Goal: Task Accomplishment & Management: Complete application form

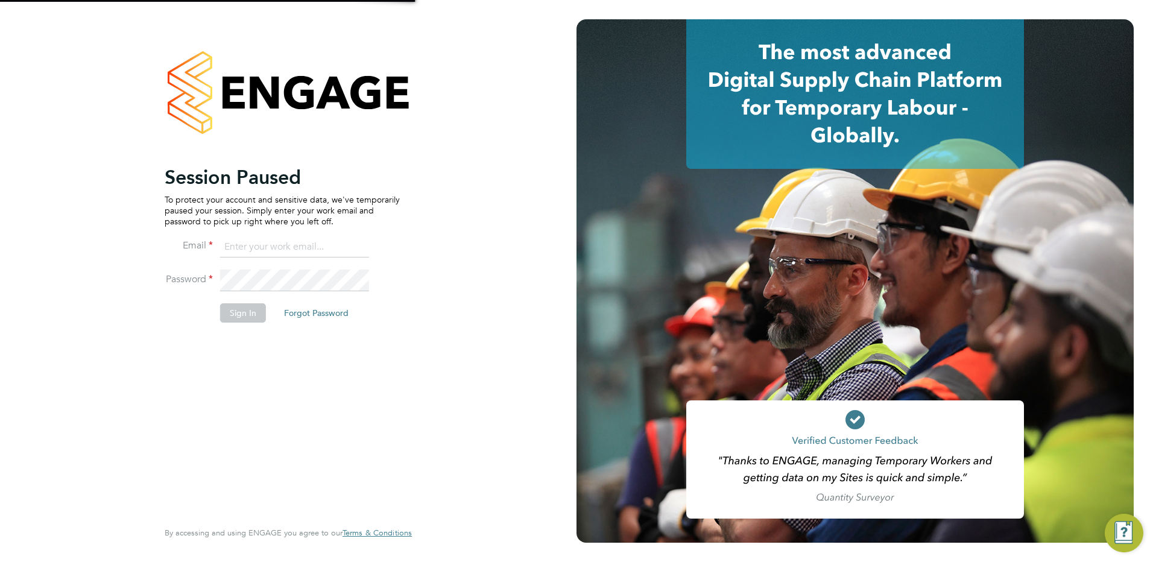
type input "[EMAIL_ADDRESS][PERSON_NAME][DOMAIN_NAME]"
click at [234, 316] on button "Sign In" at bounding box center [243, 312] width 46 height 19
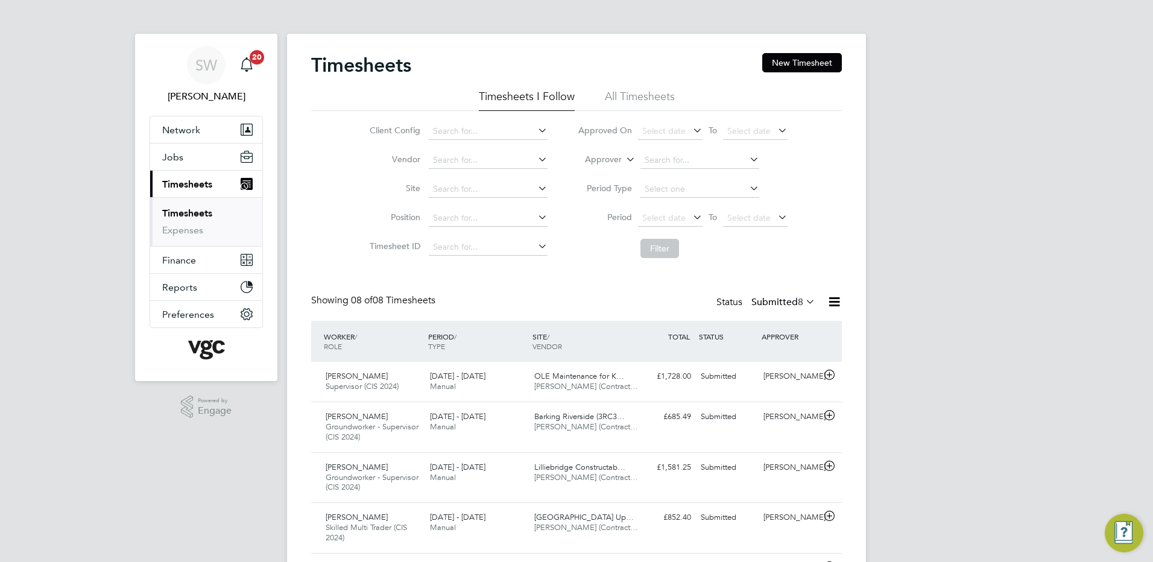
click at [207, 209] on link "Timesheets" at bounding box center [187, 212] width 50 height 11
click at [200, 210] on link "Timesheets" at bounding box center [187, 212] width 50 height 11
click at [191, 209] on link "Timesheets" at bounding box center [187, 212] width 50 height 11
click at [794, 57] on button "New Timesheet" at bounding box center [802, 62] width 80 height 19
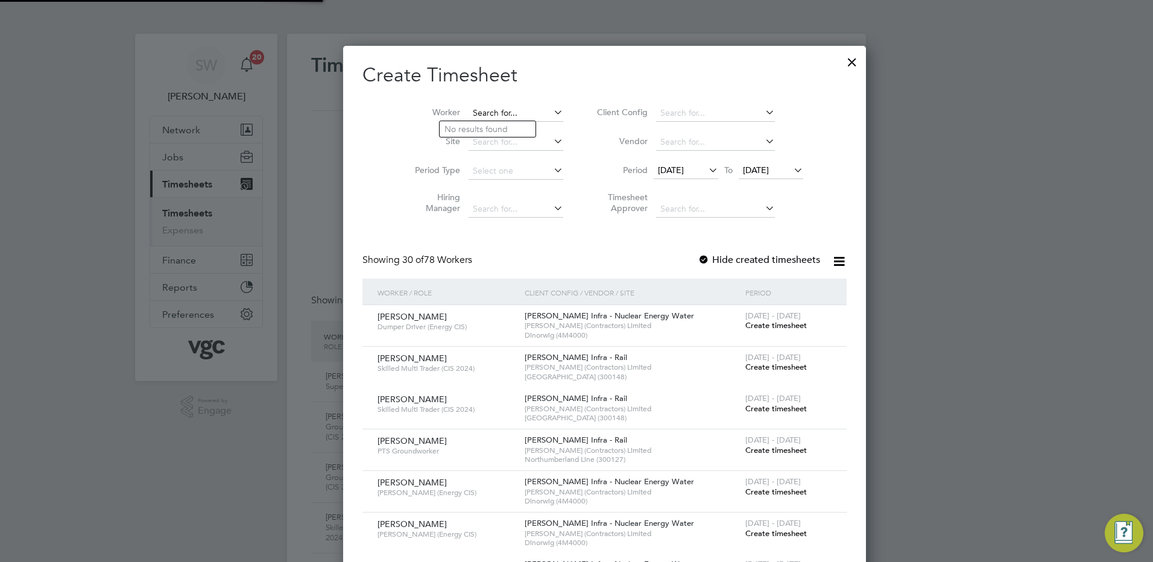
click at [469, 106] on input at bounding box center [516, 113] width 95 height 17
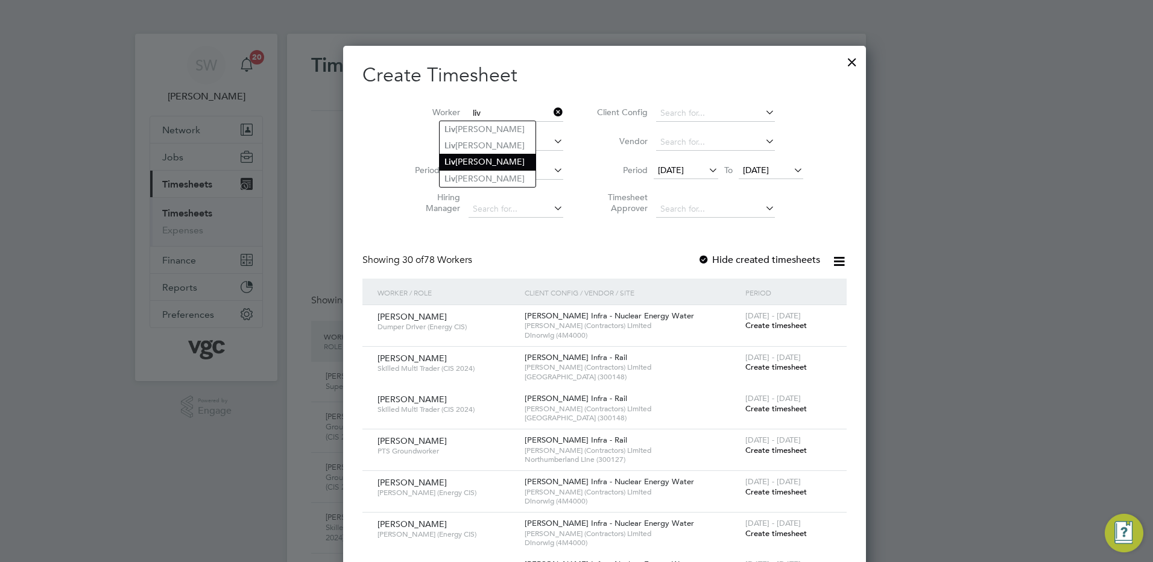
click at [465, 157] on li "Liv iu Huluta" at bounding box center [488, 162] width 96 height 16
type input "Liviu Huluta"
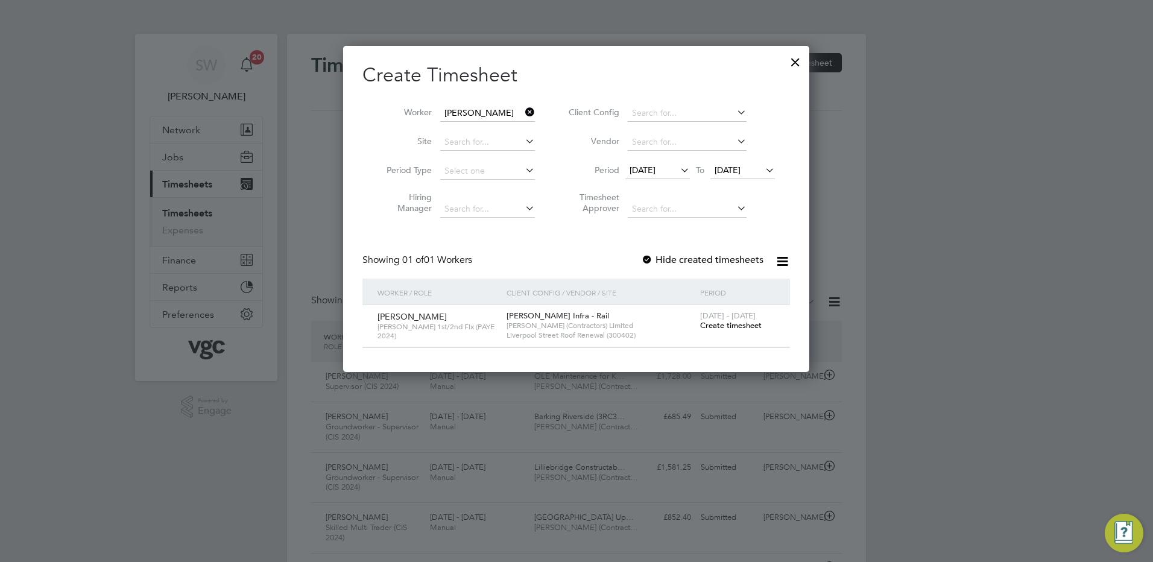
click at [721, 326] on span "Create timesheet" at bounding box center [731, 325] width 62 height 10
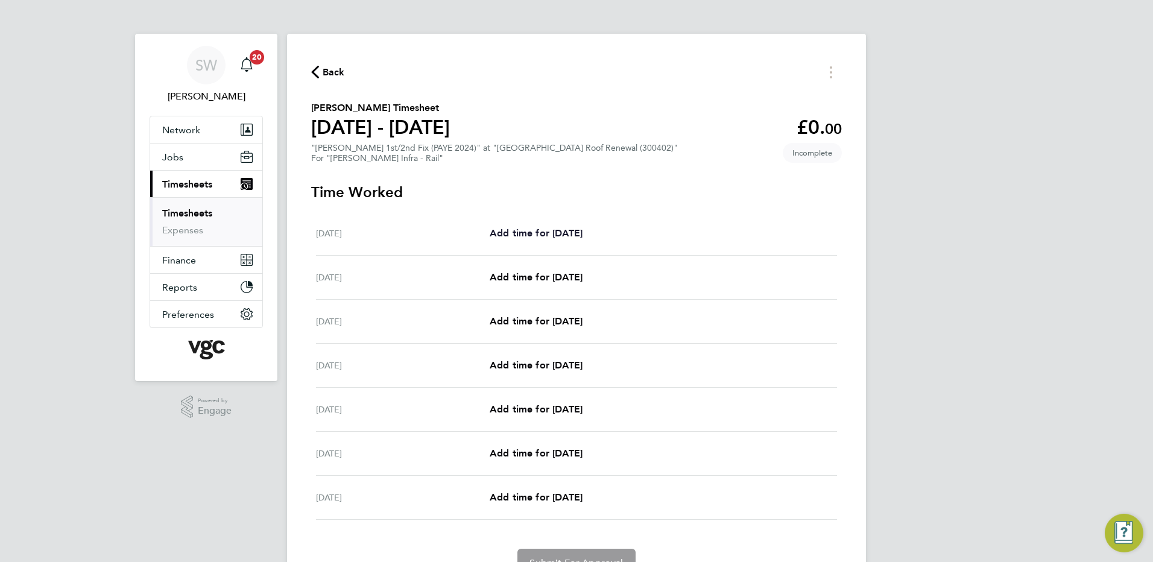
click at [522, 233] on span "Add time for [DATE]" at bounding box center [536, 232] width 93 height 11
select select "30"
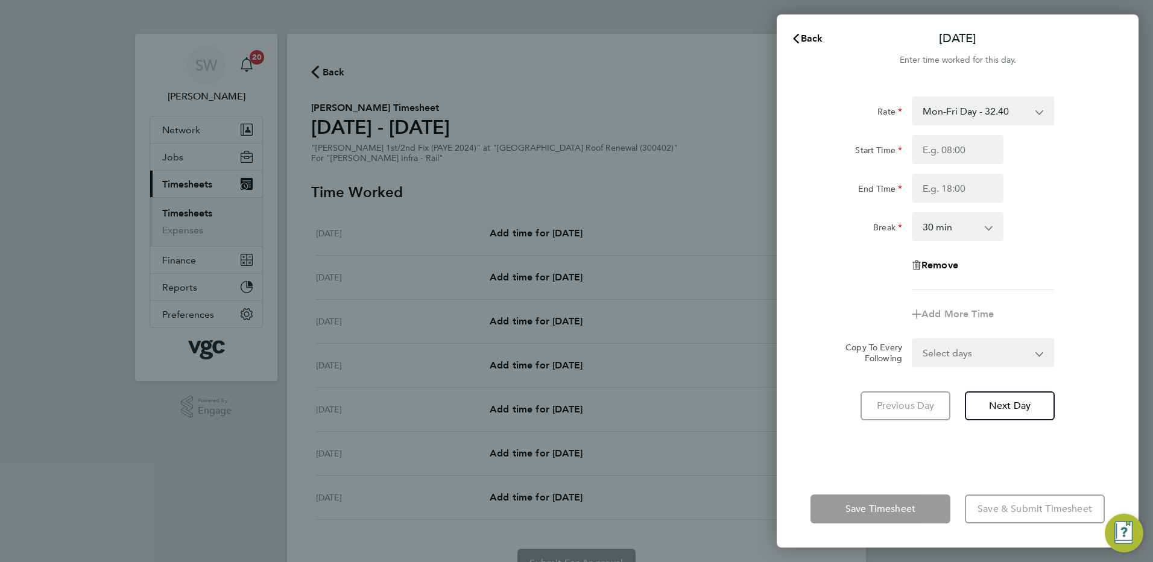
click at [1036, 112] on select "Mon-Fri Day - 32.40 Weekend - 42.12 Bank Hol - 48.60 Mon-Thurs Night - 37.26 Xm…" at bounding box center [975, 111] width 125 height 27
select select "30"
click at [938, 144] on input "Start Time" at bounding box center [958, 149] width 92 height 29
type input "20:00"
click at [942, 184] on input "End Time" at bounding box center [958, 188] width 92 height 29
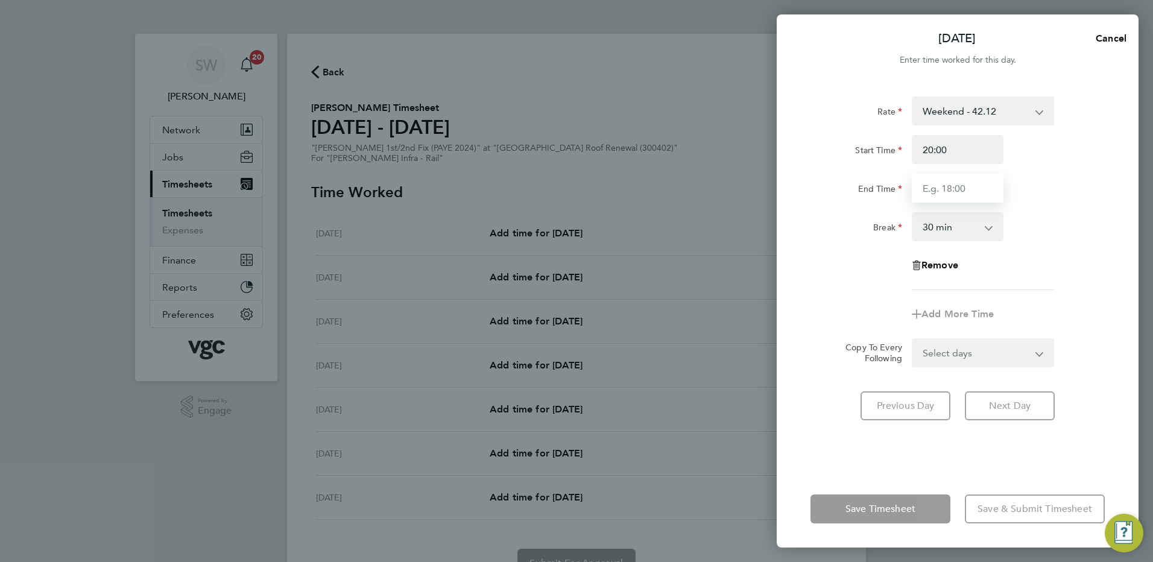
type input "06:30"
click at [1032, 352] on form "Rate Weekend - 42.12 Mon-Fri Day - 32.40 Bank Hol - 48.60 Mon-Thurs Night - 37.…" at bounding box center [957, 231] width 294 height 271
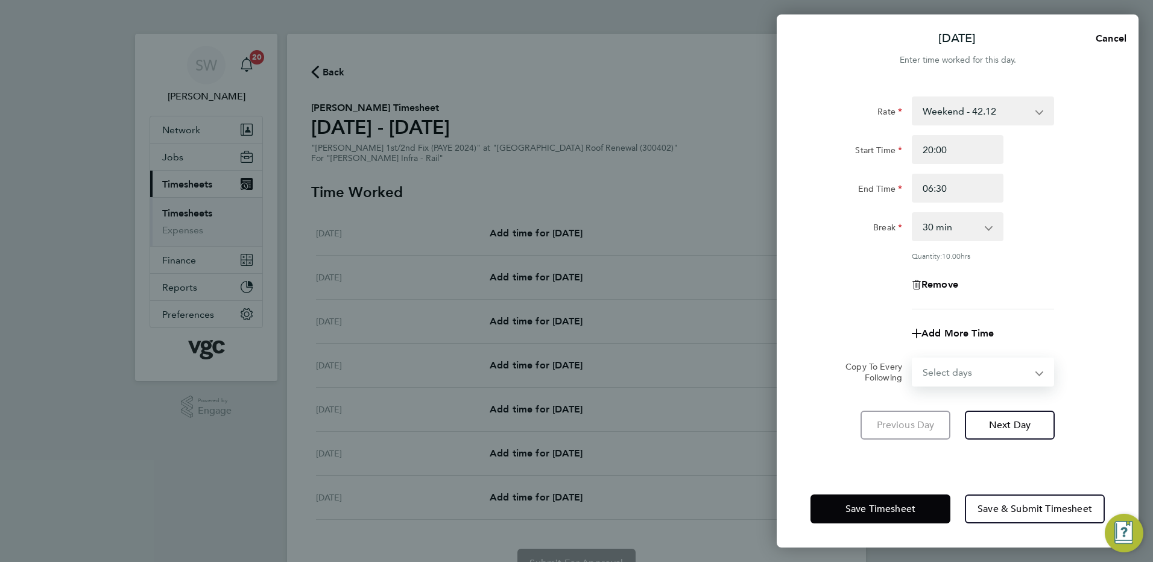
select select "SUN"
click at [913, 359] on select "Select days Day Weekday (Mon-Fri) Monday Tuesday Wednesday Thursday Friday Sund…" at bounding box center [976, 372] width 127 height 27
select select "[DATE]"
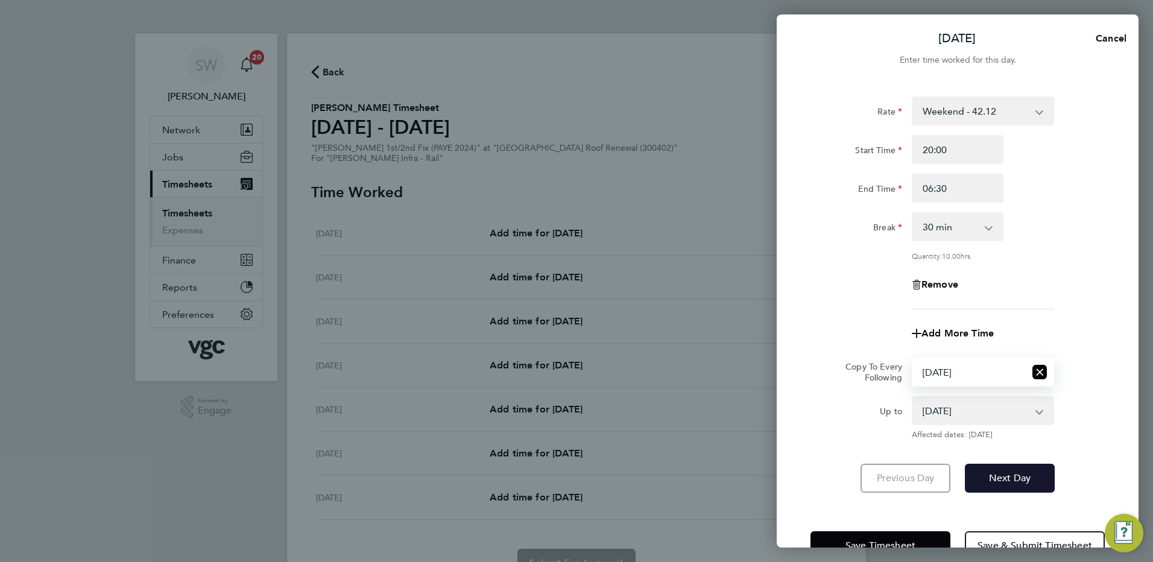
click at [1017, 472] on span "Next Day" at bounding box center [1010, 478] width 42 height 12
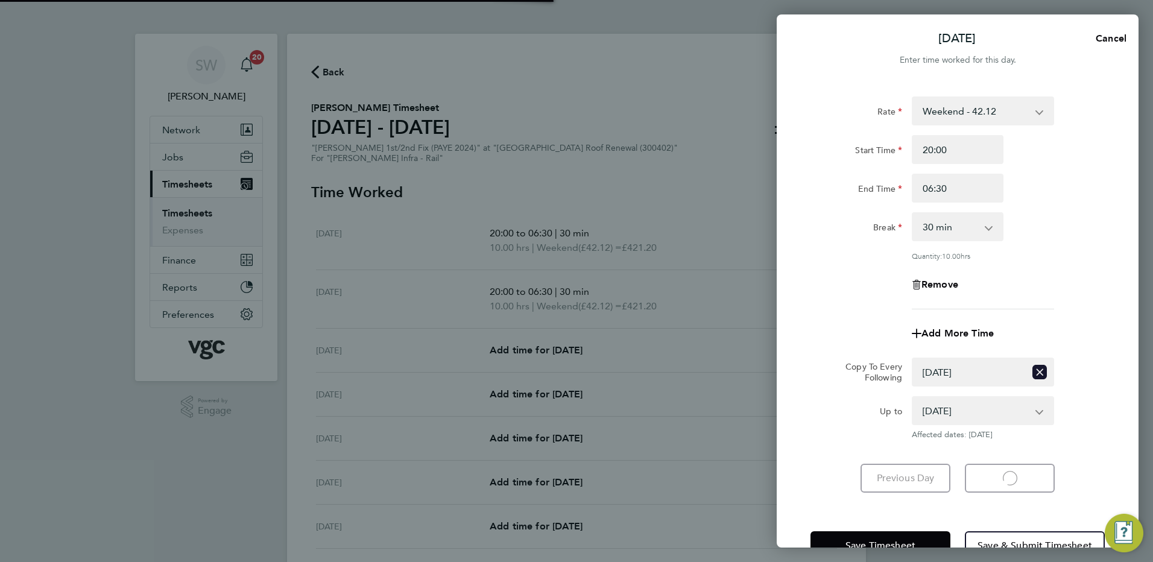
select select "30"
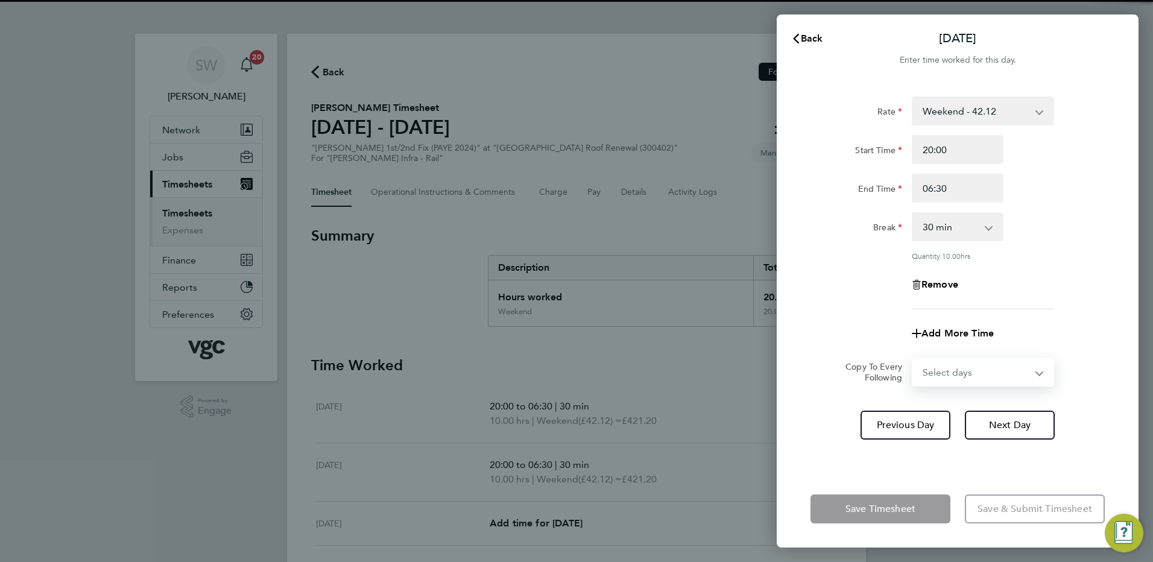
click at [1037, 369] on select "Select days Day Monday Tuesday Wednesday Thursday Friday" at bounding box center [976, 372] width 127 height 27
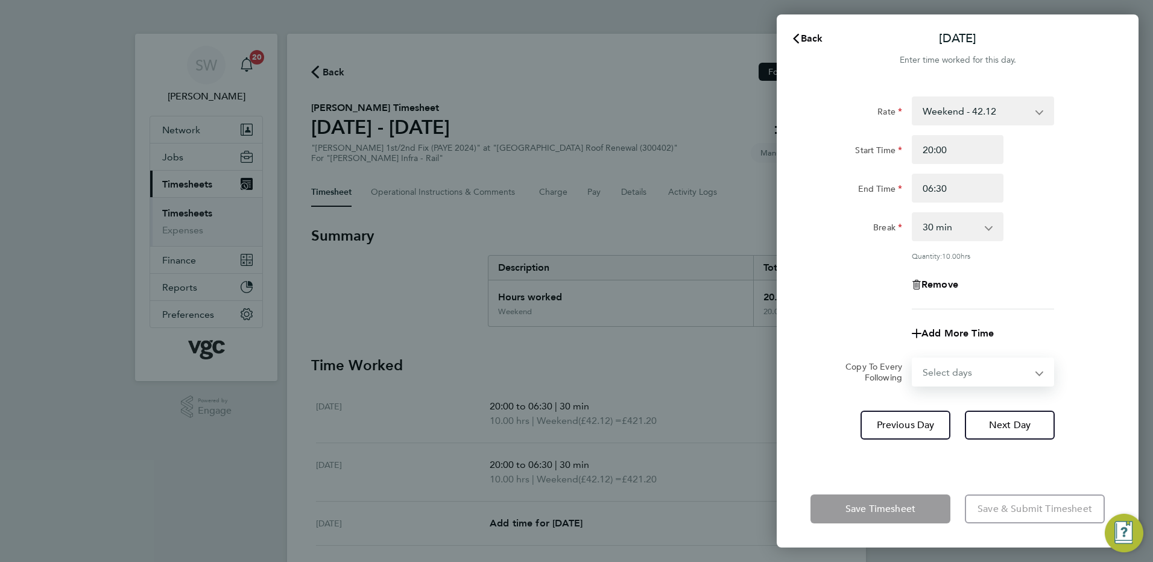
select select "FRI"
click at [913, 359] on select "Select days Day Monday Tuesday Wednesday Thursday Friday" at bounding box center [976, 372] width 127 height 27
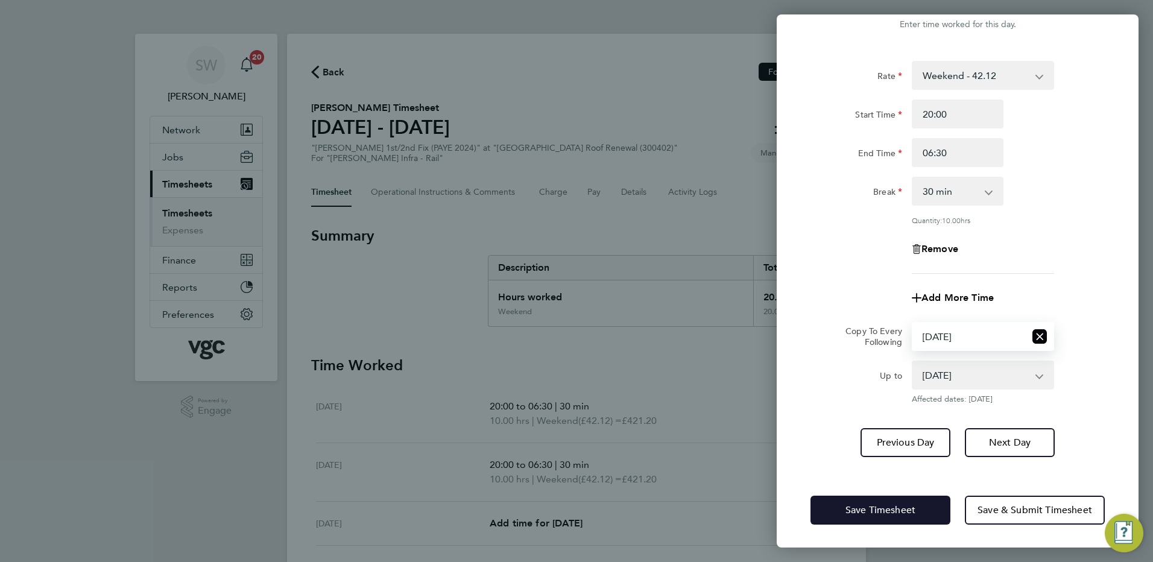
click at [833, 499] on button "Save Timesheet" at bounding box center [880, 510] width 140 height 29
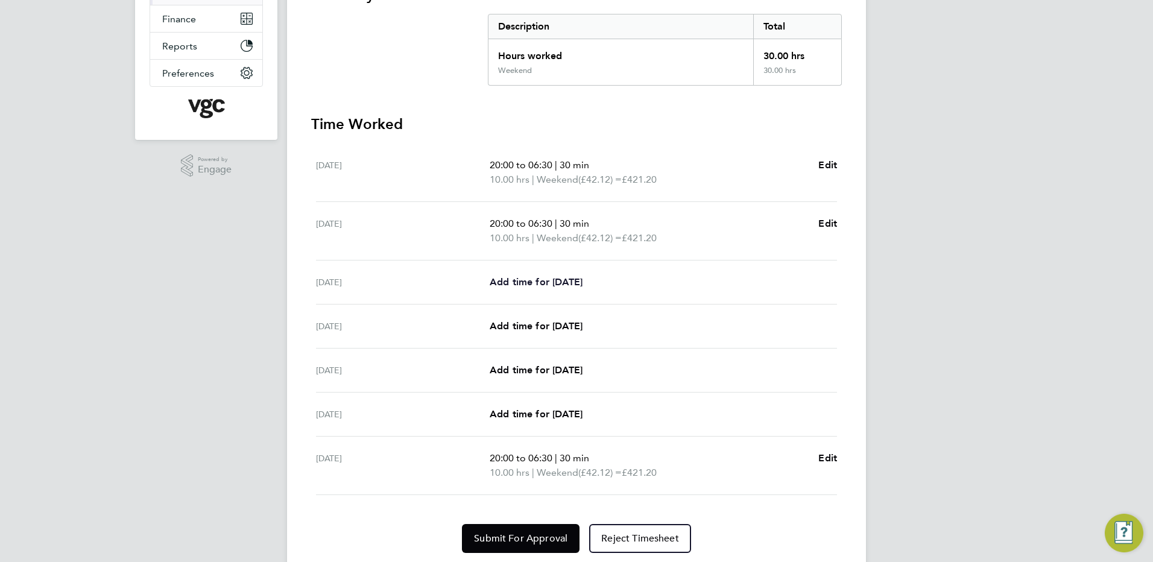
click at [583, 282] on span "Add time for [DATE]" at bounding box center [536, 281] width 93 height 11
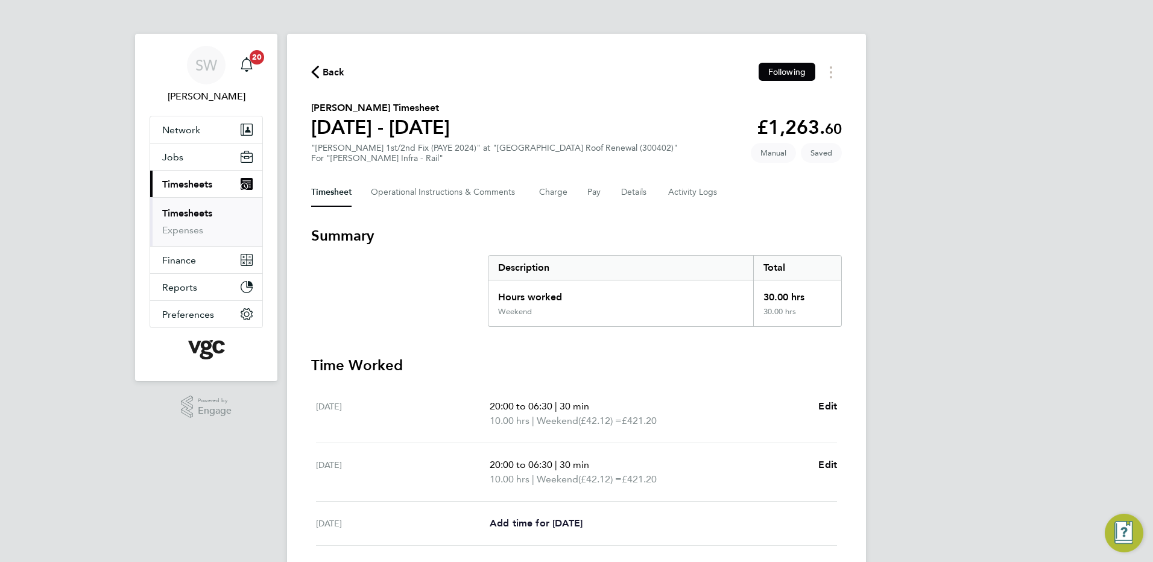
select select "30"
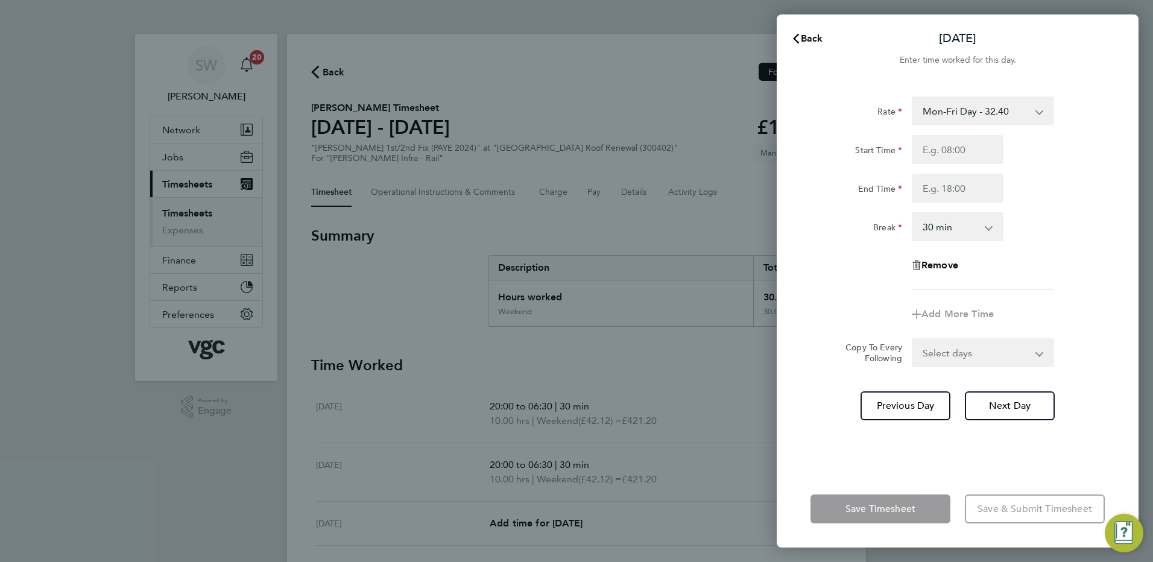
click at [1035, 112] on select "Mon-Fri Day - 32.40 Weekend - 42.12 Bank Hol - 48.60 Mon-Thurs Night - 37.26 Xm…" at bounding box center [975, 111] width 125 height 27
select select "30"
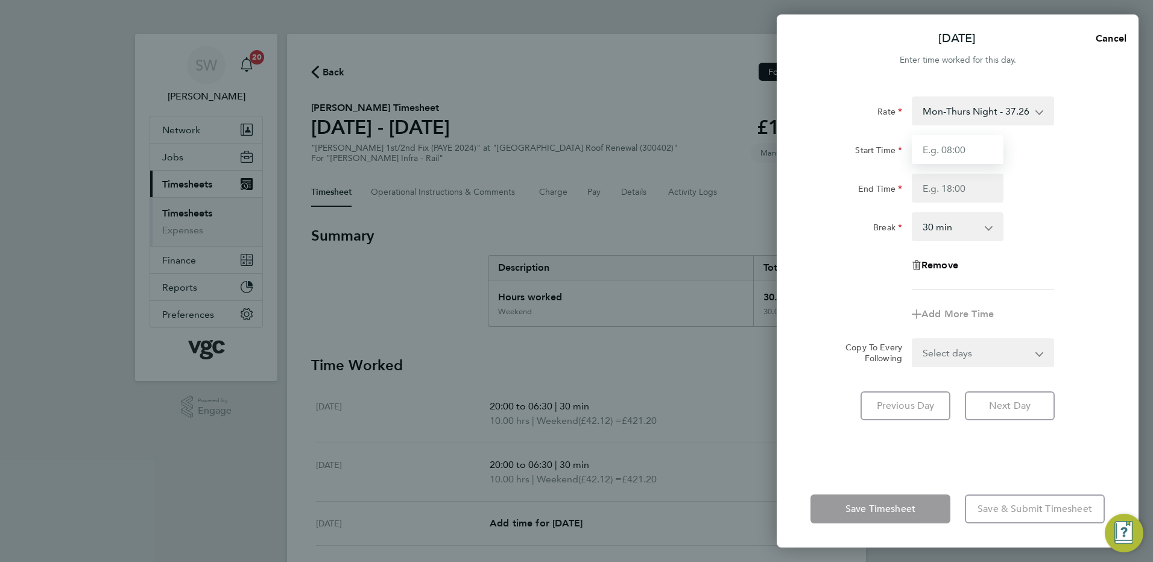
click at [935, 150] on input "Start Time" at bounding box center [958, 149] width 92 height 29
type input "20:00"
type input "06:30"
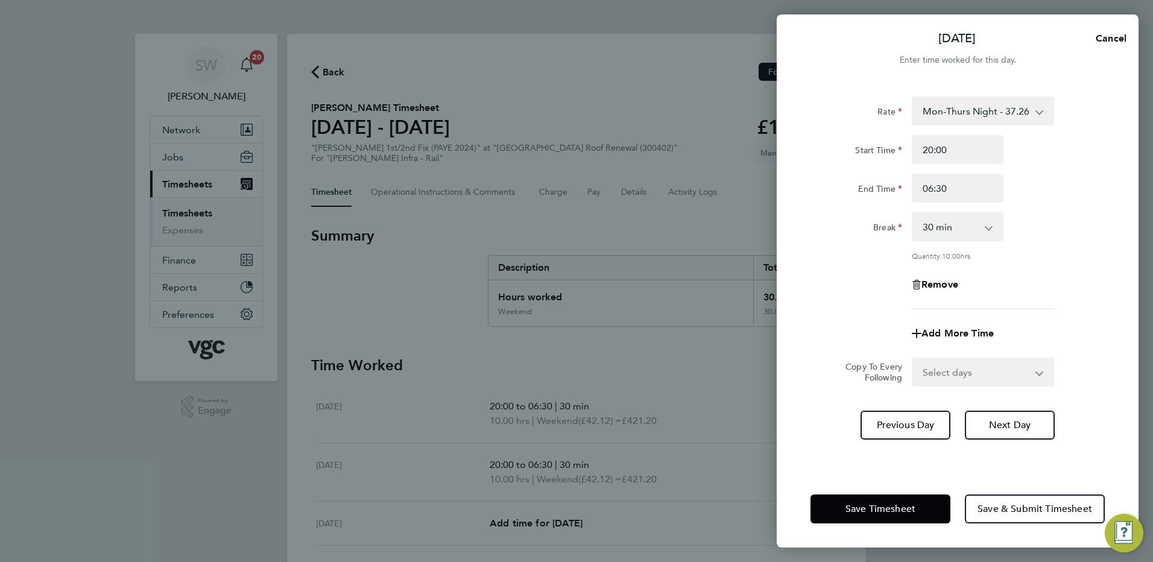
click at [983, 227] on select "0 min 15 min 30 min 45 min 60 min 75 min 90 min" at bounding box center [950, 226] width 75 height 27
click at [1034, 244] on div "Rate Mon-Thurs Night - 37.26 Mon-Fri Day - 32.40 Weekend - 42.12 Bank Hol - 48.…" at bounding box center [957, 202] width 294 height 213
click at [1032, 372] on select "Select days Day [DATE] [DATE] [DATE] [DATE]" at bounding box center [976, 372] width 127 height 27
select select "TUE"
click at [913, 359] on select "Select days Day [DATE] [DATE] [DATE] [DATE]" at bounding box center [976, 372] width 127 height 27
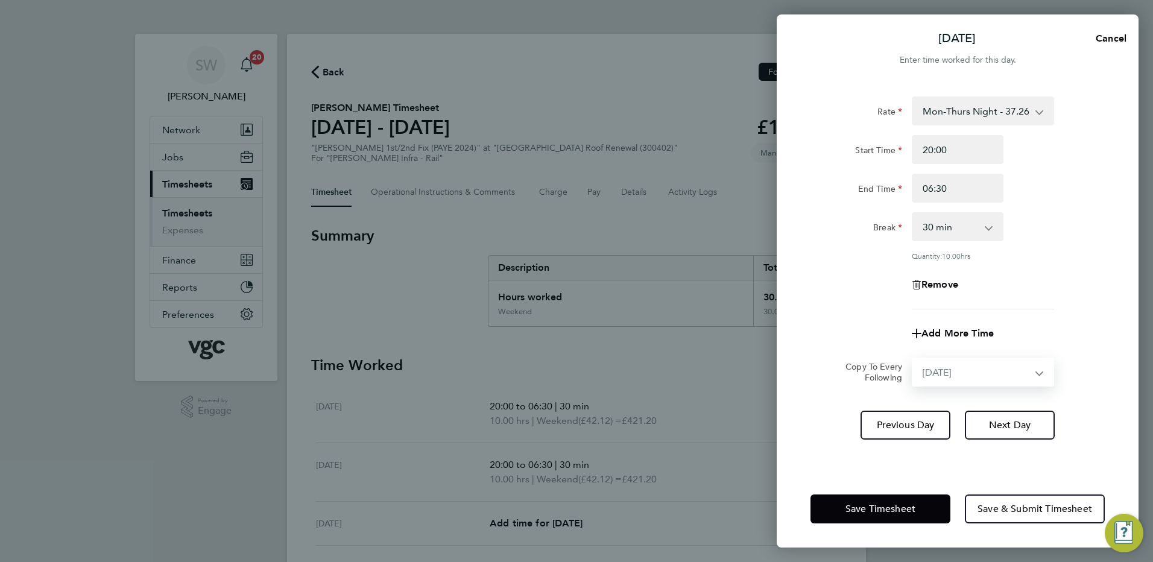
select select "[DATE]"
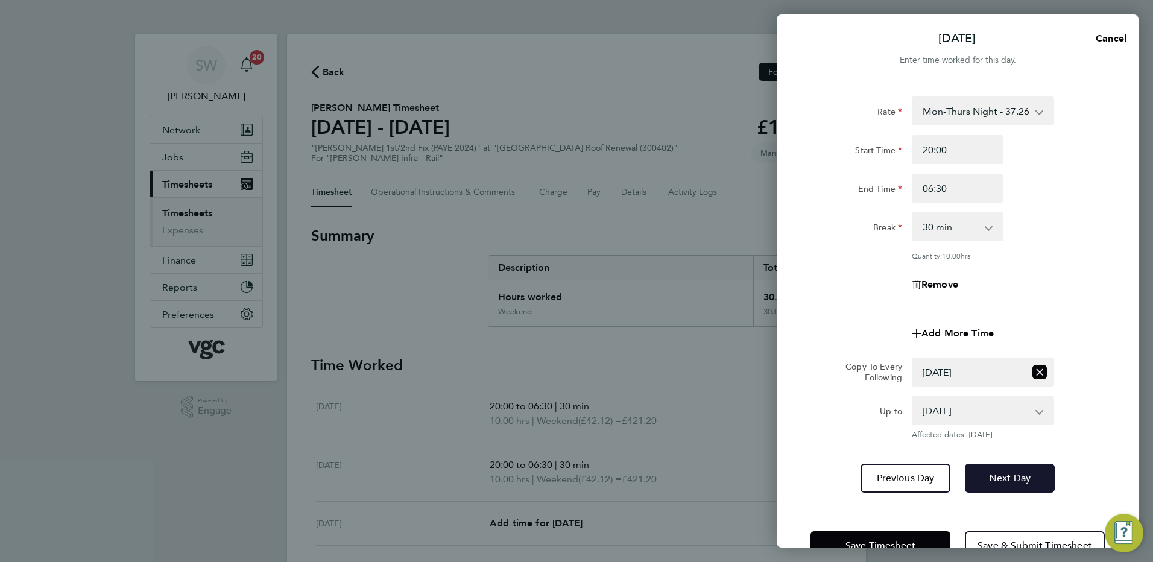
click at [1001, 472] on span "Next Day" at bounding box center [1010, 478] width 42 height 12
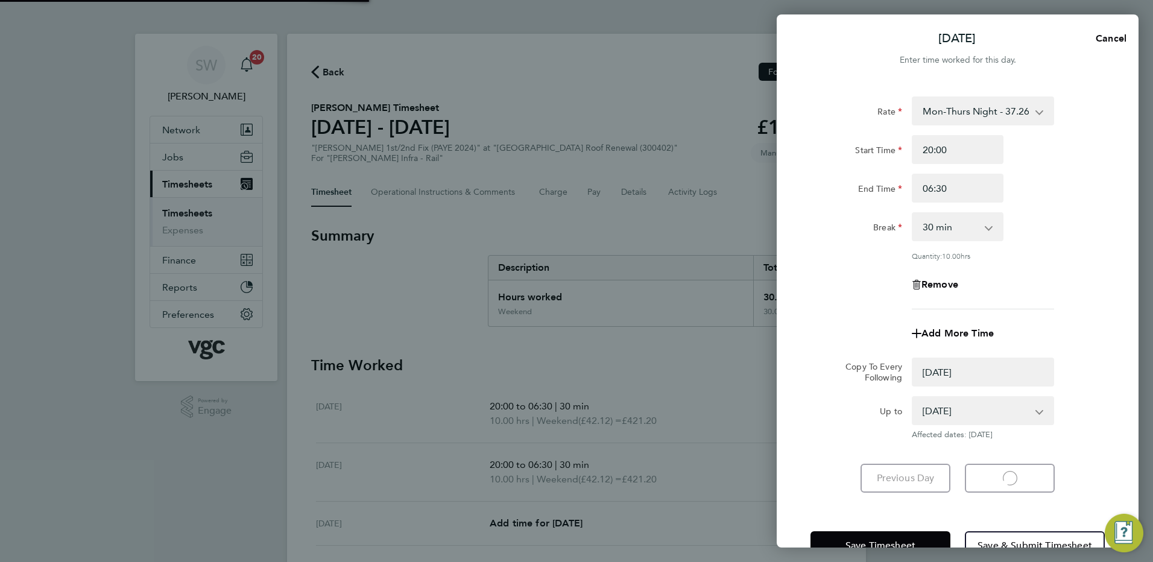
select select "0: null"
select select "30"
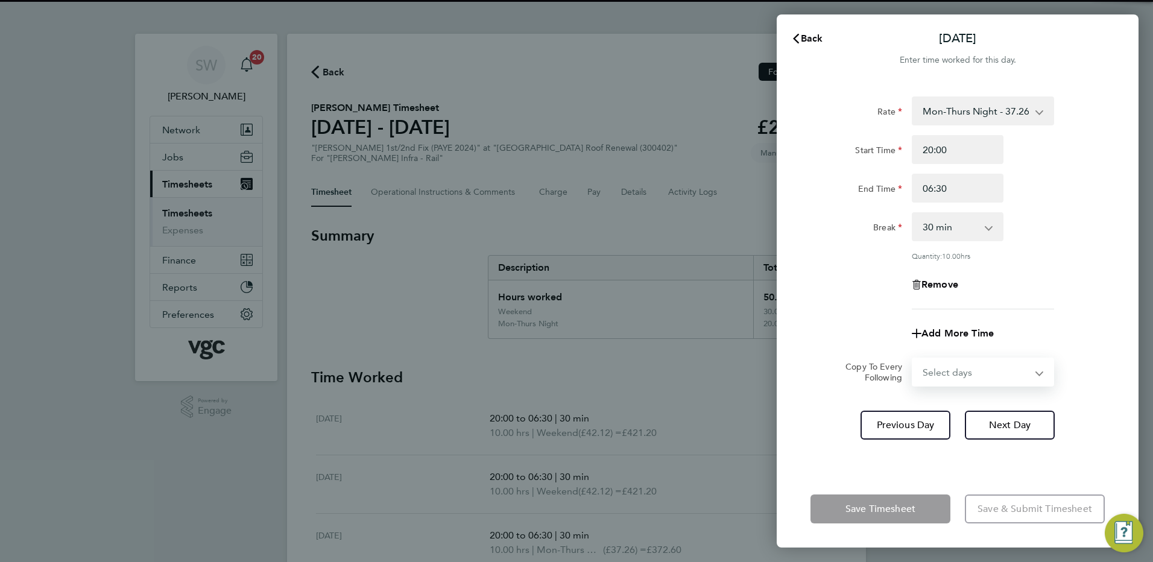
click at [1035, 369] on select "Select days Day [DATE] [DATE] [DATE]" at bounding box center [976, 372] width 127 height 27
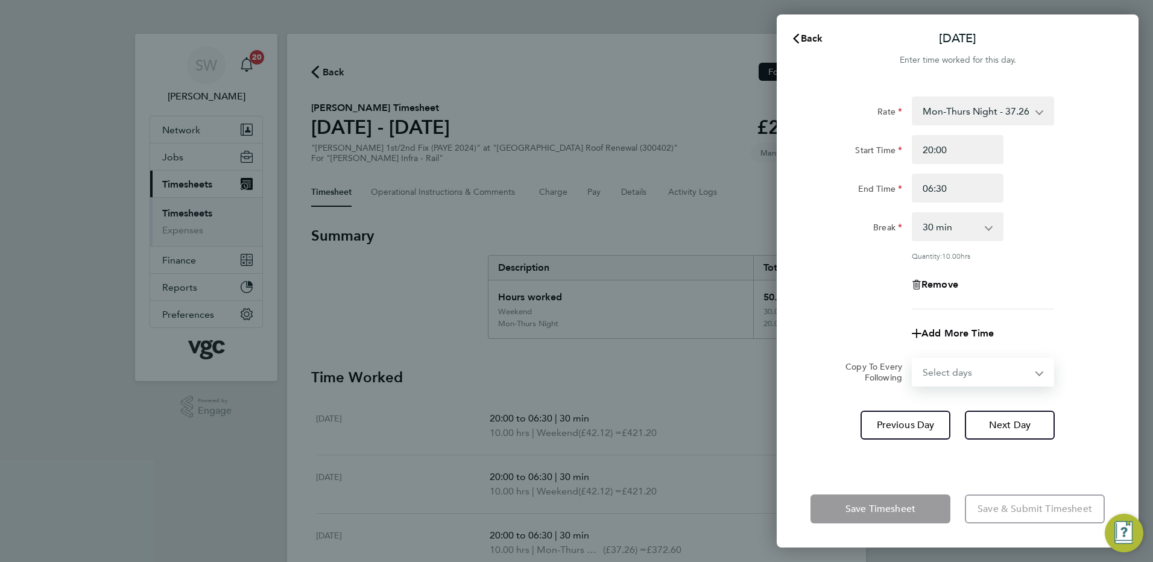
select select "WED"
click at [913, 359] on select "Select days Day [DATE] [DATE] [DATE]" at bounding box center [976, 372] width 127 height 27
select select "[DATE]"
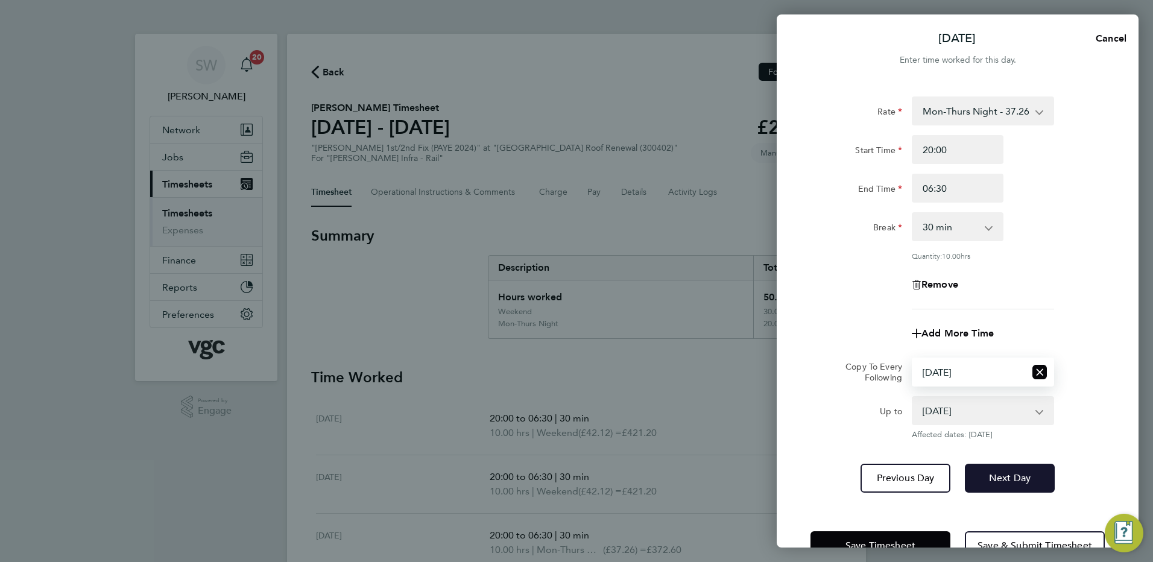
click at [1010, 474] on span "Next Day" at bounding box center [1010, 478] width 42 height 12
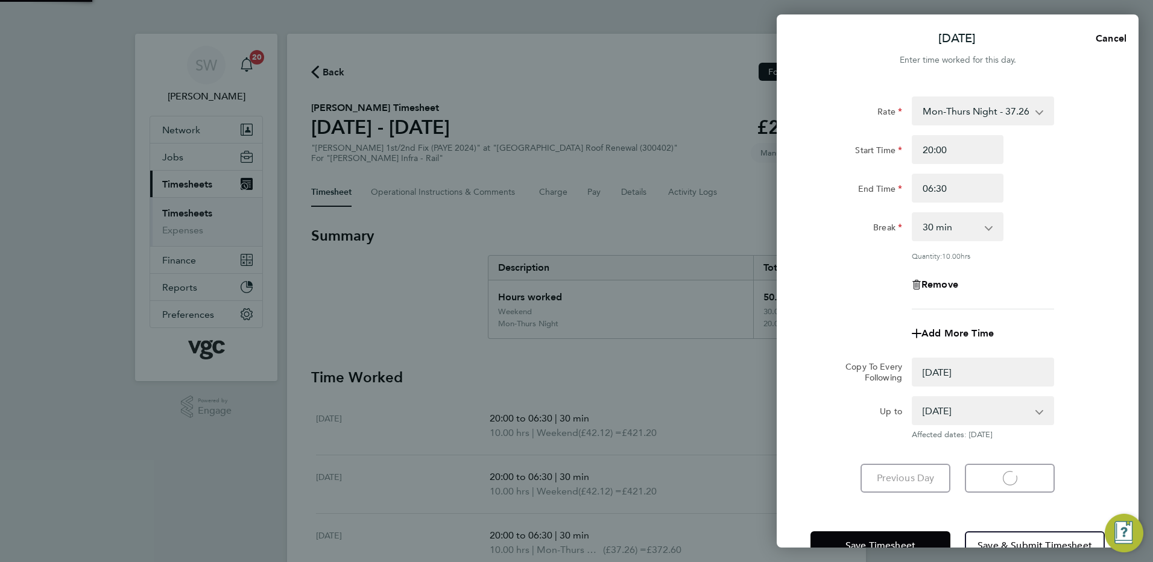
select select "0: null"
select select "30"
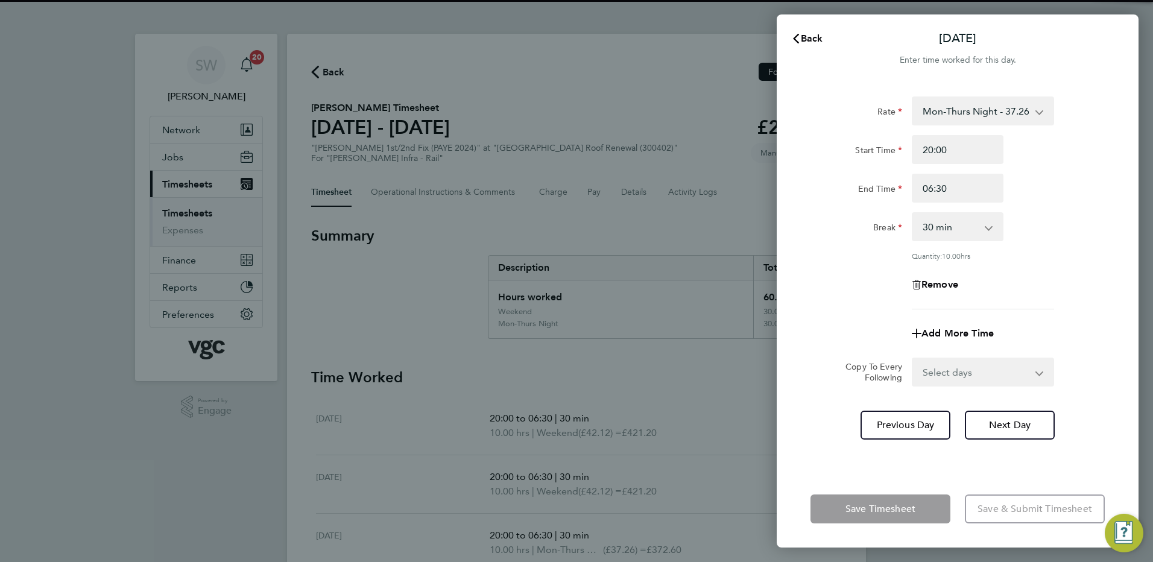
drag, startPoint x: 1035, startPoint y: 371, endPoint x: 1026, endPoint y: 378, distance: 11.2
click at [1036, 371] on select "Select days Day [DATE] [DATE]" at bounding box center [976, 372] width 127 height 27
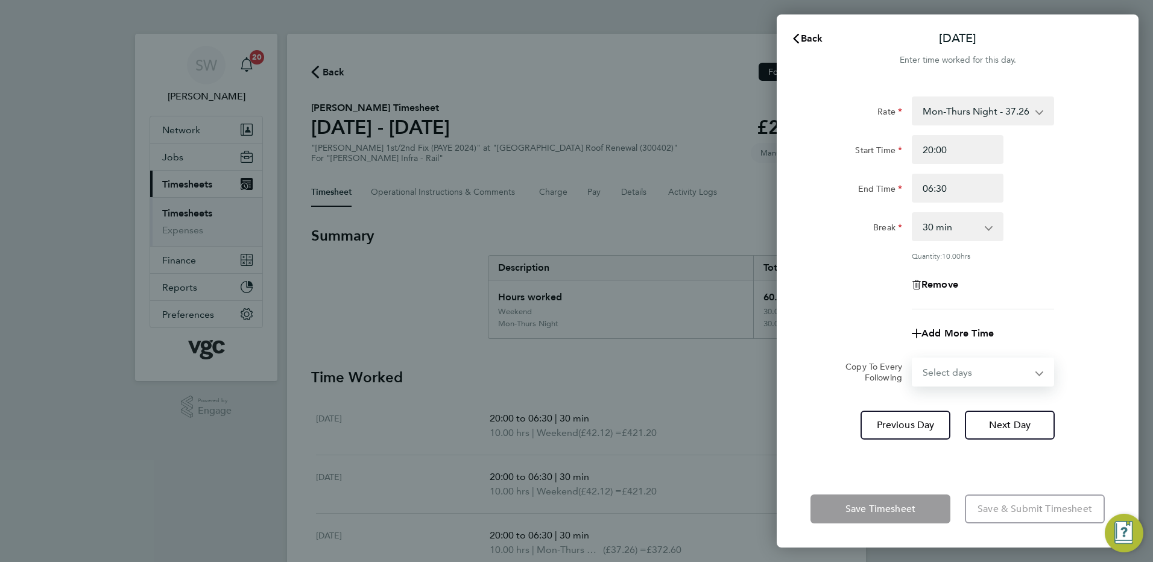
select select "THU"
click at [913, 359] on select "Select days Day [DATE] [DATE]" at bounding box center [976, 372] width 127 height 27
select select "[DATE]"
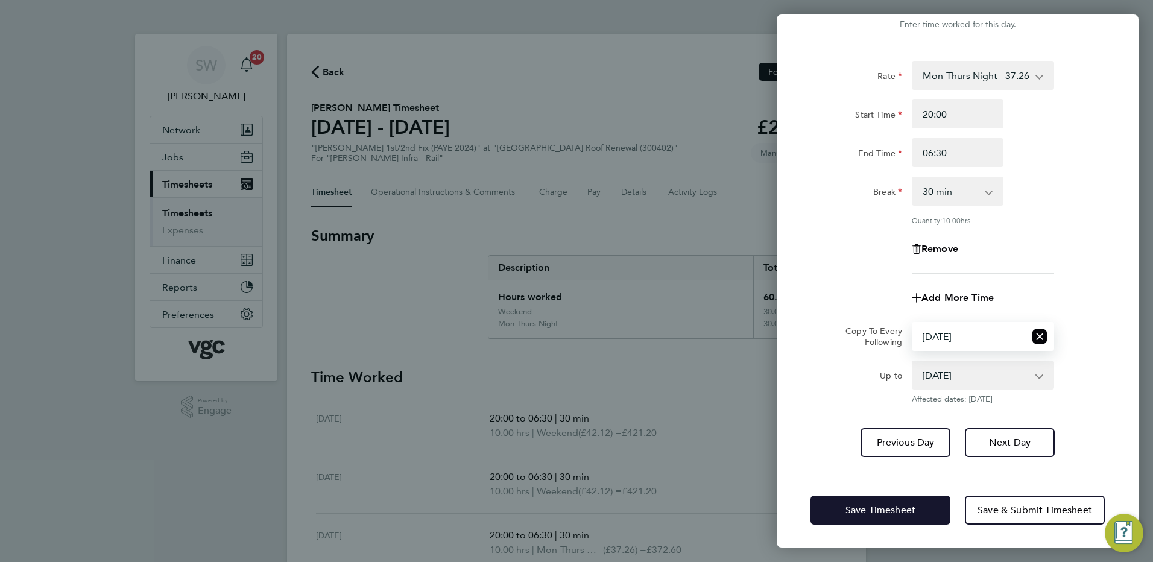
click at [841, 508] on button "Save Timesheet" at bounding box center [880, 510] width 140 height 29
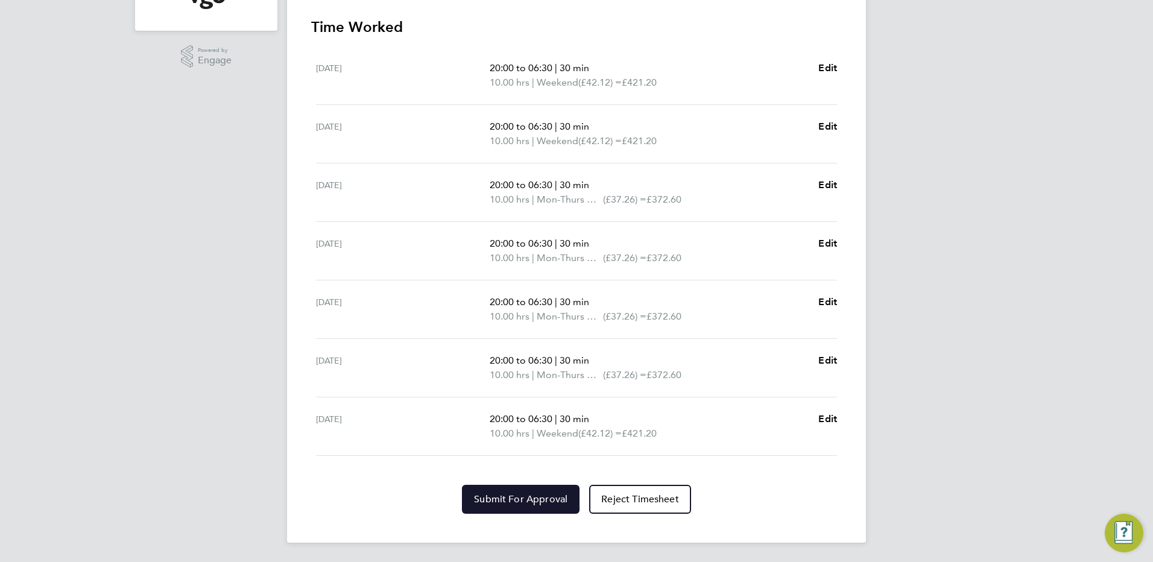
drag, startPoint x: 520, startPoint y: 495, endPoint x: 520, endPoint y: 486, distance: 9.0
click at [519, 495] on span "Submit For Approval" at bounding box center [520, 499] width 93 height 12
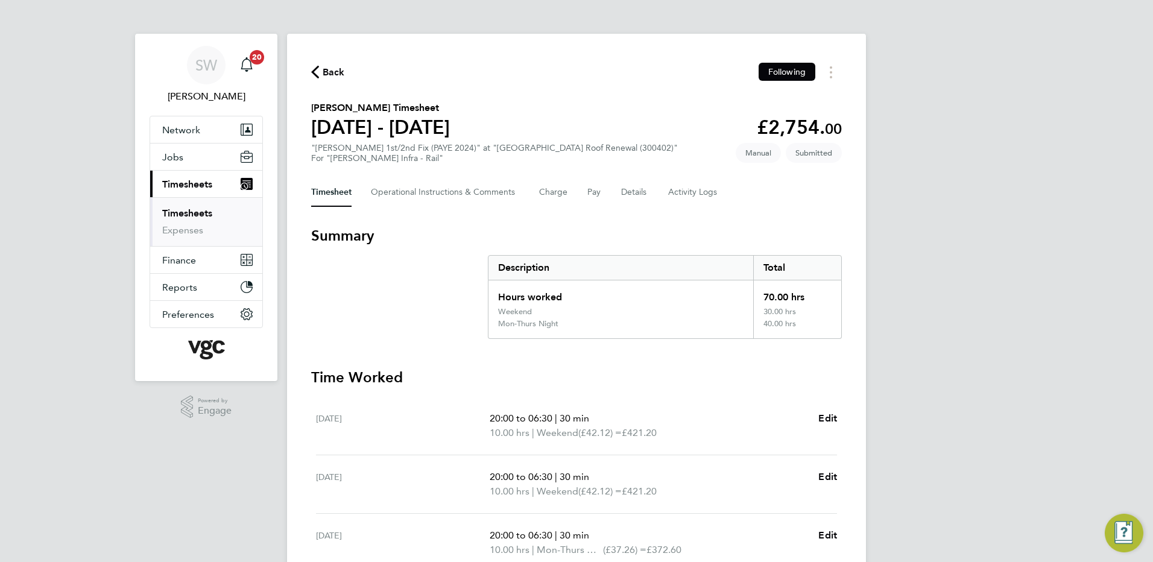
click at [177, 216] on link "Timesheets" at bounding box center [187, 212] width 50 height 11
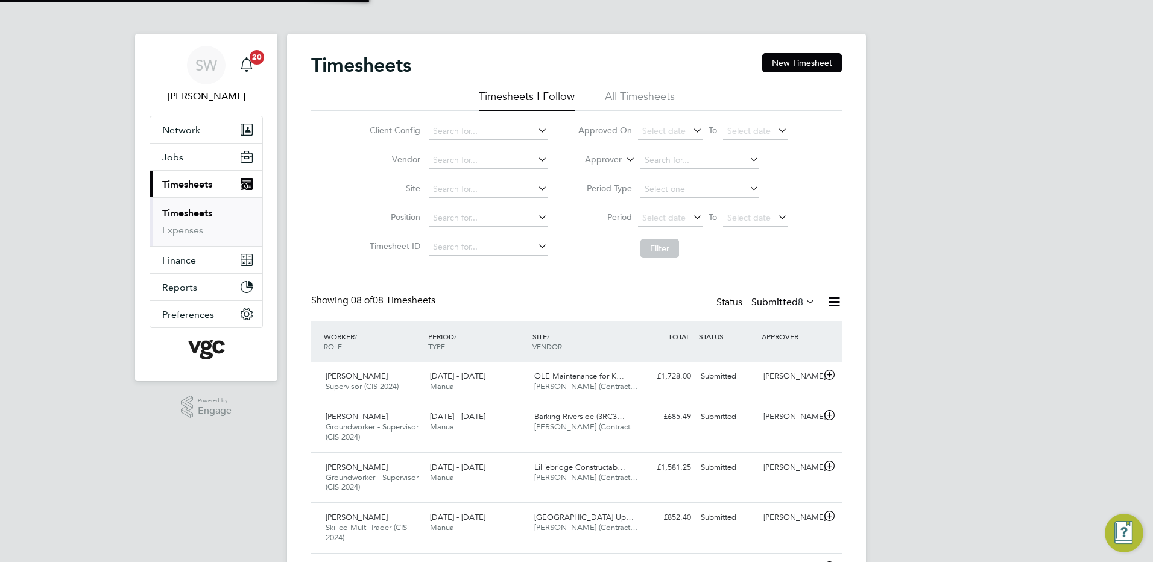
scroll to position [40, 105]
click at [785, 63] on button "New Timesheet" at bounding box center [802, 62] width 80 height 19
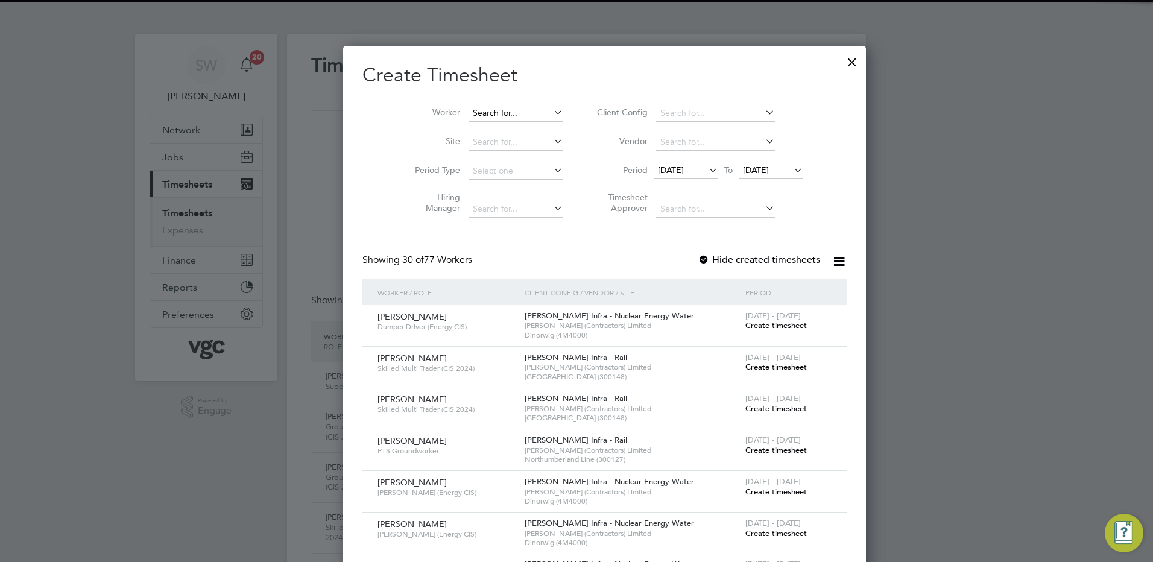
click at [470, 109] on input at bounding box center [516, 113] width 95 height 17
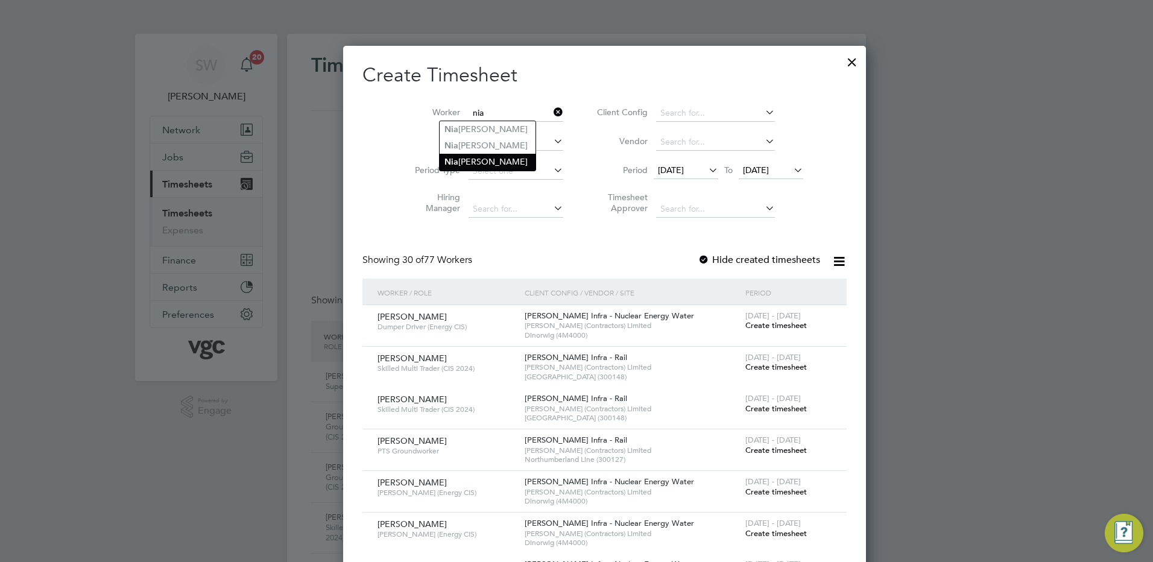
click at [467, 154] on li "Nia zwalie Khan" at bounding box center [488, 162] width 96 height 16
type input "Niazwalie Khan"
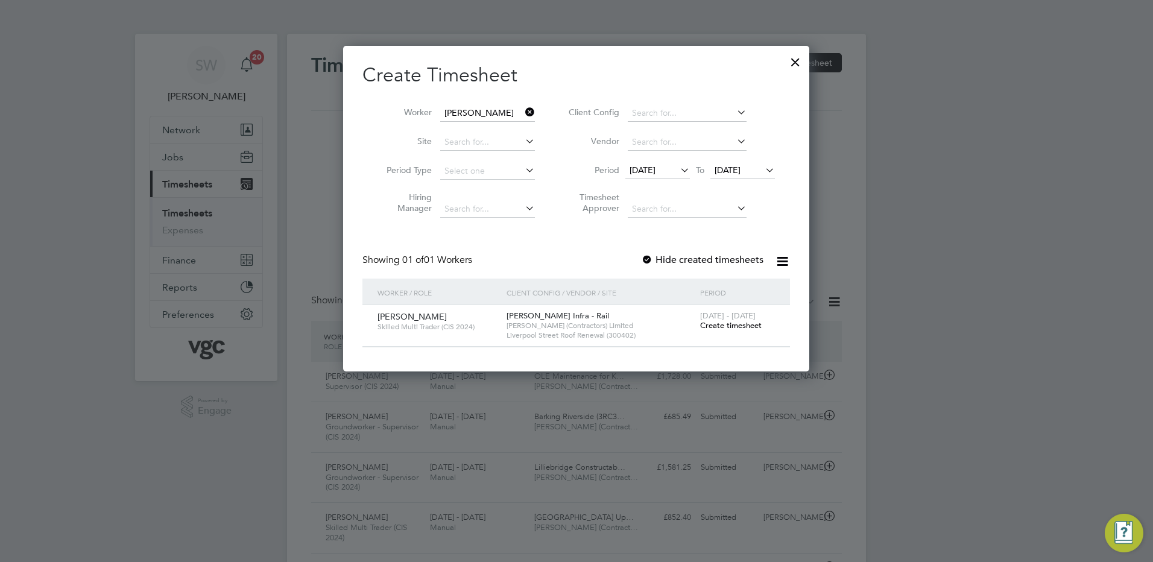
click at [719, 321] on span "Create timesheet" at bounding box center [731, 325] width 62 height 10
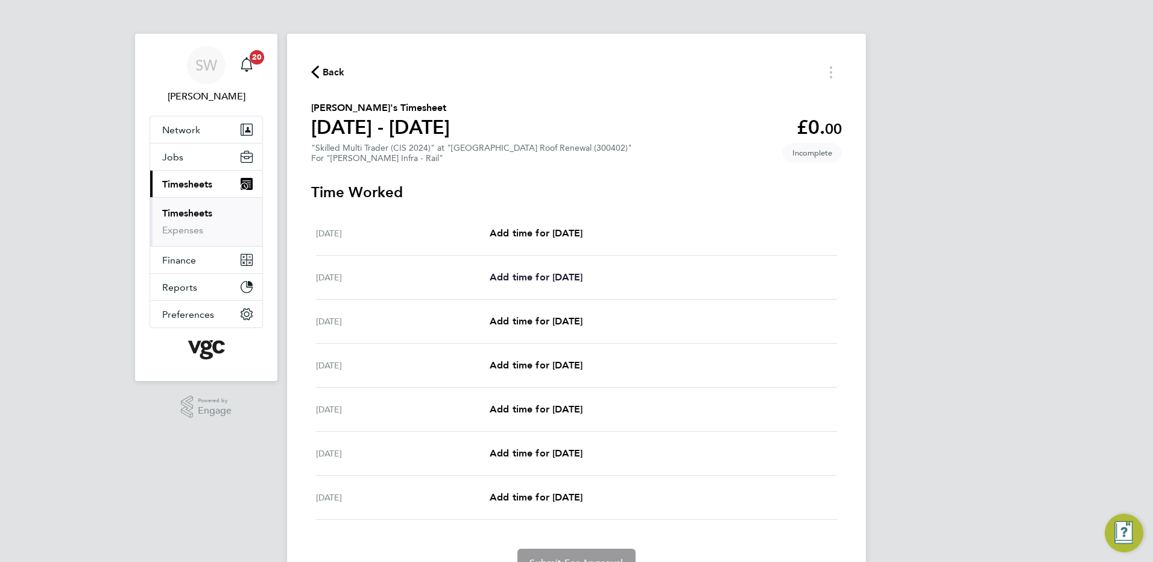
click at [550, 273] on span "Add time for [DATE]" at bounding box center [536, 276] width 93 height 11
select select "30"
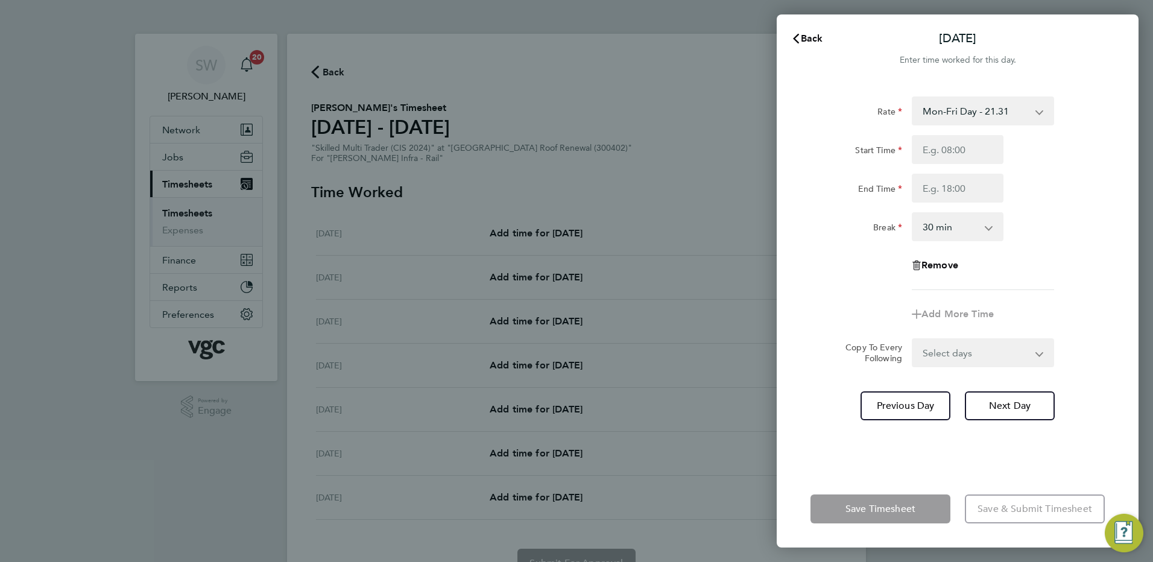
click at [1034, 112] on select "Mon-Fri Day - 21.31 Mon-Thurs Nights - 24.51 Bank Hol - 31.96 Weekend - 27.70 X…" at bounding box center [975, 111] width 125 height 27
select select "30"
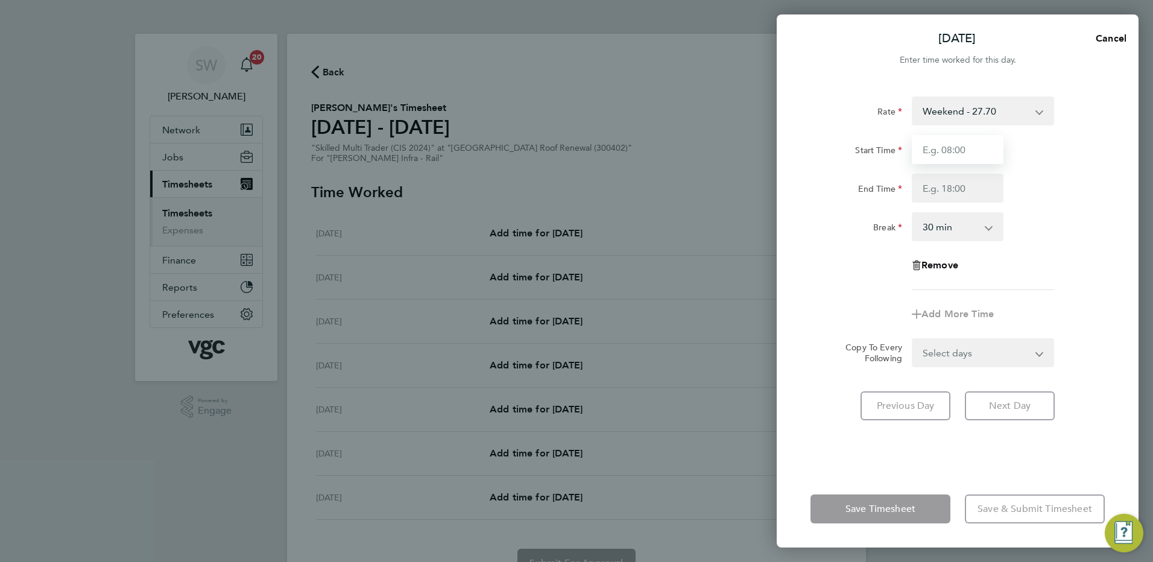
click at [938, 144] on input "Start Time" at bounding box center [958, 149] width 92 height 29
type input "07:00"
click at [932, 189] on input "End Time" at bounding box center [958, 188] width 92 height 29
type input "19:00"
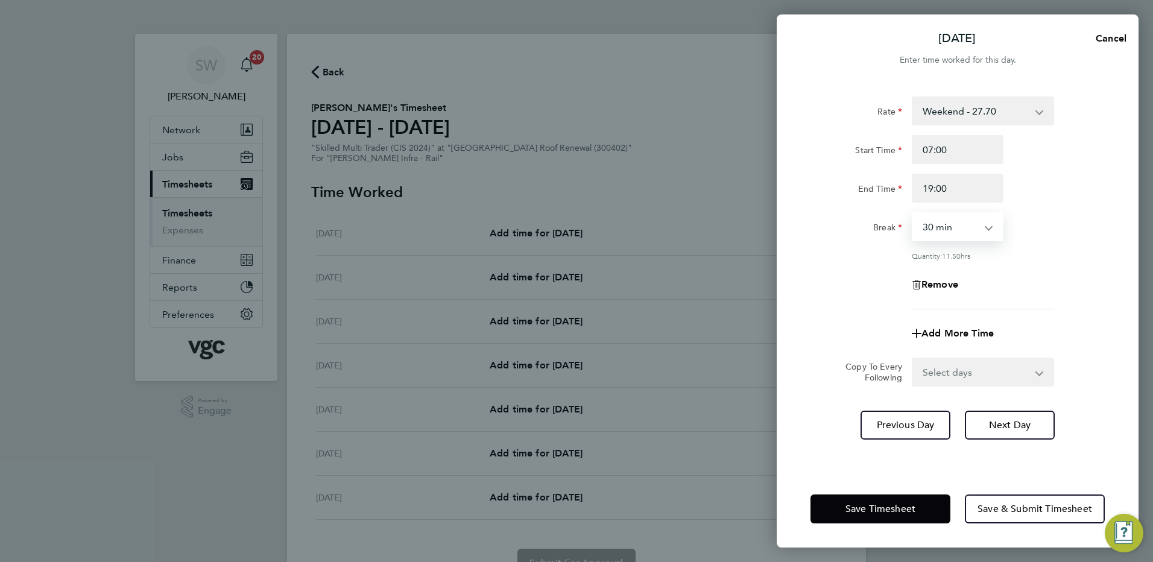
click at [985, 228] on select "0 min 15 min 30 min 45 min 60 min 75 min 90 min" at bounding box center [950, 226] width 75 height 27
select select "0"
click at [913, 213] on select "0 min 15 min 30 min 45 min 60 min 75 min 90 min" at bounding box center [950, 226] width 75 height 27
click at [1072, 210] on div "Rate Weekend - 27.70 Mon-Fri Day - 21.31 Mon-Thurs Nights - 24.51 Bank Hol - 31…" at bounding box center [957, 202] width 294 height 213
click at [874, 499] on button "Save Timesheet" at bounding box center [880, 508] width 140 height 29
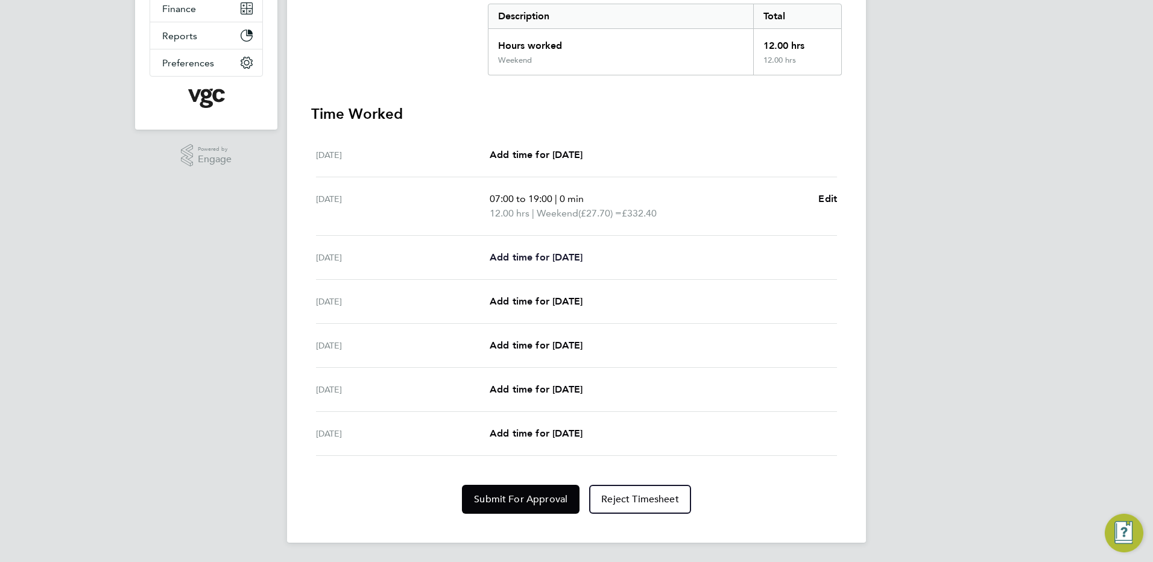
click at [549, 257] on span "Add time for [DATE]" at bounding box center [536, 256] width 93 height 11
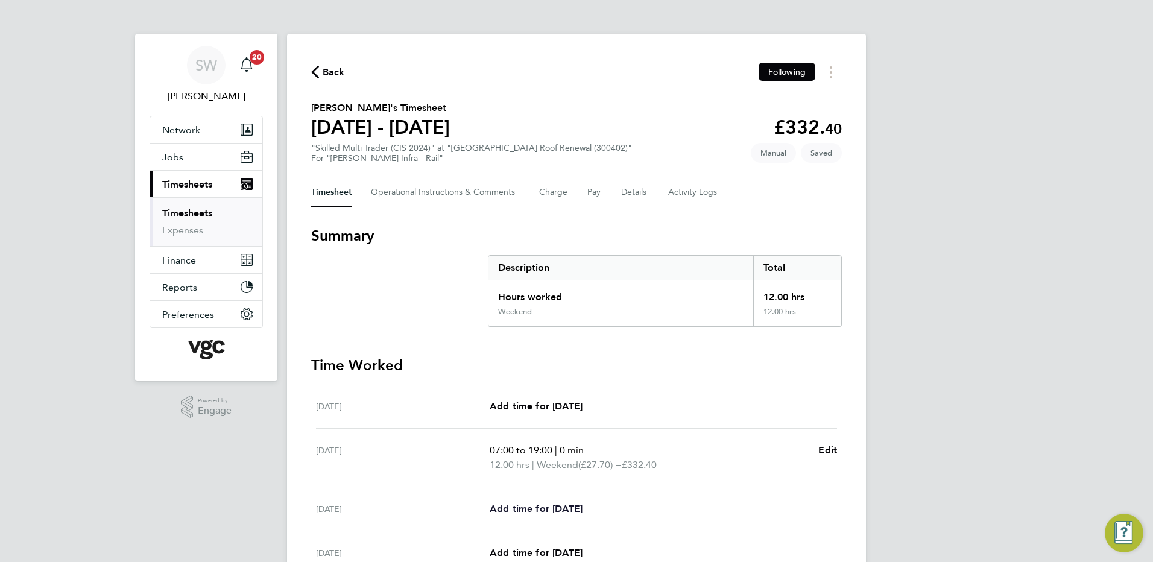
select select "30"
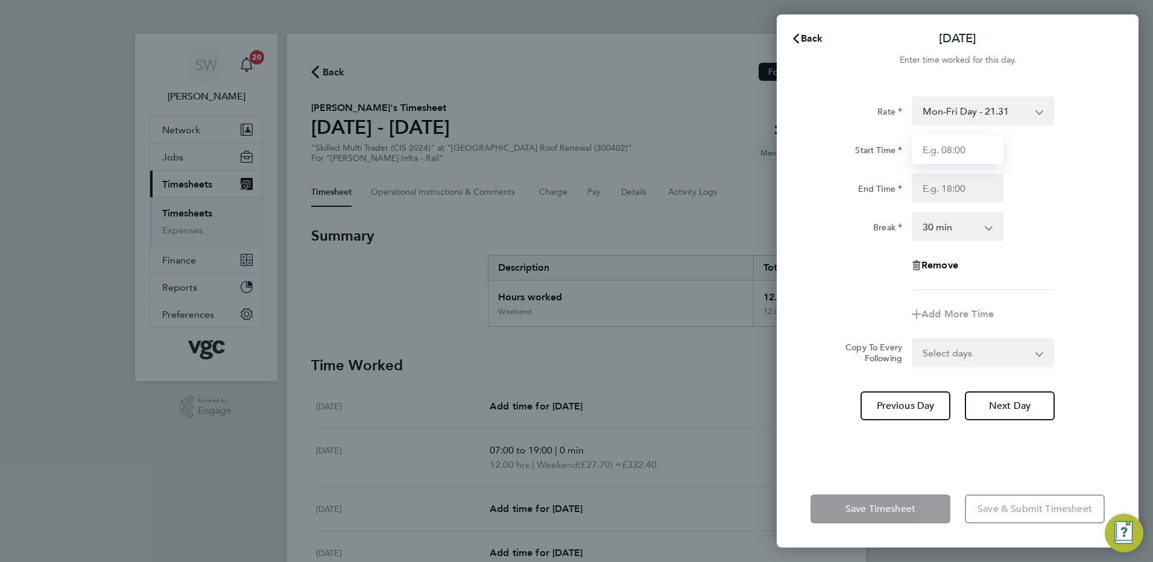
click at [952, 146] on input "Start Time" at bounding box center [958, 149] width 92 height 29
type input "07:00"
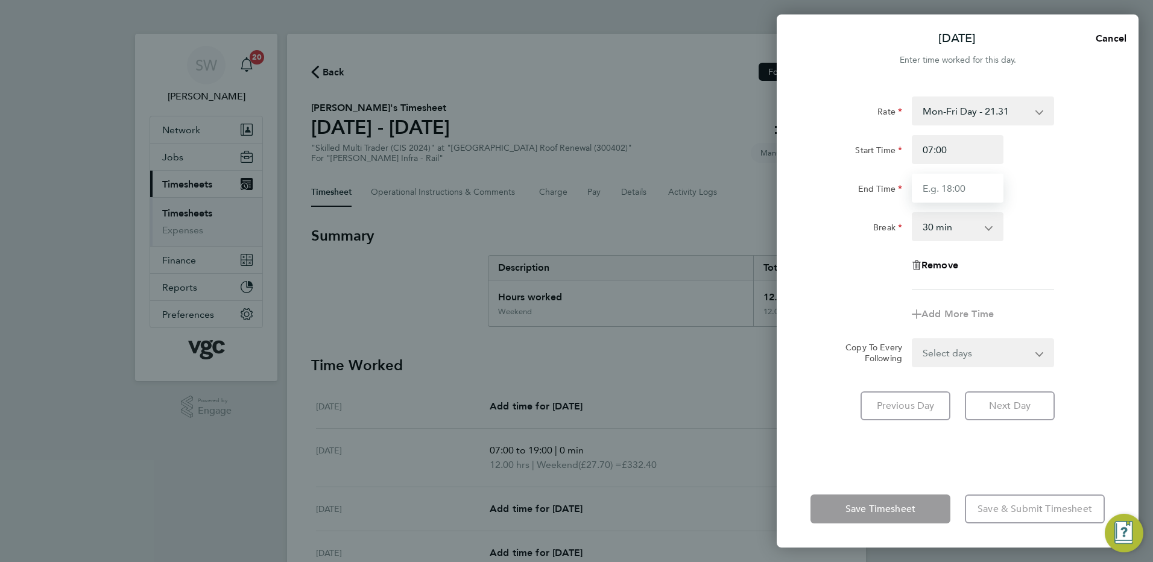
click at [934, 188] on input "End Time" at bounding box center [958, 188] width 92 height 29
type input "17:30"
click at [1036, 354] on form "Rate Mon-Fri Day - 21.31 Mon-Thurs Nights - 24.51 Bank Hol - 31.96 Weekend - 27…" at bounding box center [957, 231] width 294 height 271
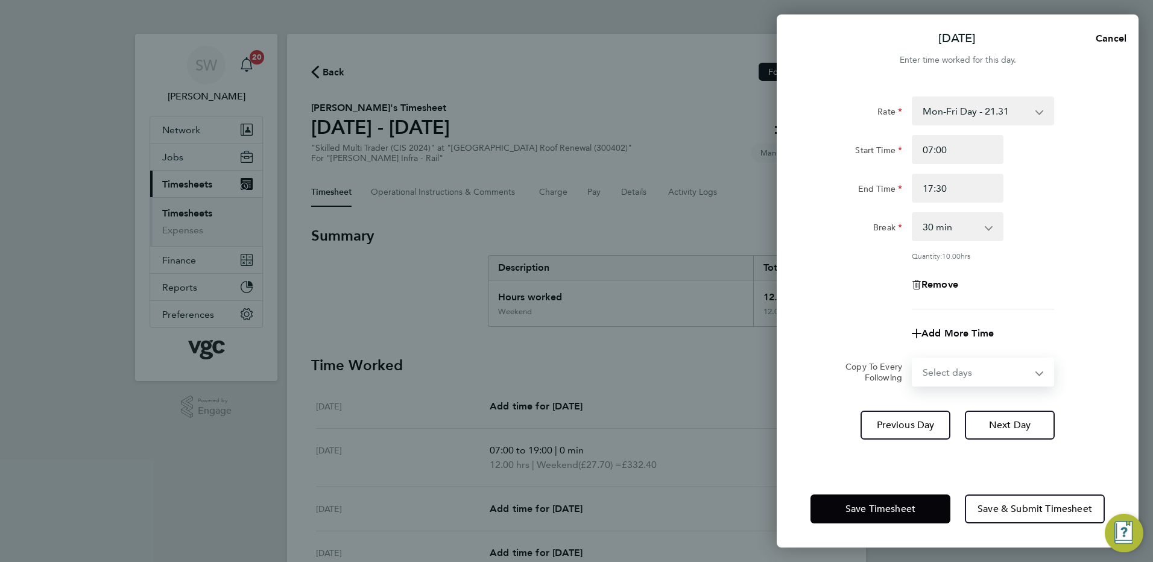
select select "TUE"
click at [913, 359] on select "Select days Day [DATE] [DATE] [DATE] [DATE]" at bounding box center [976, 372] width 127 height 27
select select "[DATE]"
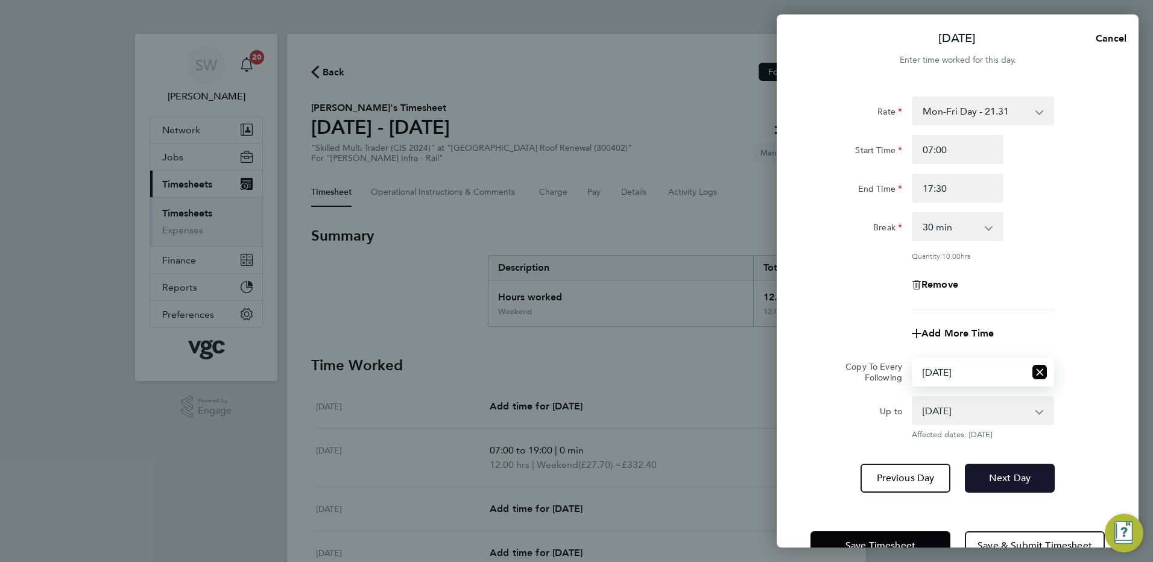
drag, startPoint x: 996, startPoint y: 470, endPoint x: 996, endPoint y: 463, distance: 7.2
click at [996, 470] on button "Next Day" at bounding box center [1010, 478] width 90 height 29
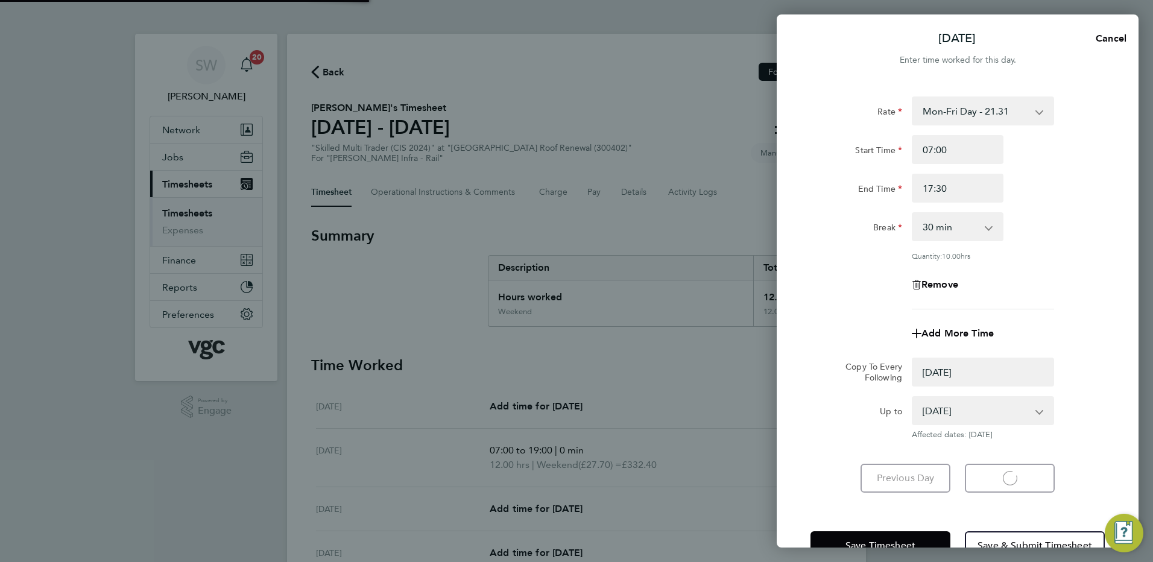
select select "0: null"
select select "30"
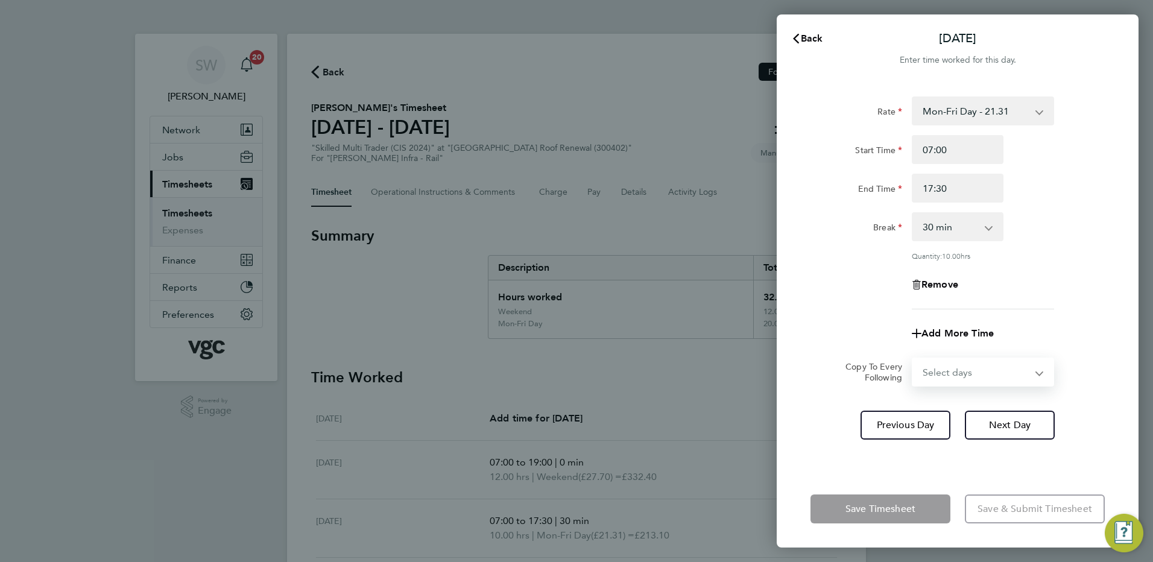
click at [1034, 368] on select "Select days Day [DATE] [DATE] [DATE]" at bounding box center [976, 372] width 127 height 27
select select "WED"
click at [913, 359] on select "Select days Day [DATE] [DATE] [DATE]" at bounding box center [976, 372] width 127 height 27
select select "[DATE]"
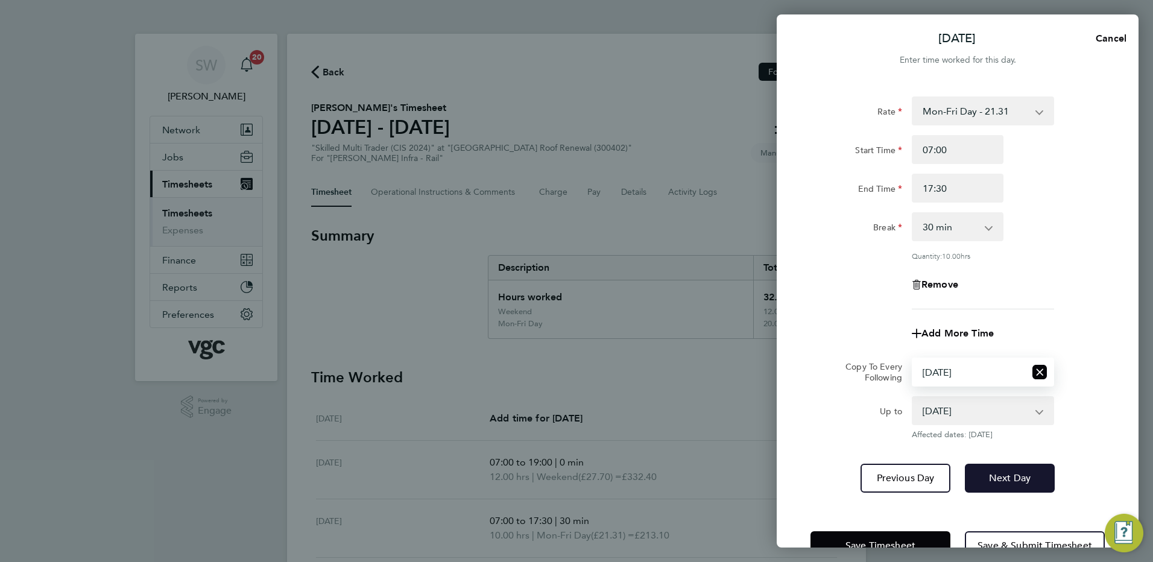
click at [998, 474] on span "Next Day" at bounding box center [1010, 478] width 42 height 12
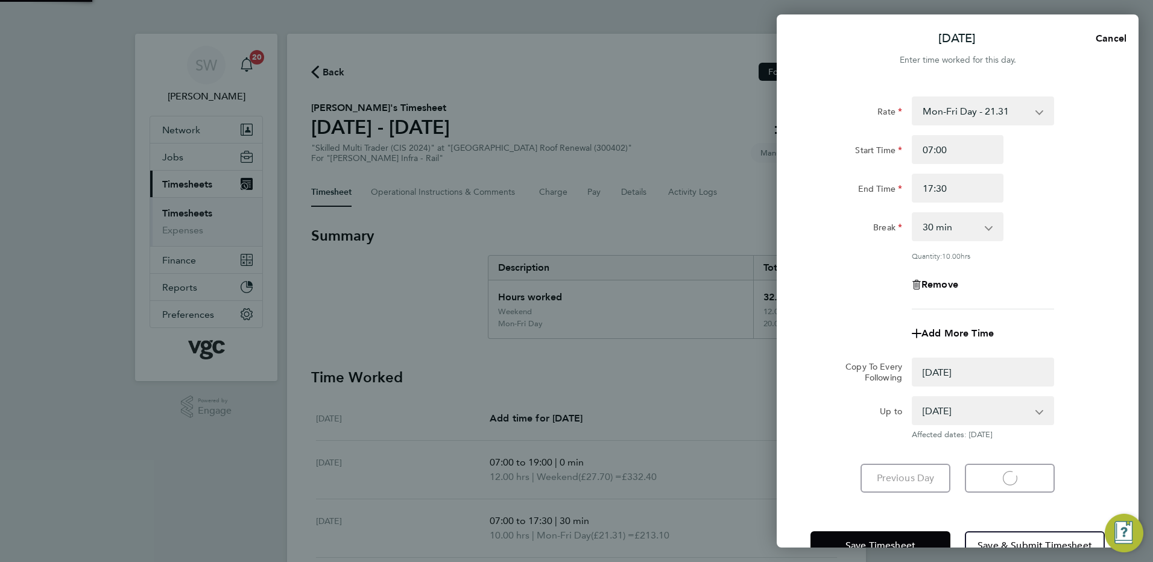
select select "0: null"
select select "30"
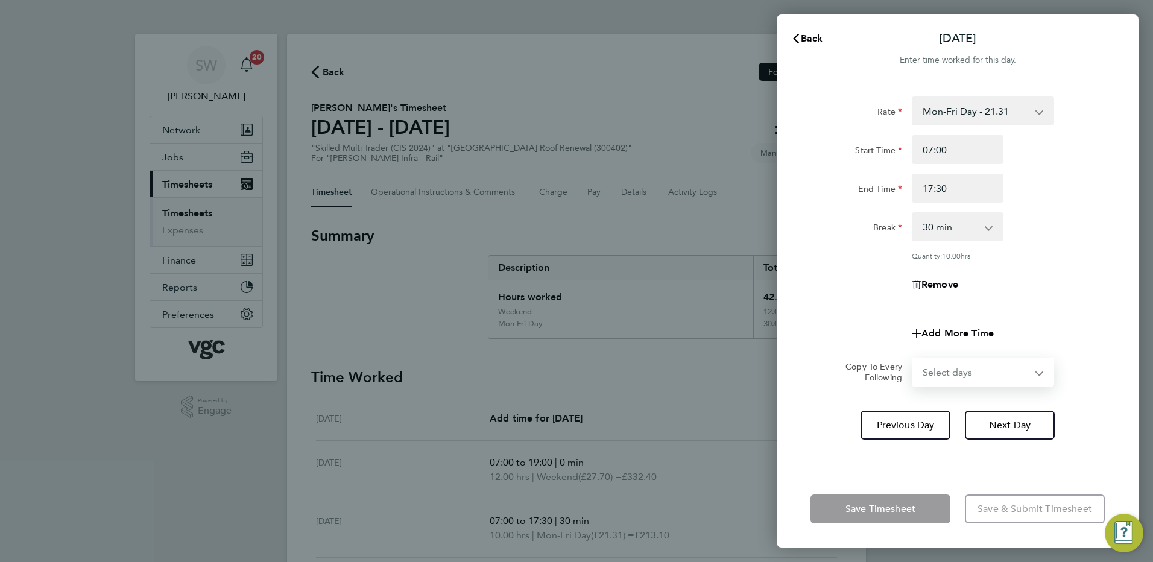
click at [1038, 373] on select "Select days Day [DATE] [DATE]" at bounding box center [976, 372] width 127 height 27
select select "THU"
click at [913, 359] on select "Select days Day [DATE] [DATE]" at bounding box center [976, 372] width 127 height 27
select select "[DATE]"
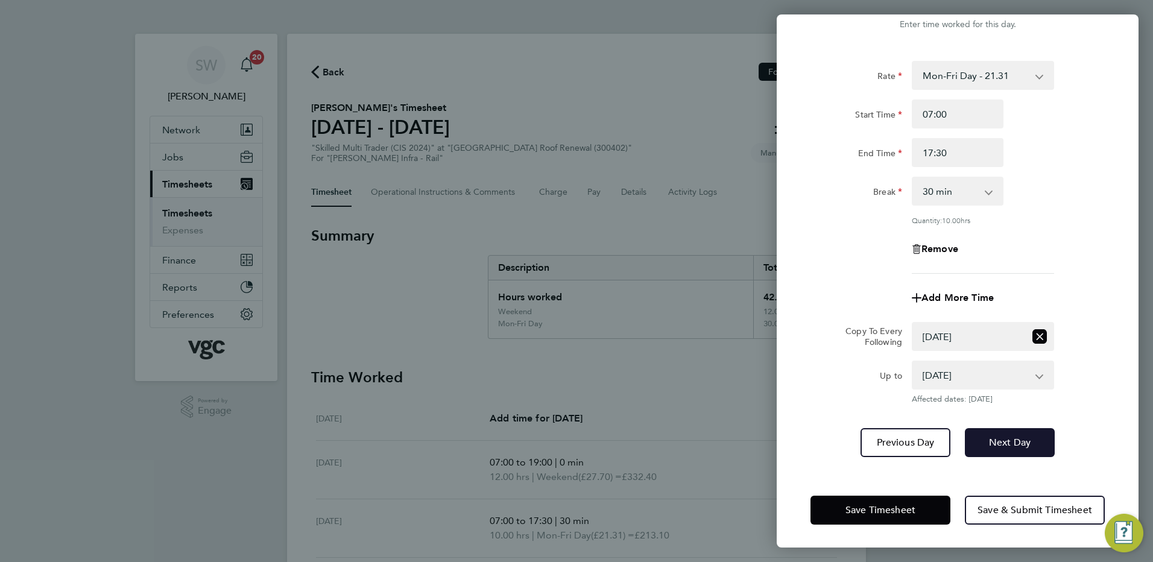
click at [1038, 436] on button "Next Day" at bounding box center [1010, 442] width 90 height 29
select select "0: null"
select select "30"
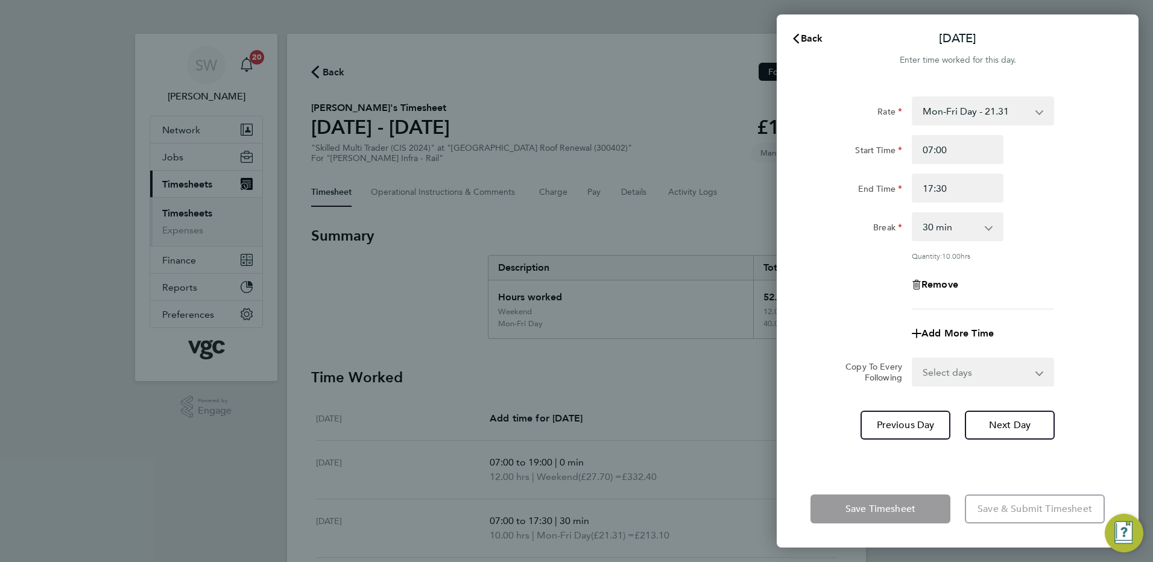
click at [1032, 366] on select "Select days Friday" at bounding box center [976, 372] width 127 height 27
select select "FRI"
click at [913, 359] on select "Select days Friday" at bounding box center [976, 372] width 127 height 27
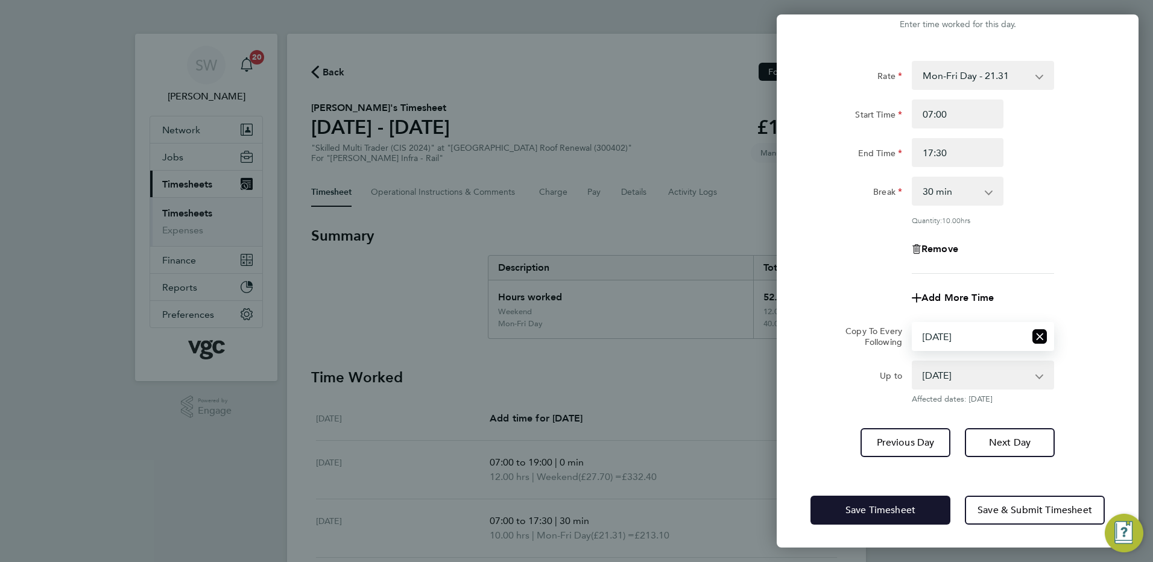
click at [842, 507] on button "Save Timesheet" at bounding box center [880, 510] width 140 height 29
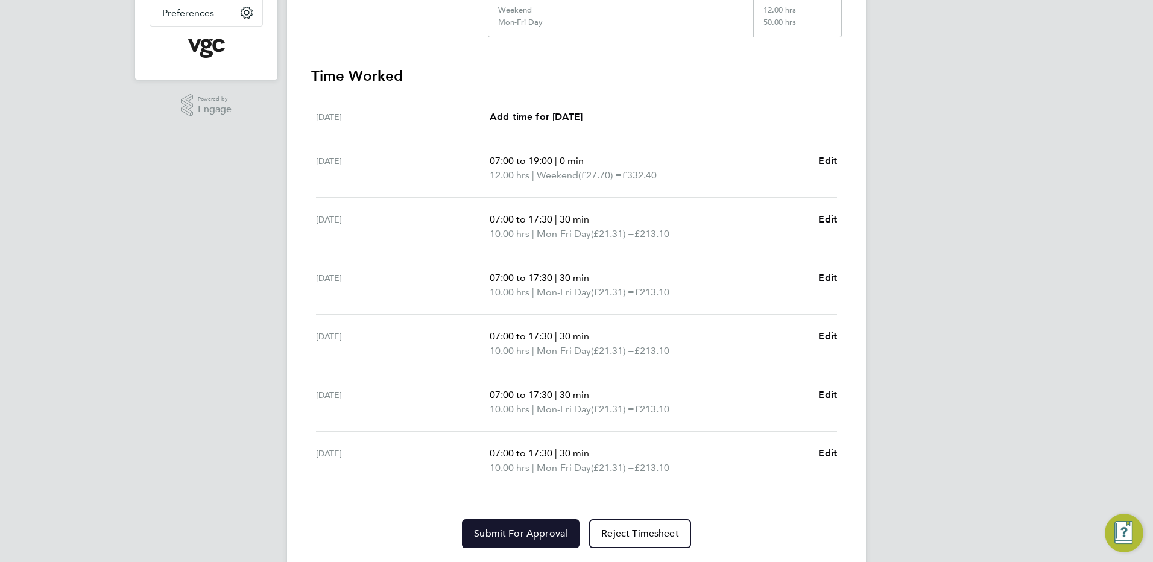
click at [506, 530] on span "Submit For Approval" at bounding box center [520, 534] width 93 height 12
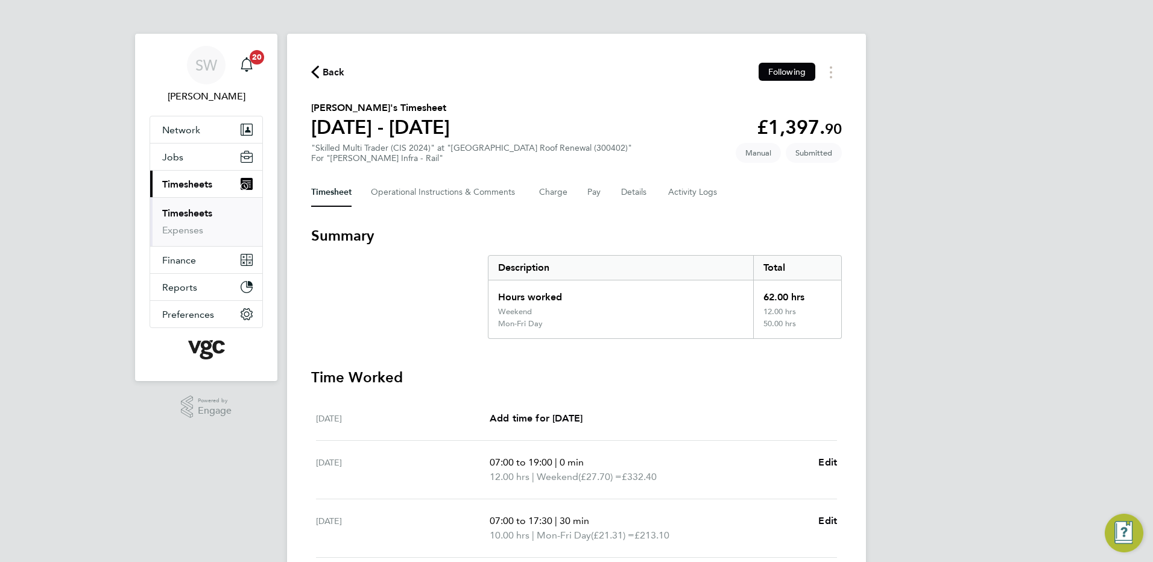
click at [198, 217] on link "Timesheets" at bounding box center [187, 212] width 50 height 11
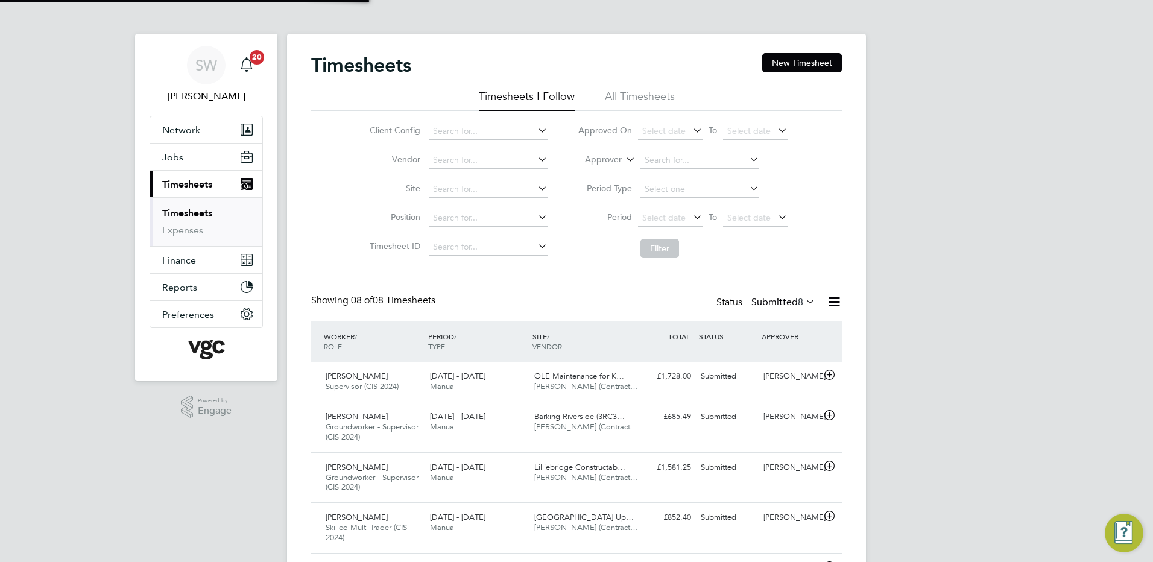
scroll to position [40, 105]
click at [788, 63] on button "New Timesheet" at bounding box center [802, 62] width 80 height 19
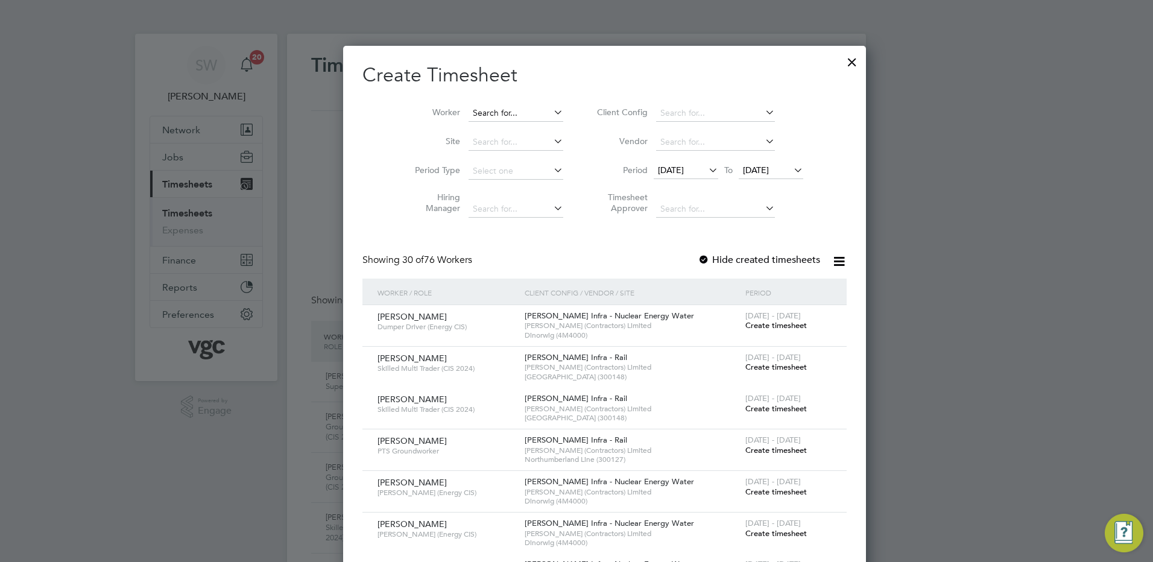
click at [472, 114] on input at bounding box center [516, 113] width 95 height 17
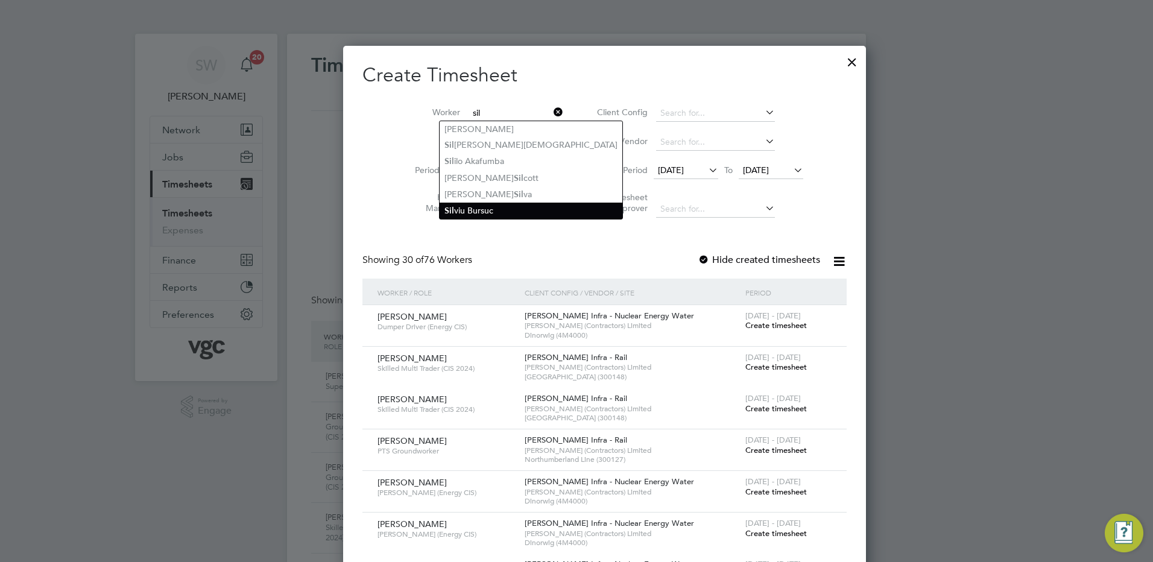
click at [472, 203] on li "Sil viu Bursuc" at bounding box center [531, 211] width 183 height 16
type input "[PERSON_NAME]"
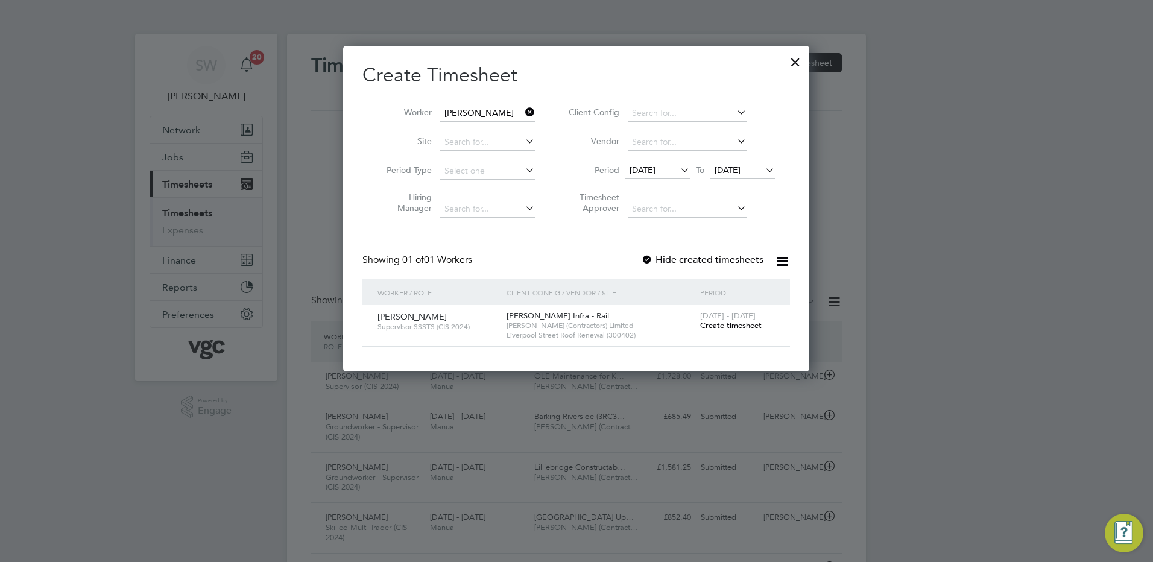
click at [717, 322] on span "Create timesheet" at bounding box center [731, 325] width 62 height 10
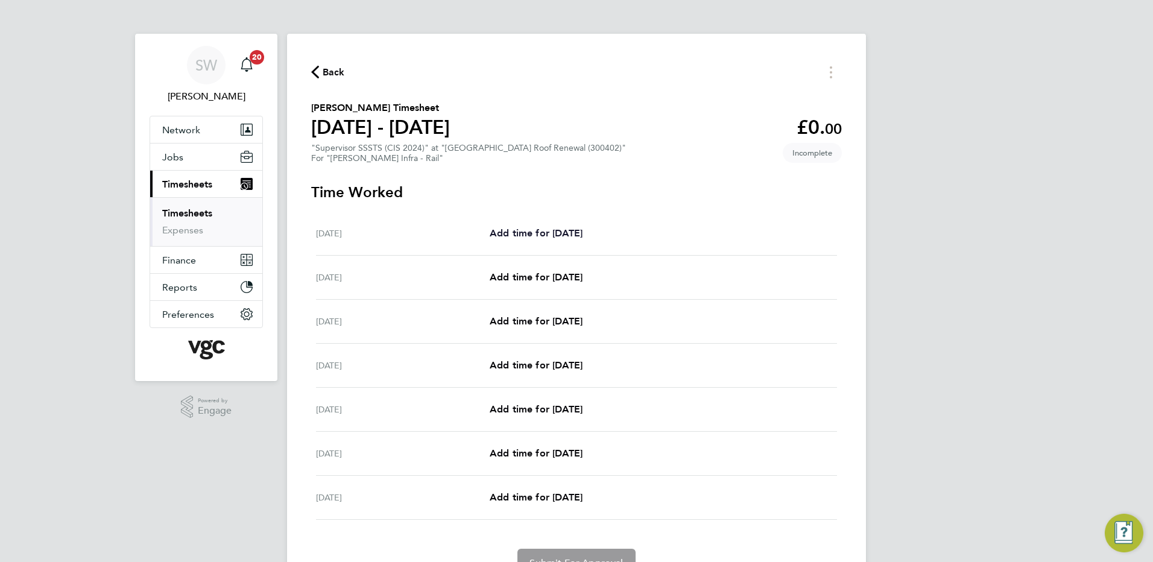
click at [528, 232] on span "Add time for [DATE]" at bounding box center [536, 232] width 93 height 11
select select "30"
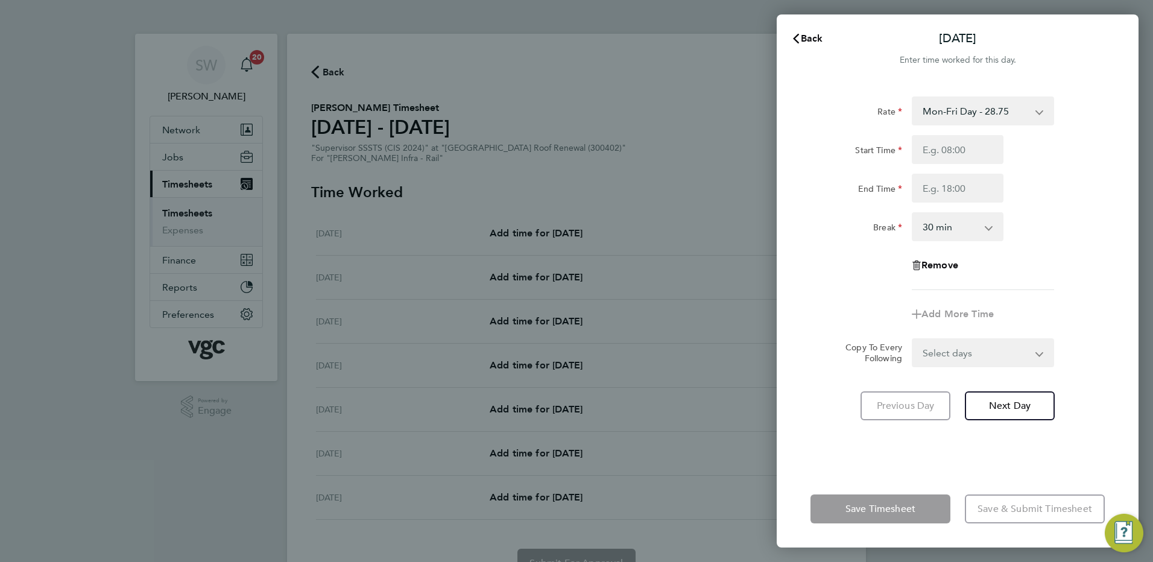
click at [1035, 112] on select "Mon-Fri Day - 28.75 Mon-Thurs Night - 32.50 Weekend - 36.73 Bank Hol - 42.39 Xm…" at bounding box center [975, 111] width 125 height 27
select select "30"
click at [946, 150] on input "Start Time" at bounding box center [958, 149] width 92 height 29
type input "07:00"
click at [938, 196] on input "End Time" at bounding box center [958, 188] width 92 height 29
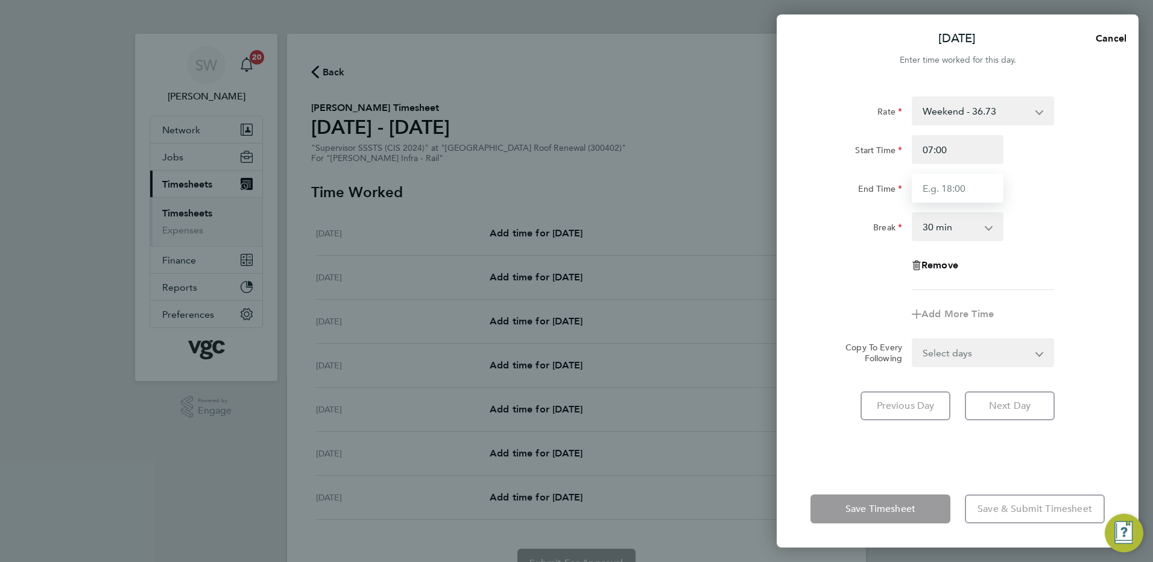
type input "17:30"
click at [822, 453] on div "Rate Weekend - 36.73 Mon-Fri Day - 28.75 Mon-Thurs Night - 32.50 Bank Hol - 42.…" at bounding box center [958, 276] width 362 height 388
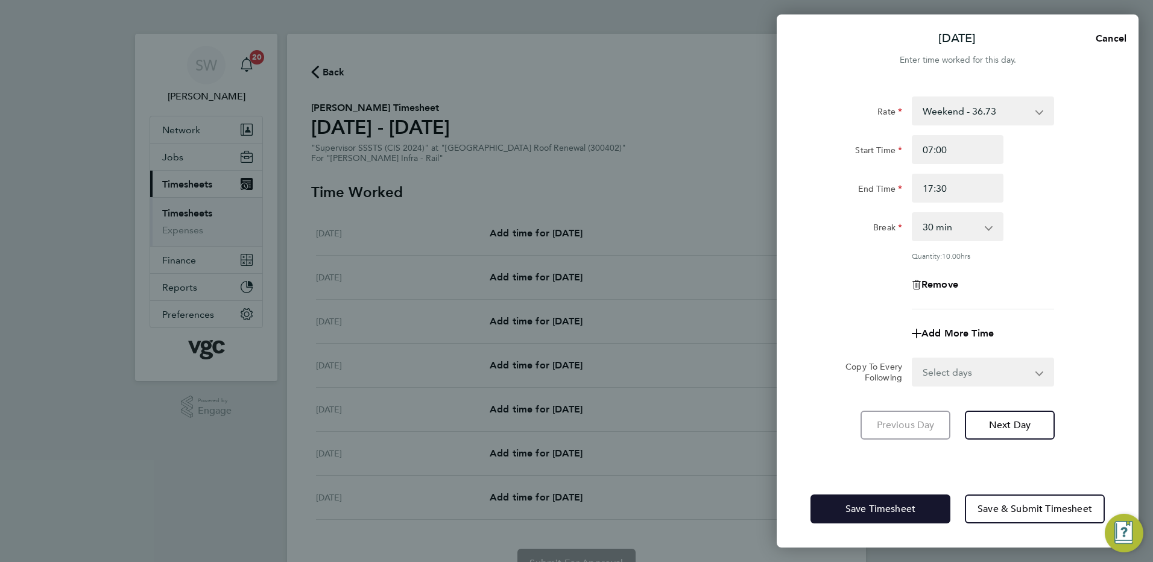
click at [836, 511] on button "Save Timesheet" at bounding box center [880, 508] width 140 height 29
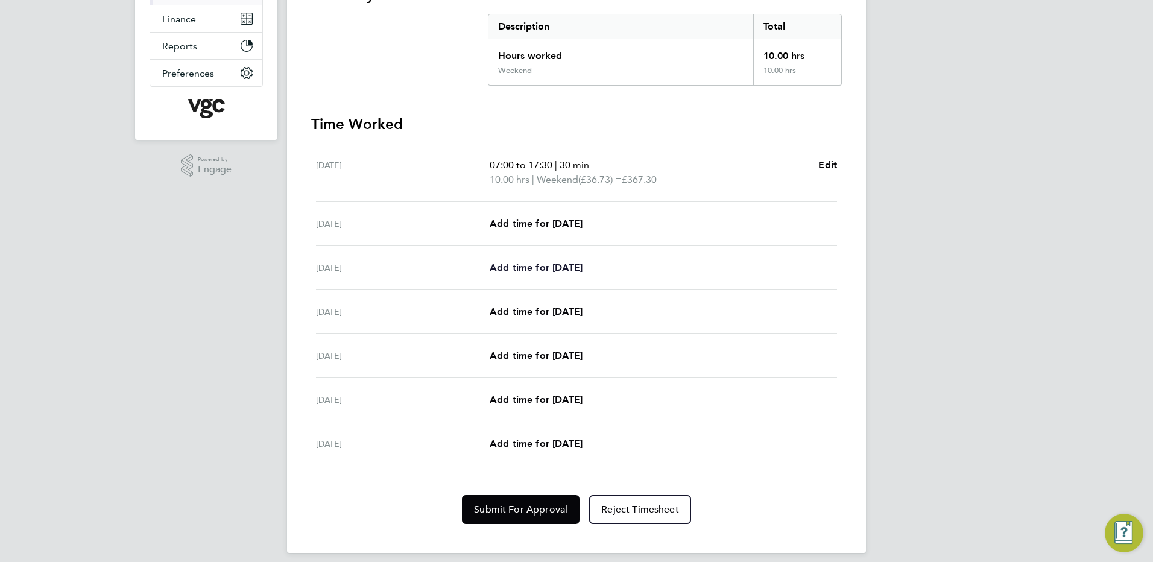
click at [534, 262] on span "Add time for [DATE]" at bounding box center [536, 267] width 93 height 11
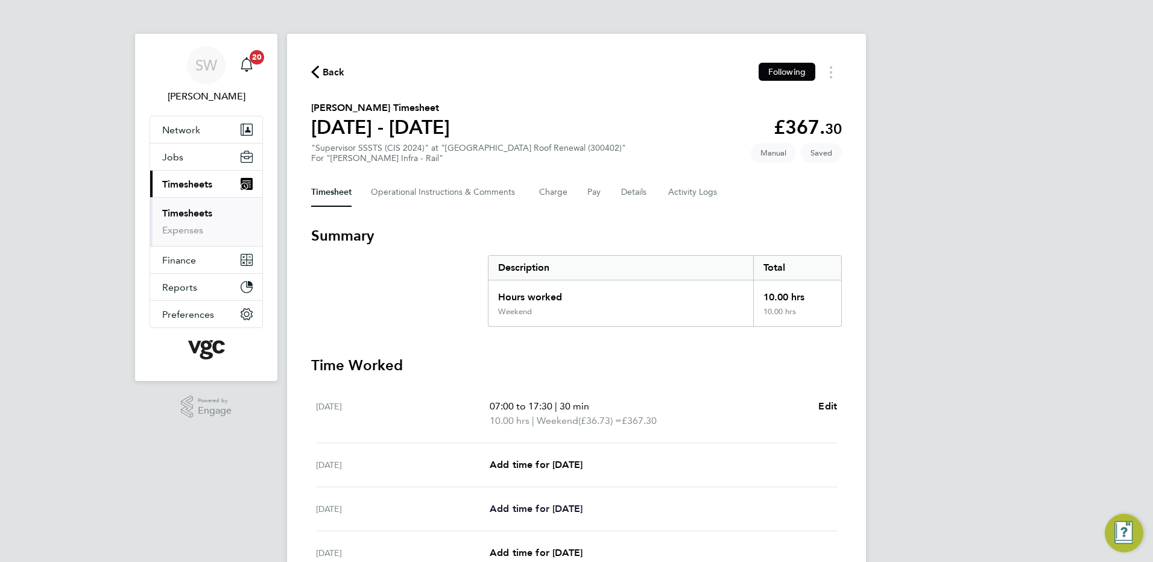
select select "30"
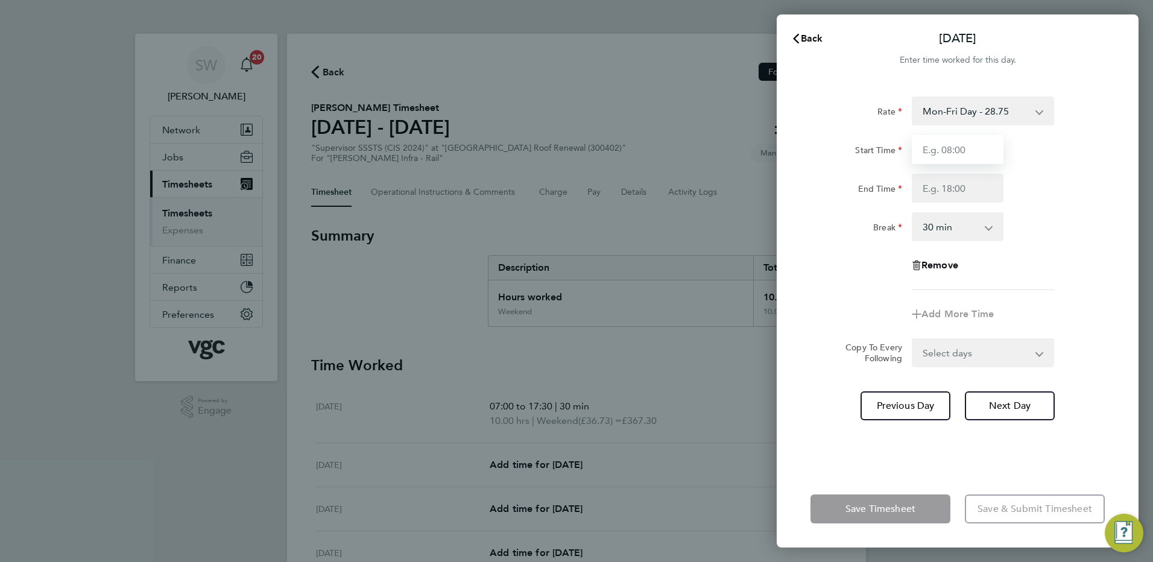
click at [947, 142] on input "Start Time" at bounding box center [958, 149] width 92 height 29
type input "07:00"
type input "17:30"
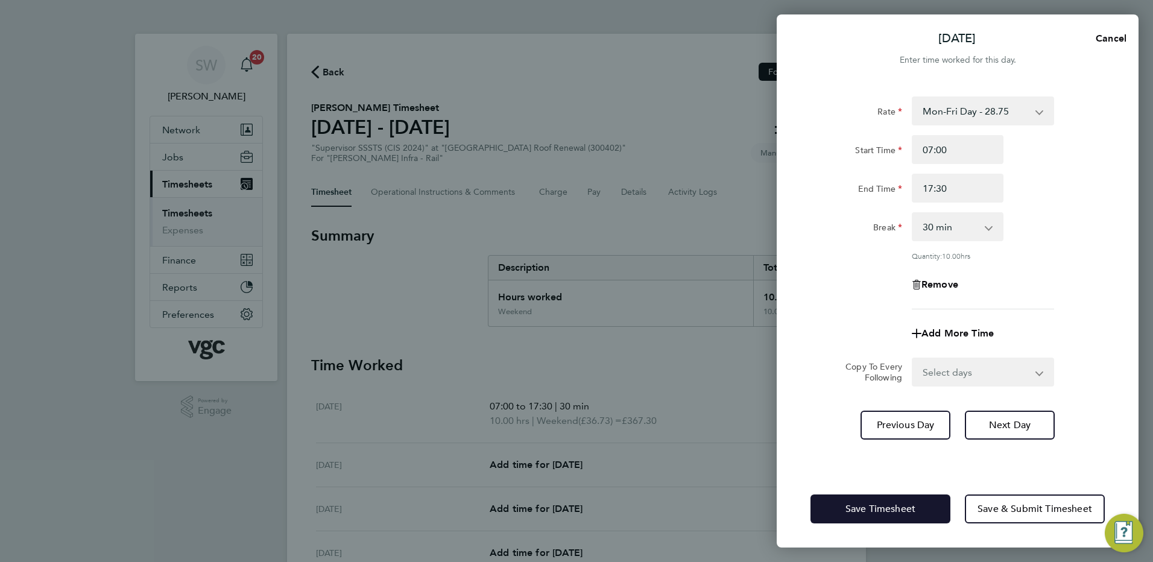
click at [838, 510] on button "Save Timesheet" at bounding box center [880, 508] width 140 height 29
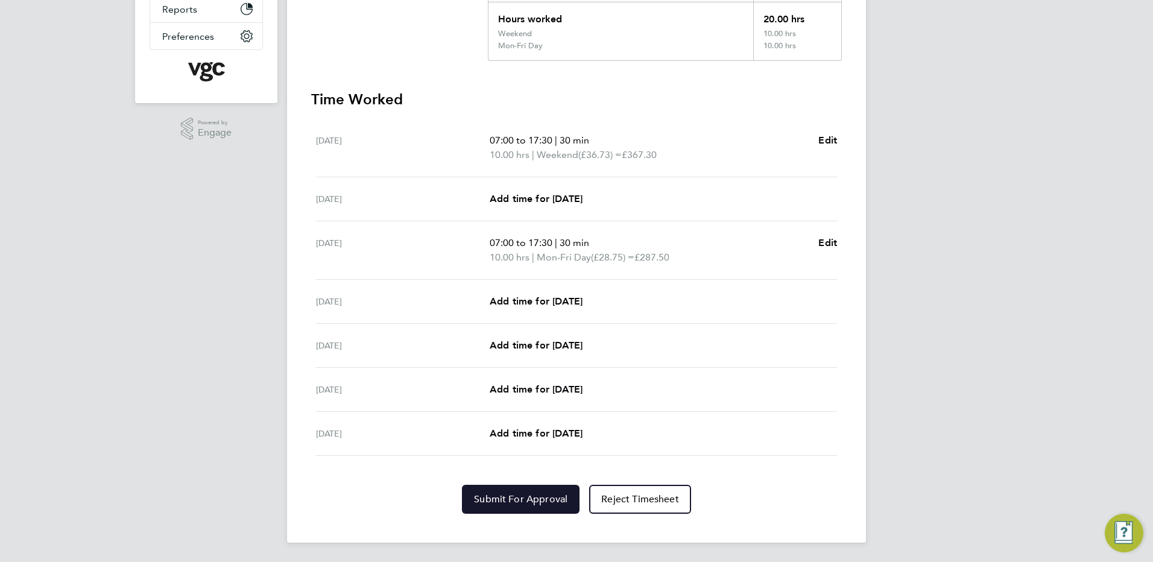
click at [520, 491] on button "Submit For Approval" at bounding box center [521, 499] width 118 height 29
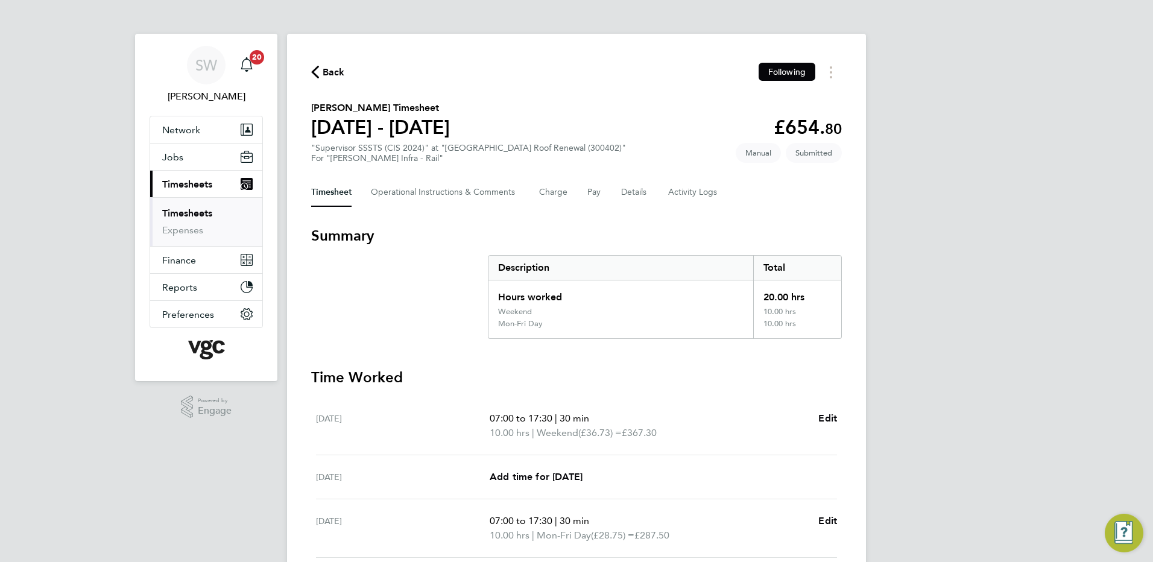
click at [208, 210] on link "Timesheets" at bounding box center [187, 212] width 50 height 11
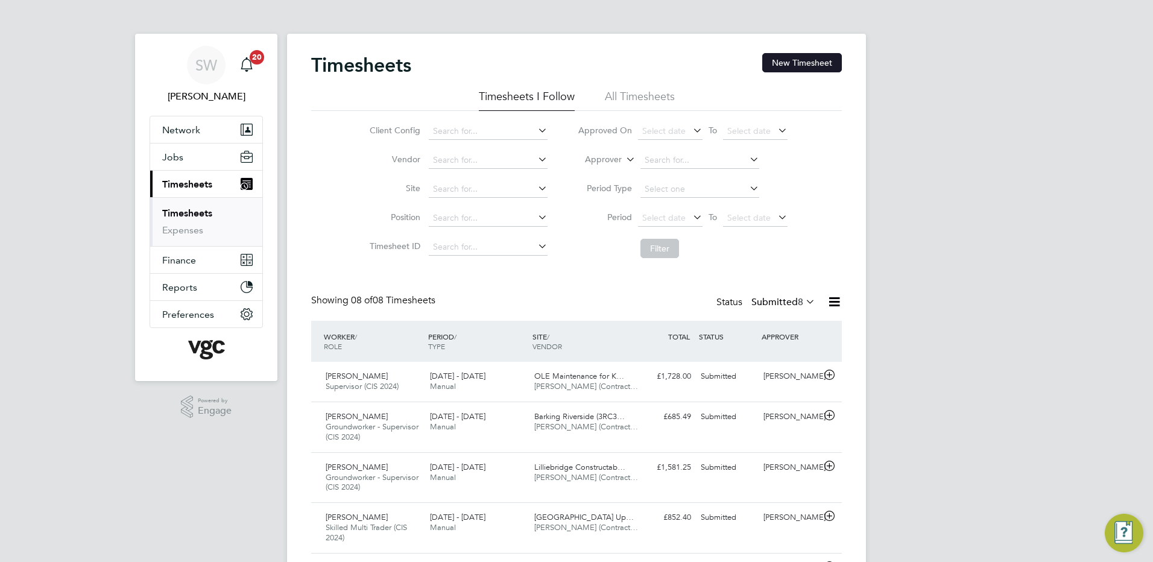
click at [770, 58] on button "New Timesheet" at bounding box center [802, 62] width 80 height 19
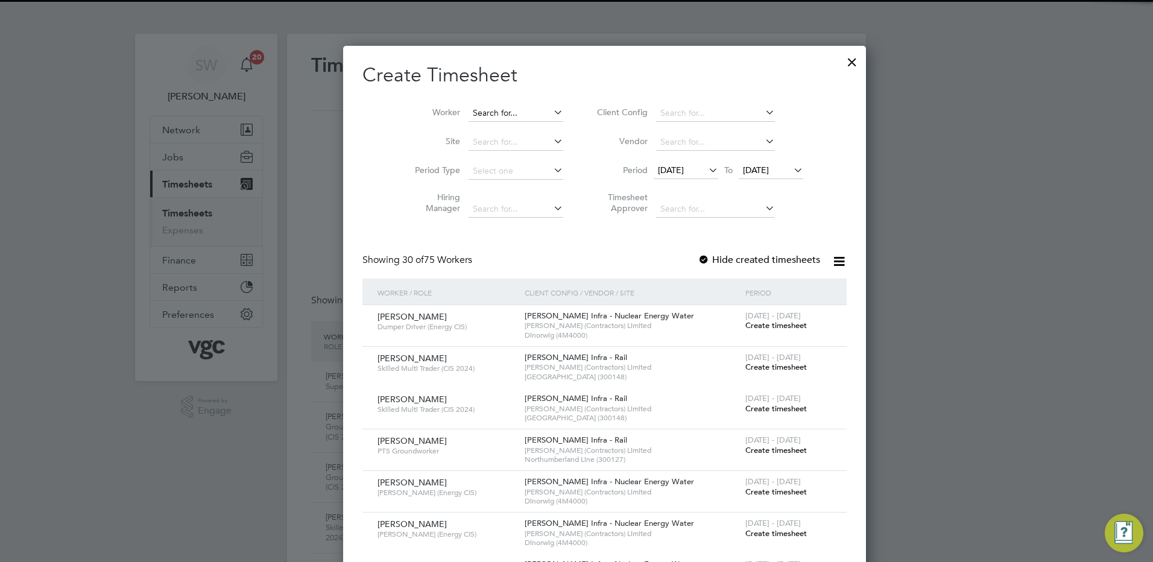
click at [476, 105] on input at bounding box center [516, 113] width 95 height 17
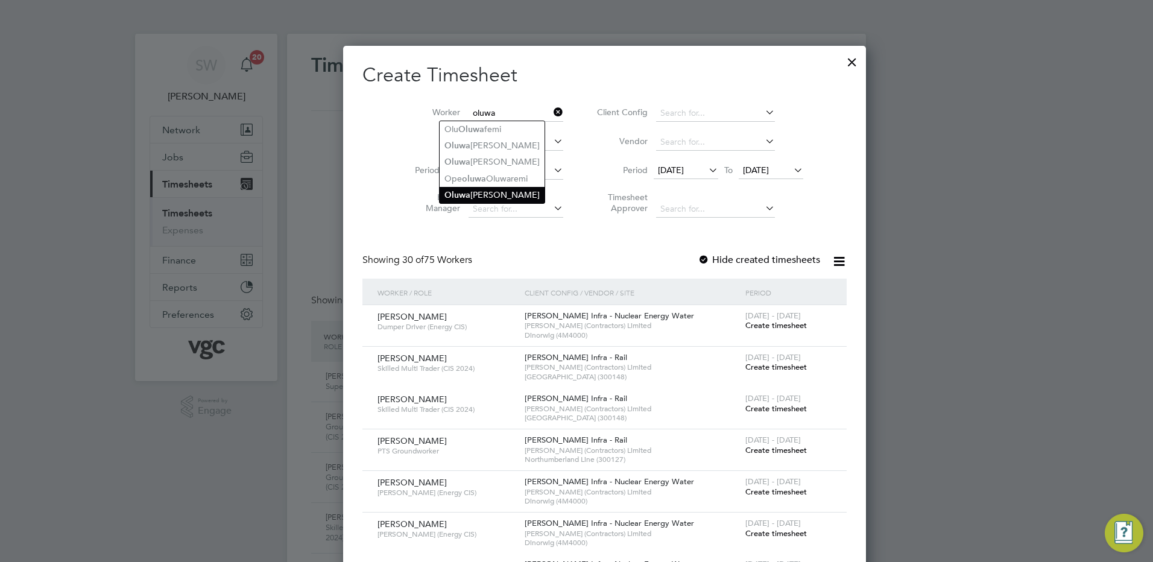
click at [491, 188] on li "Oluwa [PERSON_NAME]" at bounding box center [492, 195] width 105 height 16
type input "[PERSON_NAME]"
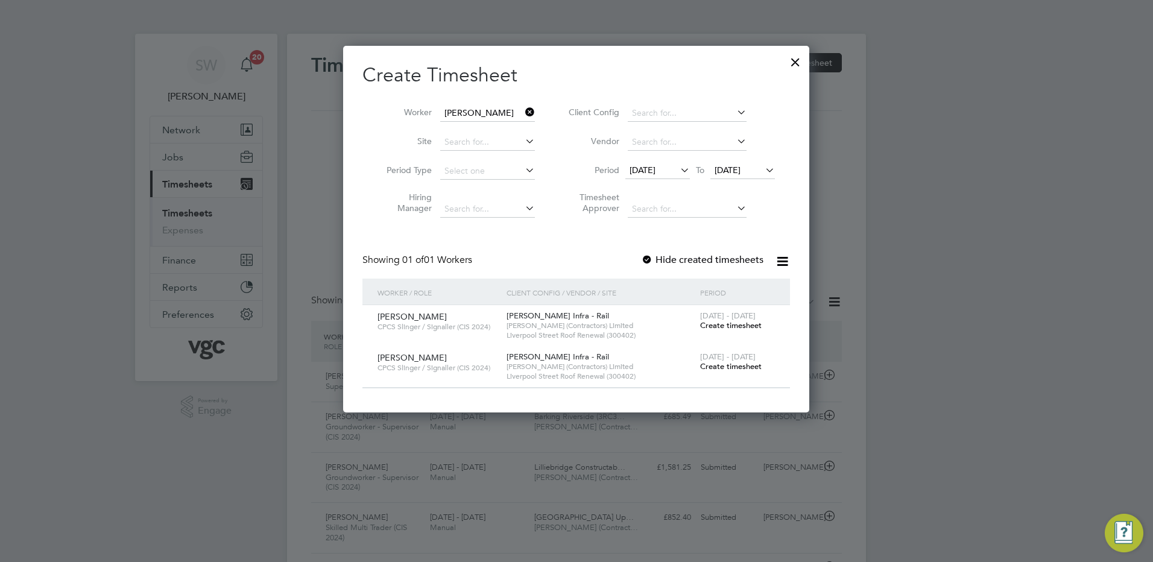
click at [721, 361] on span "Create timesheet" at bounding box center [731, 366] width 62 height 10
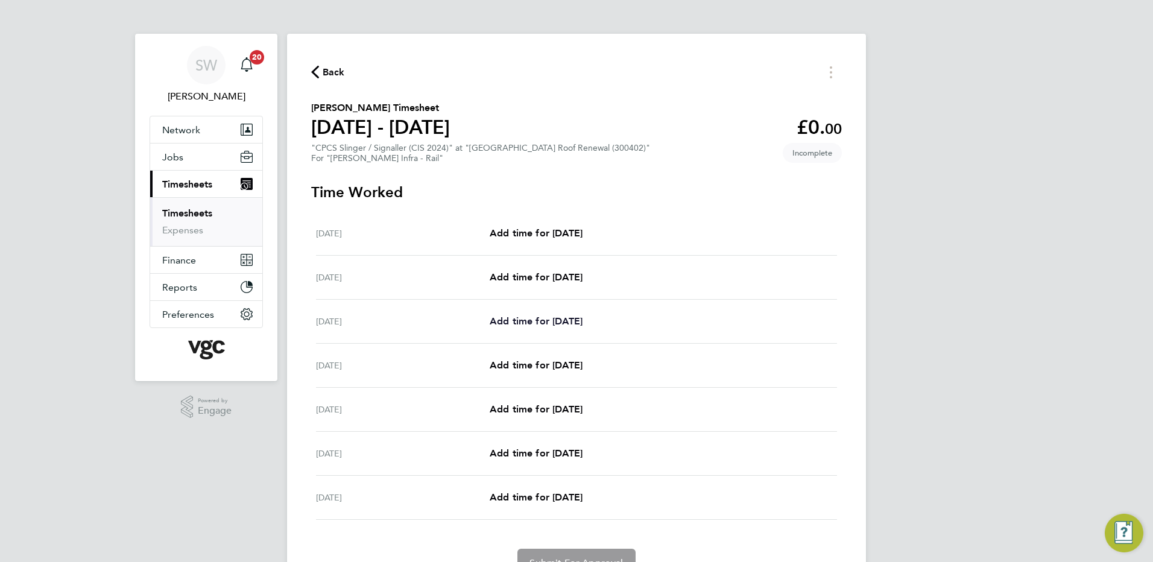
click at [532, 324] on span "Add time for [DATE]" at bounding box center [536, 320] width 93 height 11
select select "30"
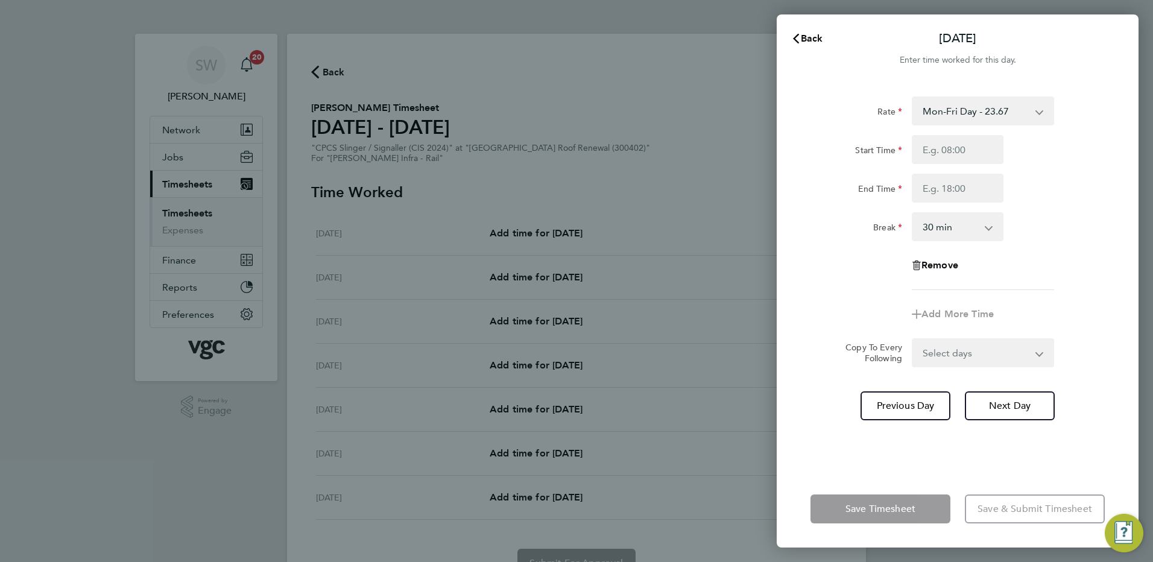
click at [1032, 113] on select "Mon-Fri Day - 23.67 Xmas / NY - 47.35 Bank Hol - 35.51 Mon-Thurs Day - 27.22 We…" at bounding box center [975, 111] width 125 height 27
click at [85, 253] on div "Back Mon 18 Aug Enter time worked for this day. Rate Mon-Fri Day - 23.67 Xmas /…" at bounding box center [576, 281] width 1153 height 562
click at [172, 157] on div "Back Mon 18 Aug Enter time worked for this day. Rate Mon-Fri Day - 23.67 Xmas /…" at bounding box center [576, 281] width 1153 height 562
click at [172, 156] on div "Back Mon 18 Aug Enter time worked for this day. Rate Mon-Fri Day - 23.67 Xmas /…" at bounding box center [576, 281] width 1153 height 562
click at [803, 33] on span "Back" at bounding box center [812, 38] width 22 height 11
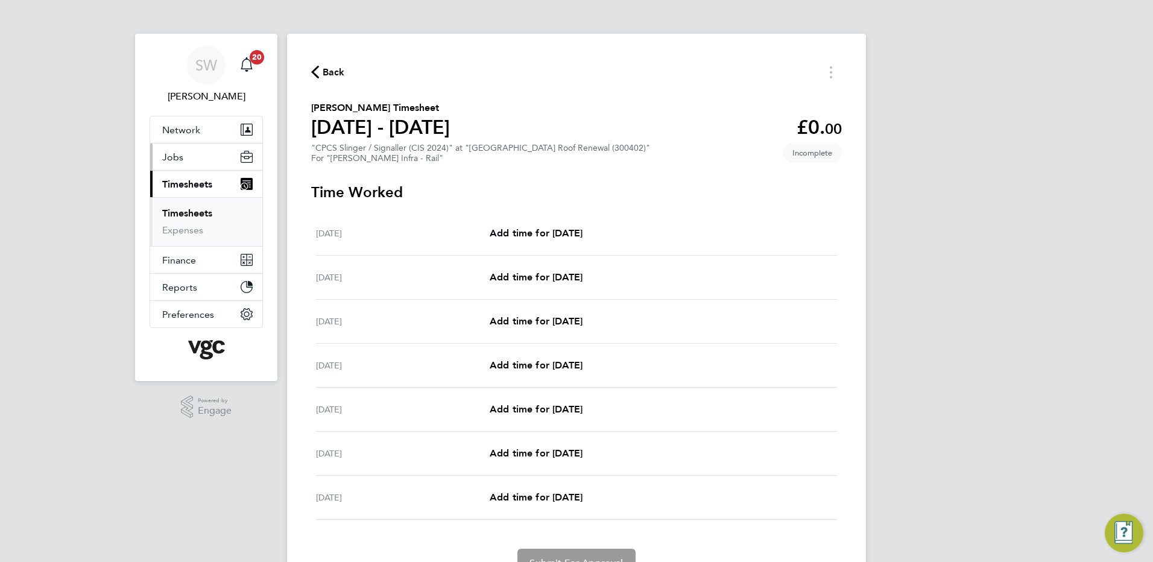
click at [172, 158] on span "Jobs" at bounding box center [172, 156] width 21 height 11
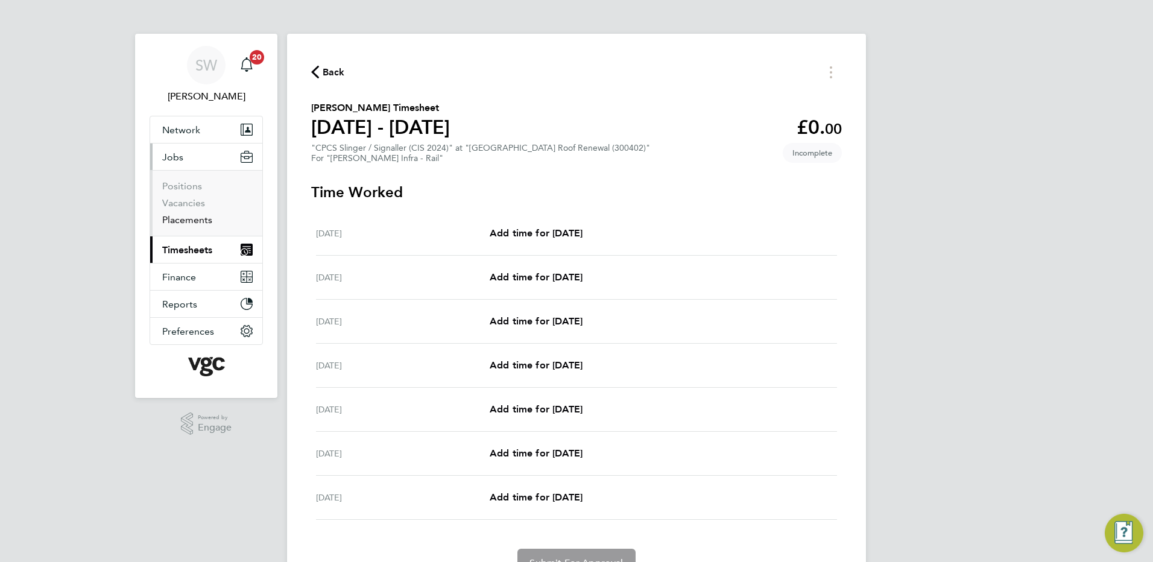
click at [194, 219] on link "Placements" at bounding box center [187, 219] width 50 height 11
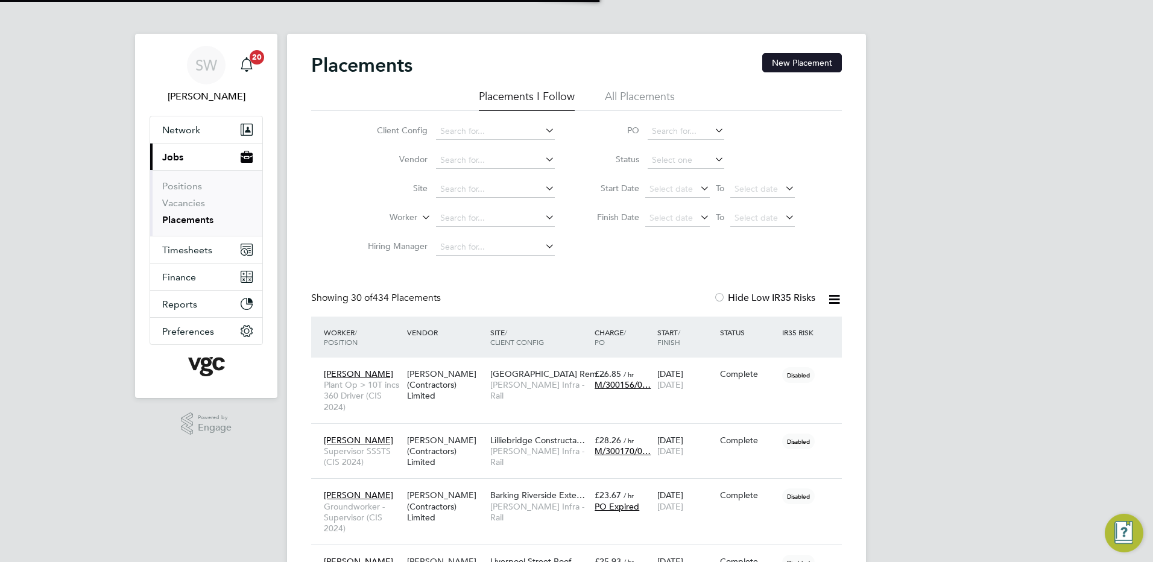
scroll to position [35, 105]
click at [712, 158] on icon at bounding box center [712, 159] width 0 height 17
click at [712, 159] on icon at bounding box center [712, 159] width 0 height 17
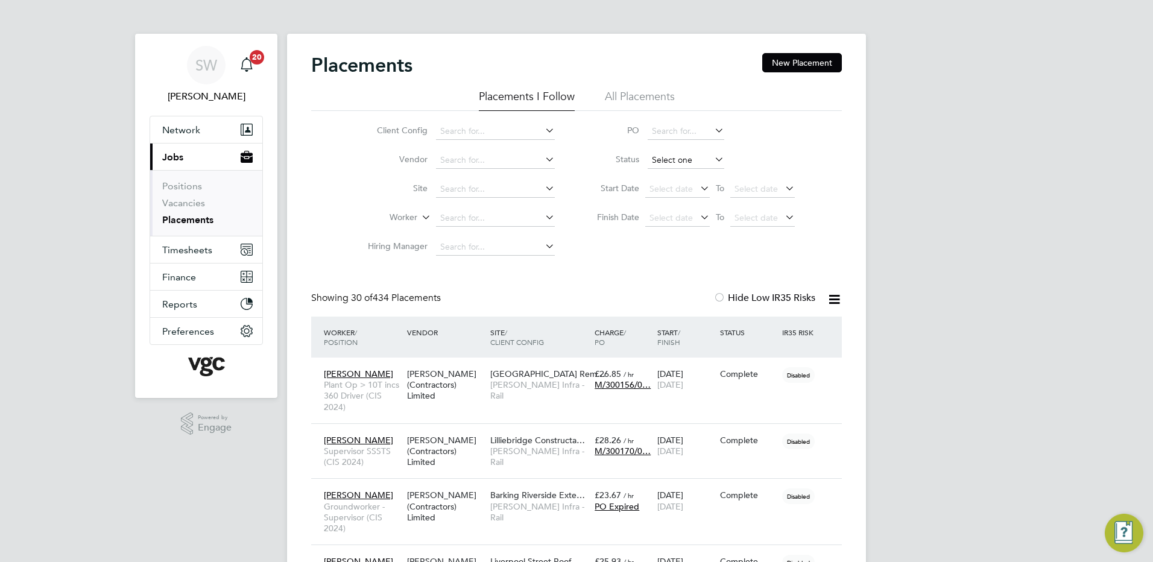
click at [663, 160] on input at bounding box center [686, 160] width 77 height 17
click at [668, 175] on li "Active" at bounding box center [686, 176] width 78 height 16
type input "Active"
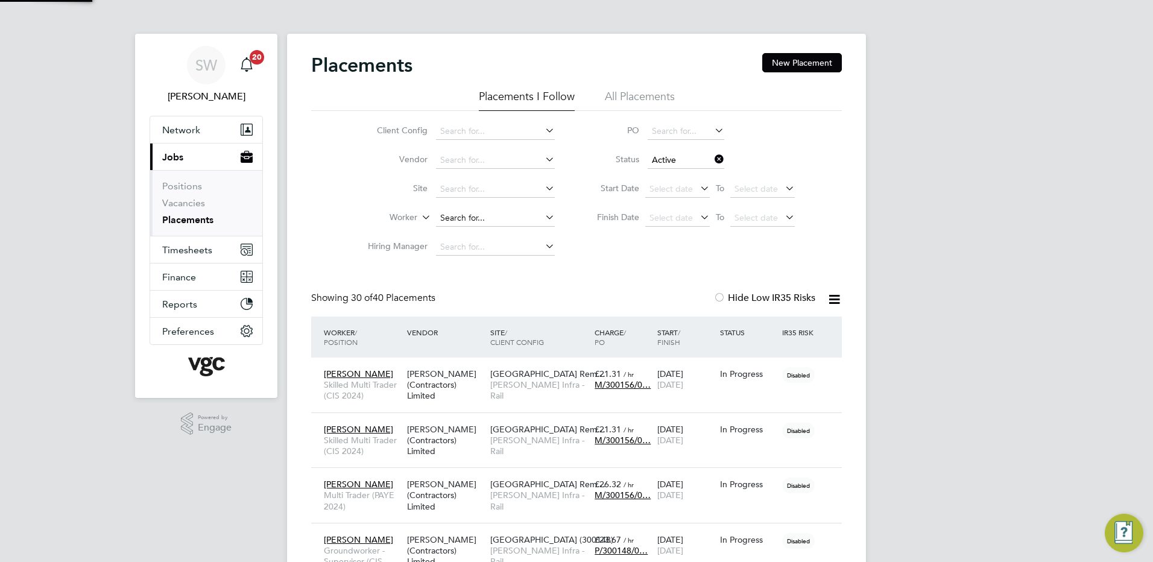
click at [479, 213] on input at bounding box center [495, 218] width 119 height 17
click at [484, 244] on li "Oluw afemi Adegboyega" at bounding box center [495, 251] width 120 height 16
type input "[PERSON_NAME]"
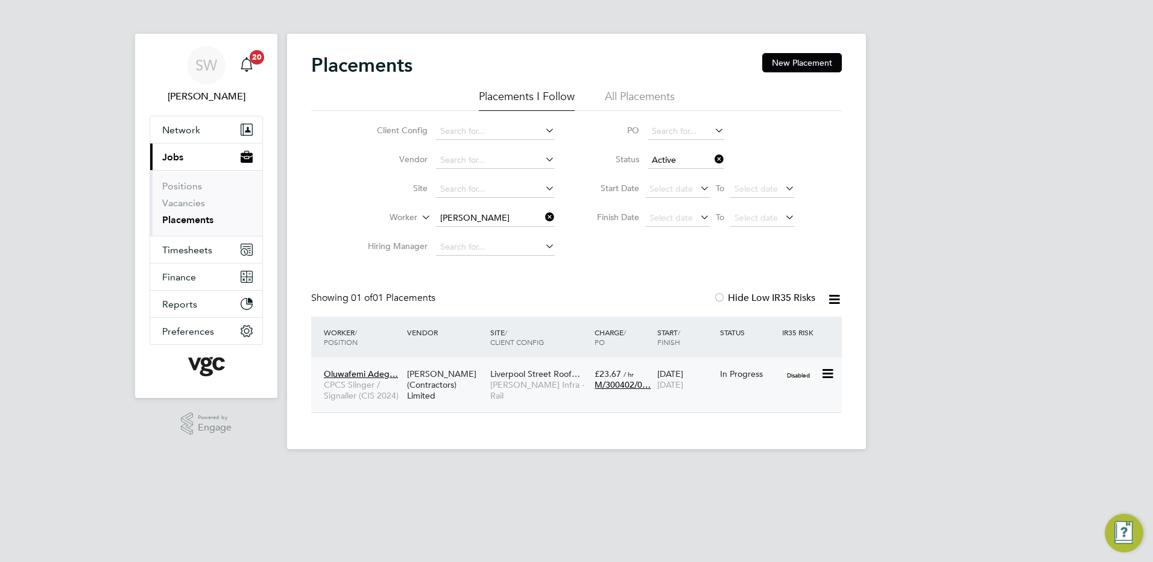
click at [677, 377] on div "15 Aug 2025 14 Sep 2025" at bounding box center [685, 379] width 63 height 34
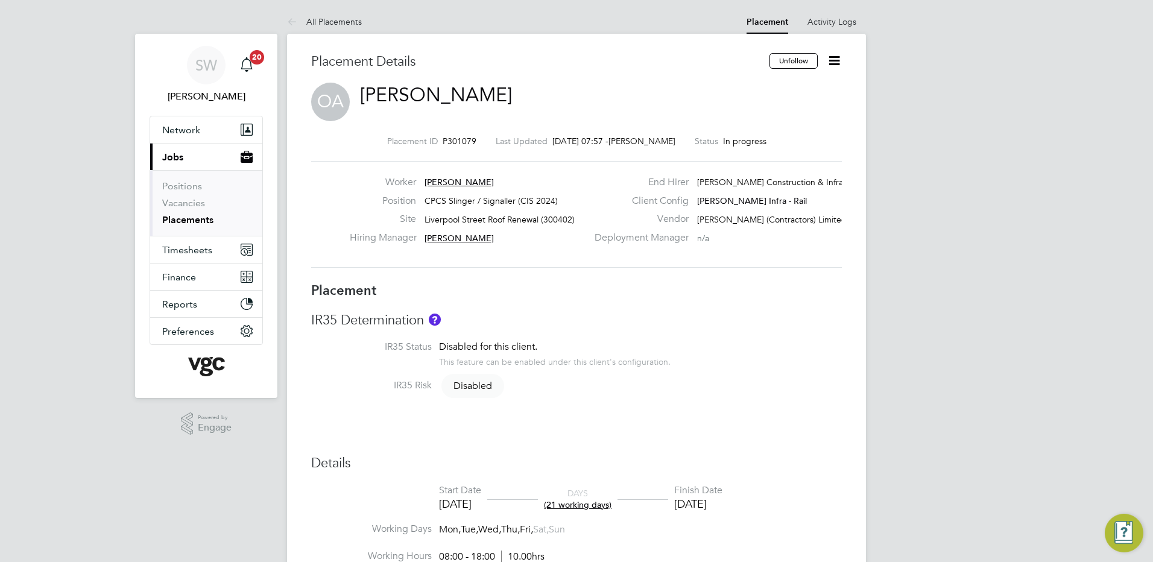
click at [835, 54] on icon at bounding box center [834, 60] width 15 height 15
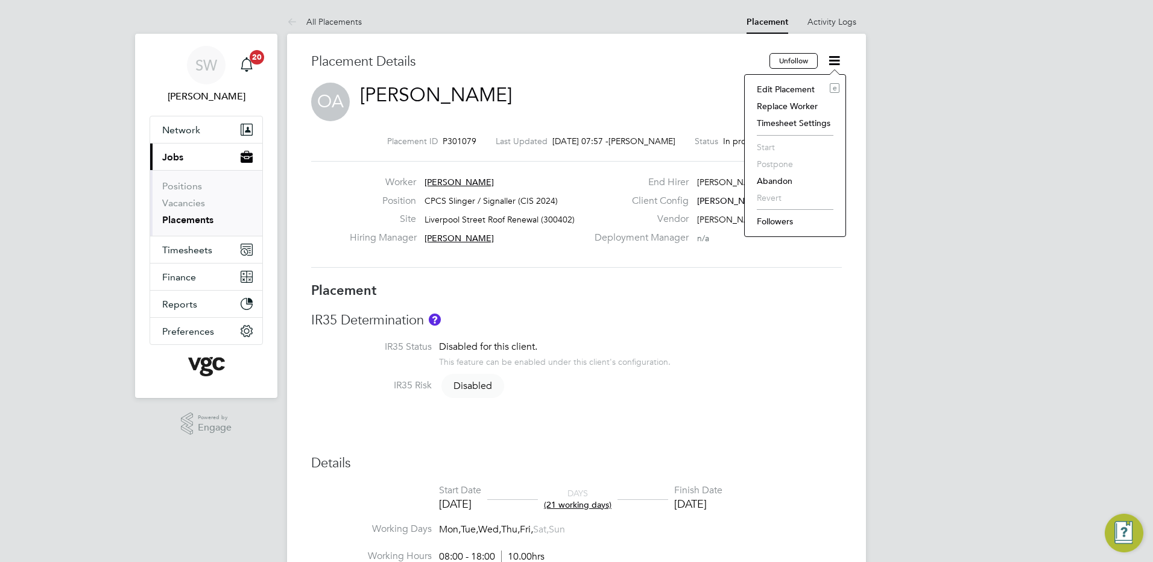
click at [782, 87] on li "Edit Placement e" at bounding box center [795, 89] width 89 height 17
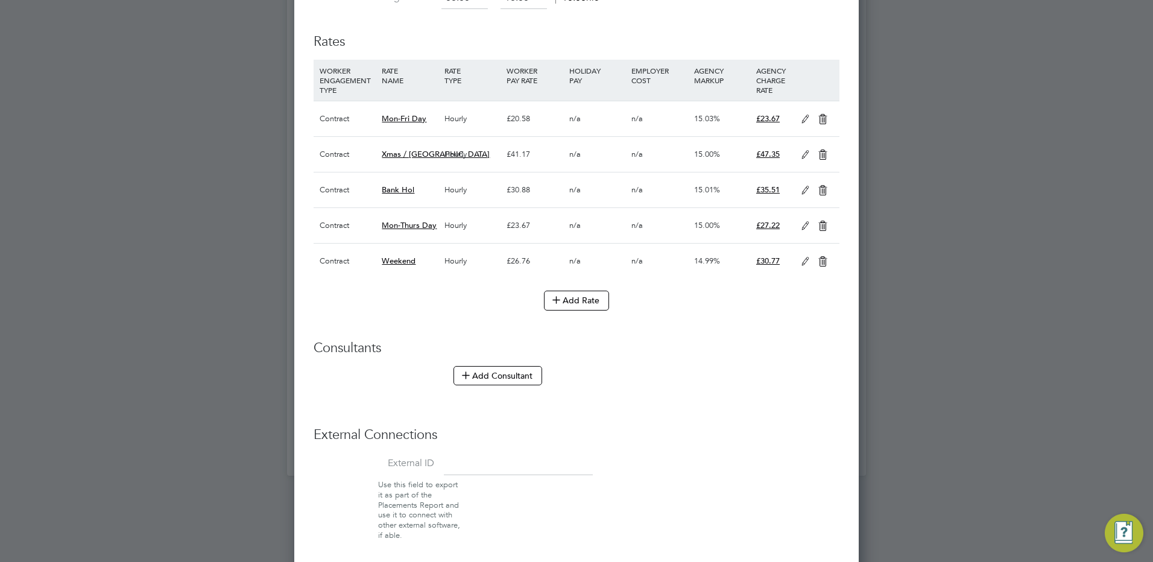
click at [803, 221] on icon at bounding box center [805, 226] width 15 height 10
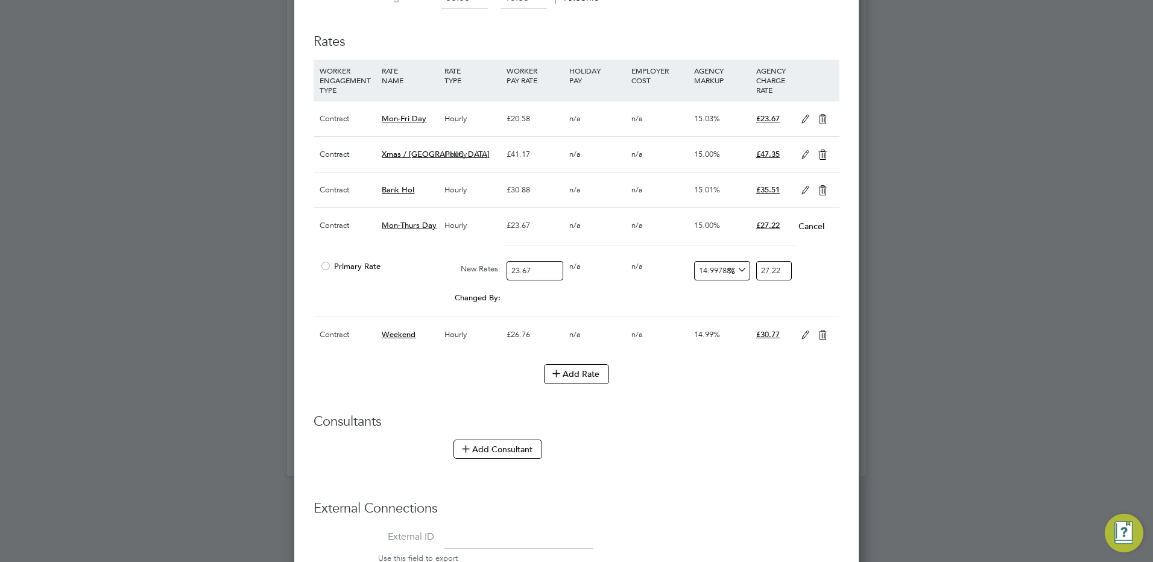
click at [436, 223] on div "Mon-Thurs Day" at bounding box center [410, 225] width 62 height 35
drag, startPoint x: 436, startPoint y: 223, endPoint x: 406, endPoint y: 221, distance: 30.2
click at [406, 221] on span "Mon-Thurs Day" at bounding box center [409, 225] width 55 height 10
click at [424, 247] on div "n/a" at bounding box center [483, 250] width 157 height 11
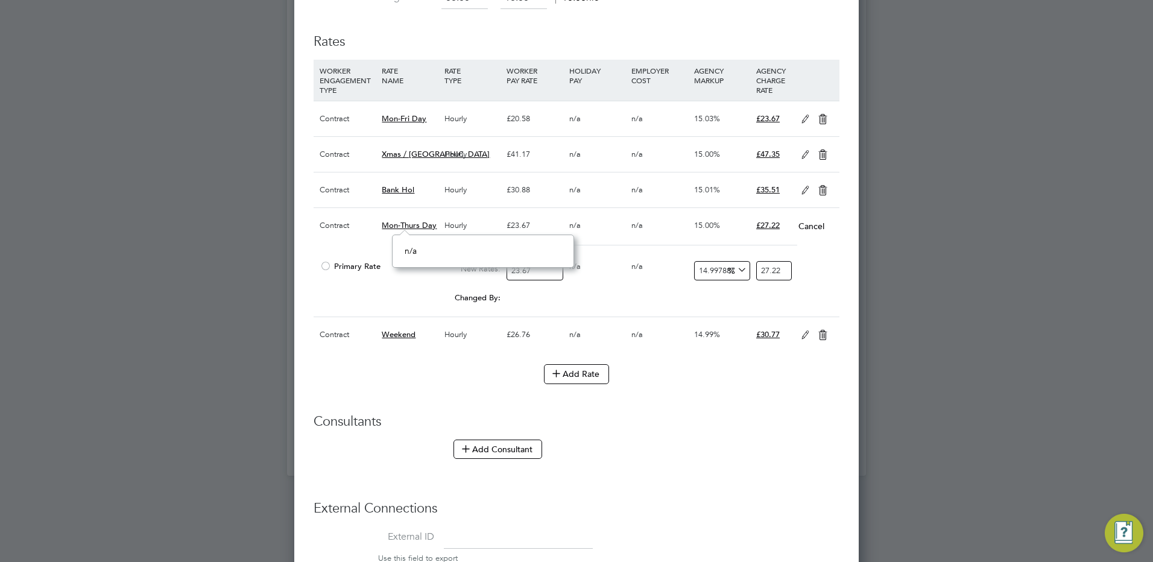
click at [394, 224] on span "Mon-Thurs Day" at bounding box center [409, 225] width 55 height 10
click at [570, 370] on button "Add Rate" at bounding box center [576, 373] width 65 height 19
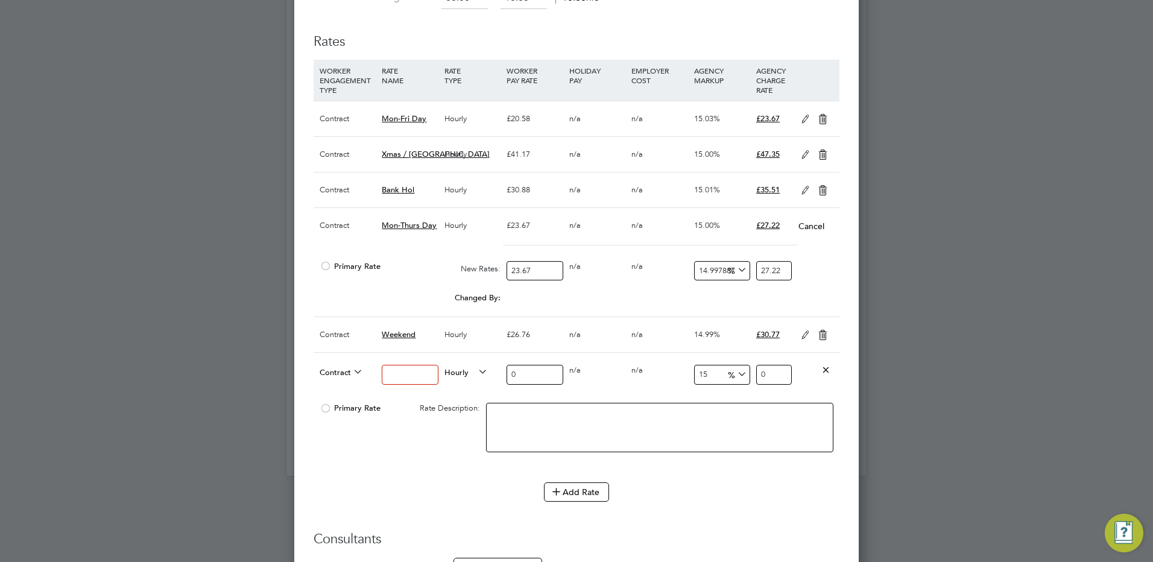
click at [398, 373] on input at bounding box center [410, 375] width 56 height 20
type input "mon-thurs-nights"
click at [520, 374] on input "0" at bounding box center [535, 375] width 56 height 20
type input "02"
type input "2.3"
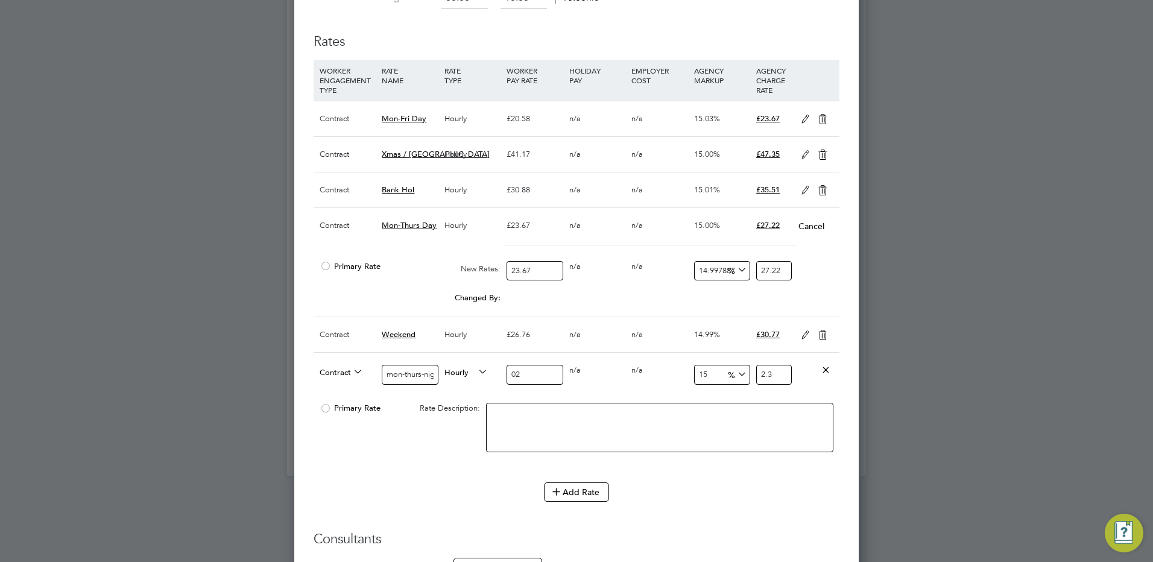
type input "023"
type input "26.45"
type input "023.6"
type input "27.14"
type input "023.67"
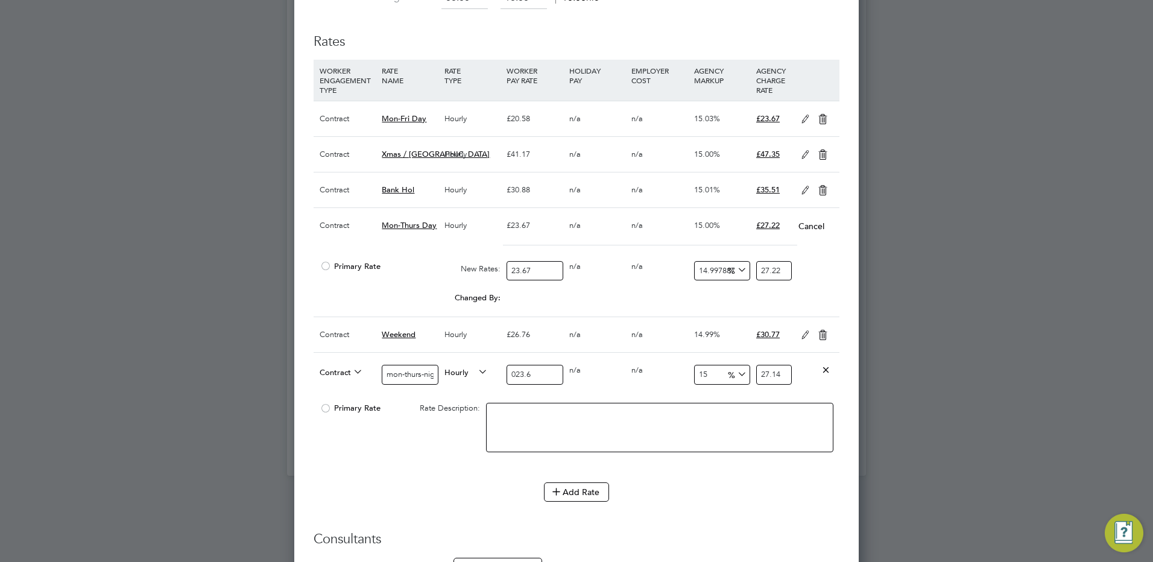
type input "27.2205"
type input "023.67"
click at [494, 415] on textarea at bounding box center [659, 427] width 347 height 49
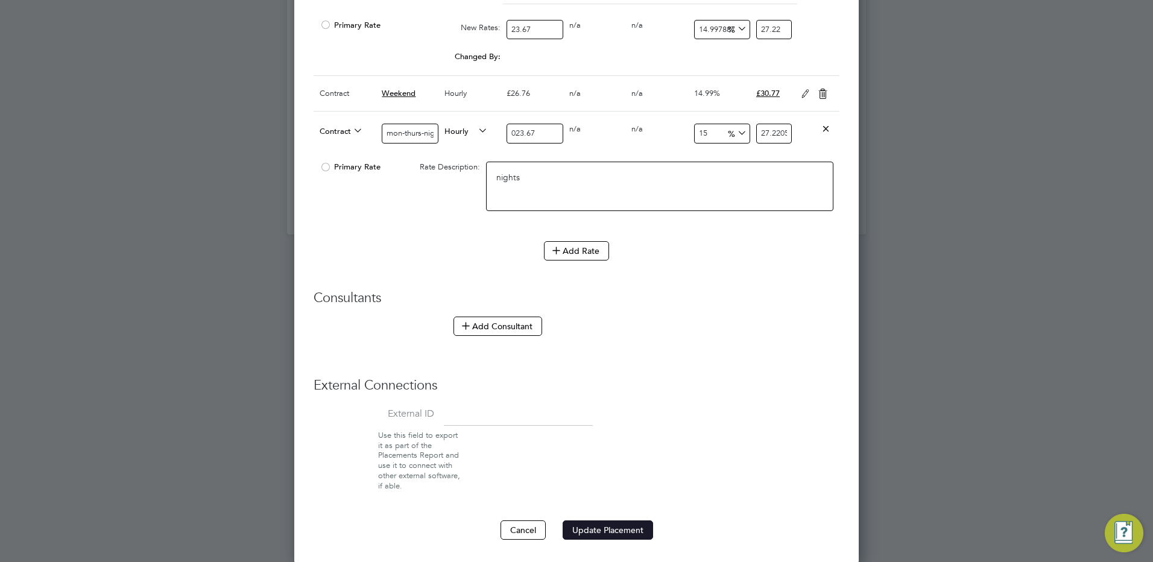
type textarea "nights"
click at [609, 528] on button "Update Placement" at bounding box center [608, 529] width 90 height 19
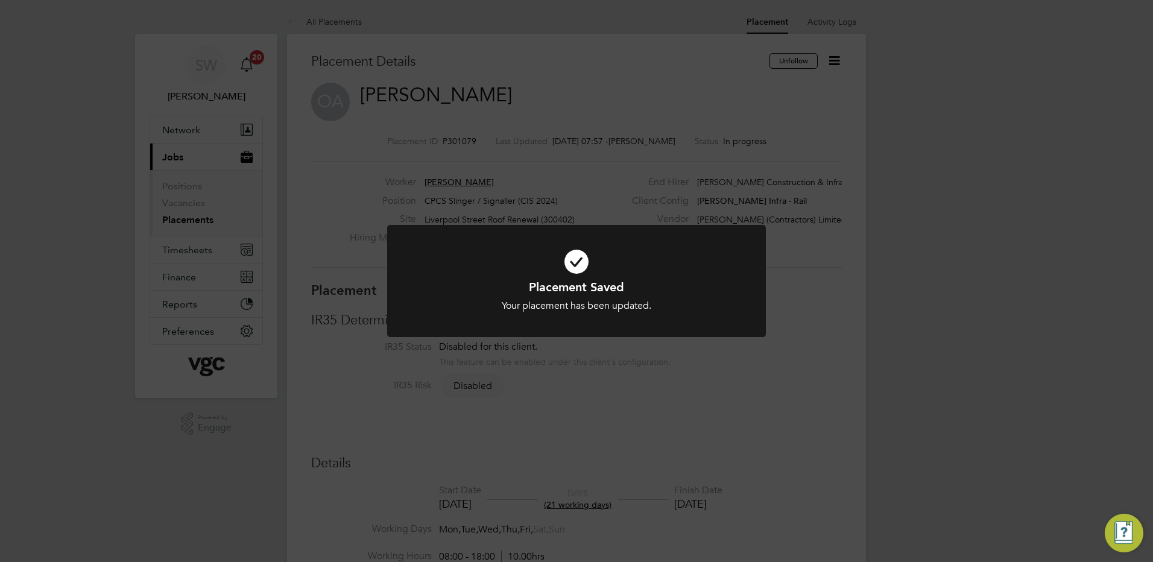
click at [829, 104] on div "Placement Saved Your placement has been updated. Cancel Okay" at bounding box center [576, 281] width 1153 height 562
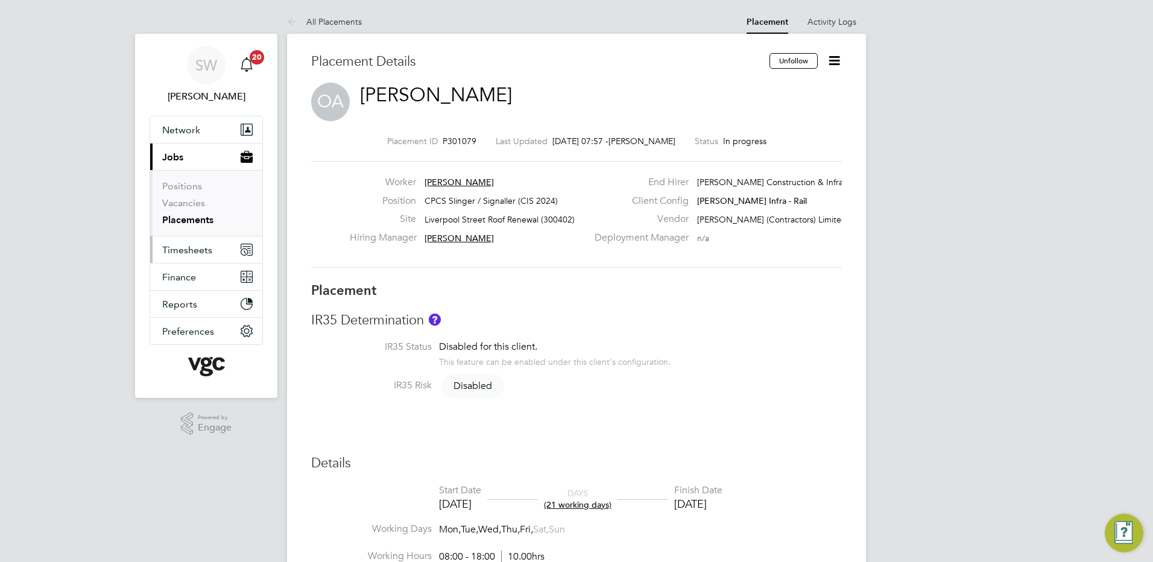
click at [191, 248] on span "Timesheets" at bounding box center [187, 249] width 50 height 11
click at [187, 250] on span "Timesheets" at bounding box center [187, 249] width 50 height 11
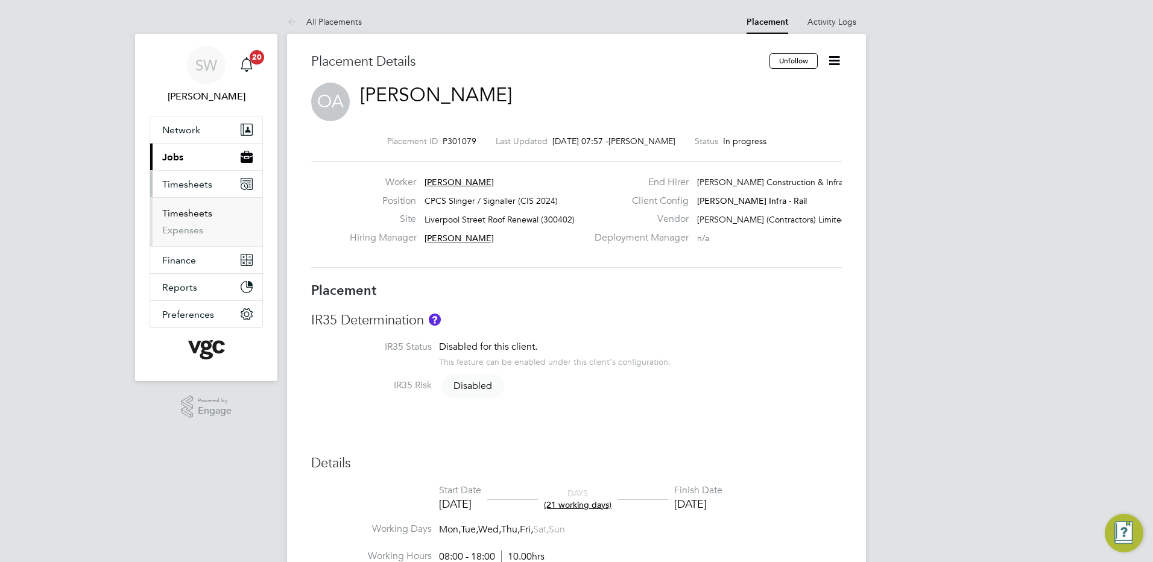
click at [188, 215] on link "Timesheets" at bounding box center [187, 212] width 50 height 11
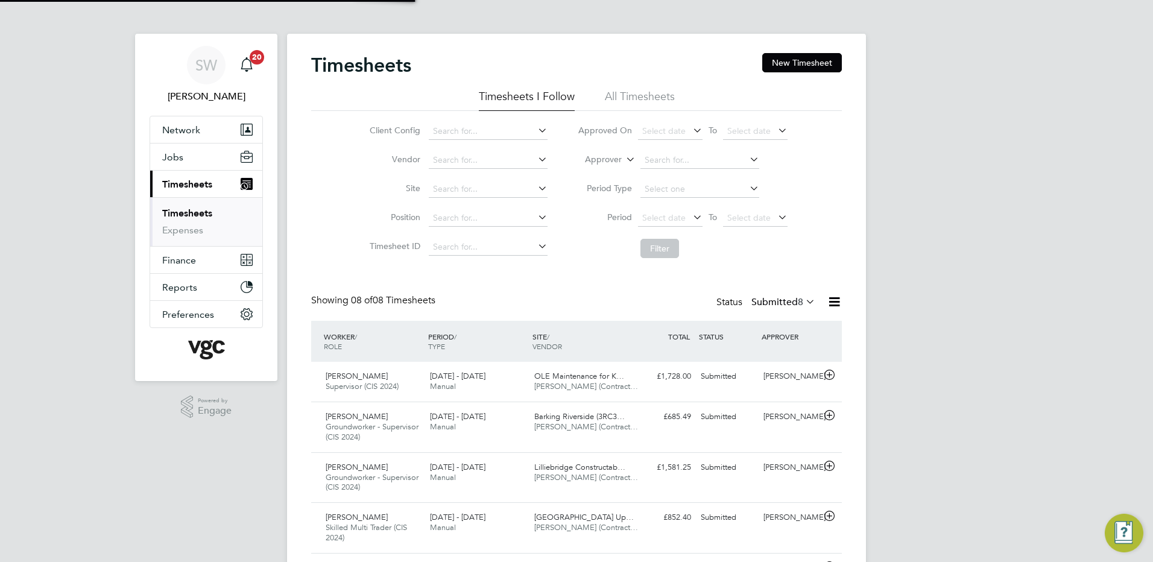
scroll to position [6, 6]
click at [809, 68] on button "New Timesheet" at bounding box center [802, 62] width 80 height 19
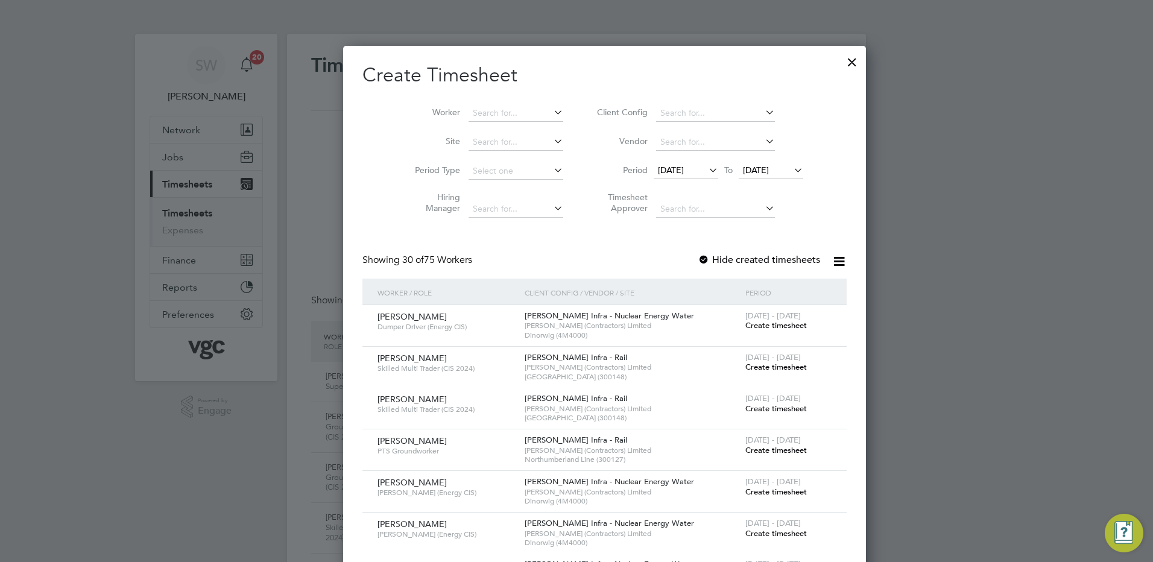
click at [841, 63] on div at bounding box center [852, 59] width 22 height 22
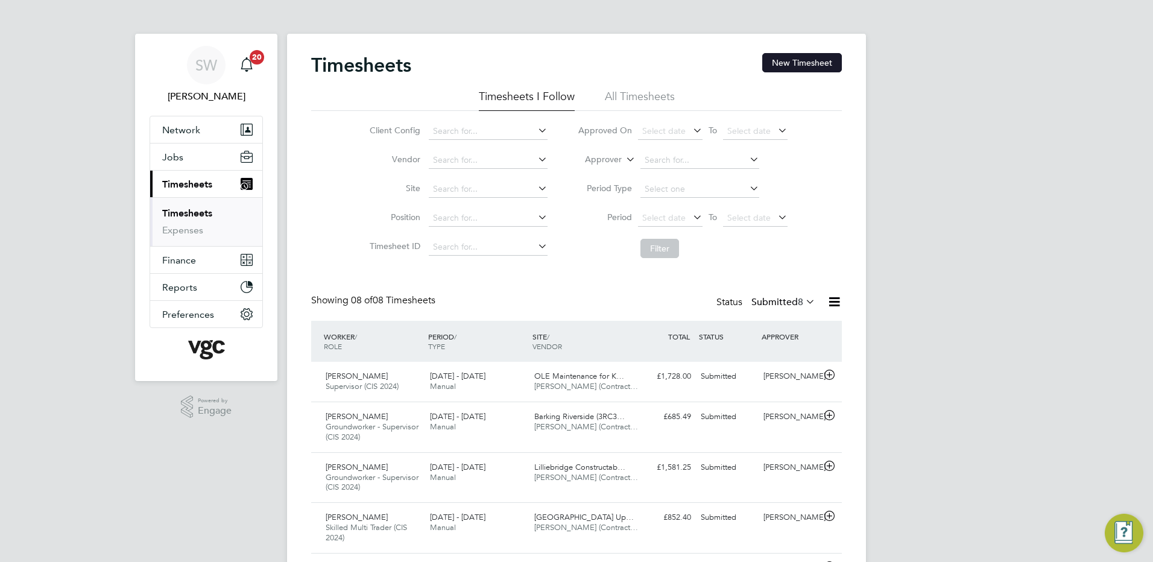
click at [786, 61] on button "New Timesheet" at bounding box center [802, 62] width 80 height 19
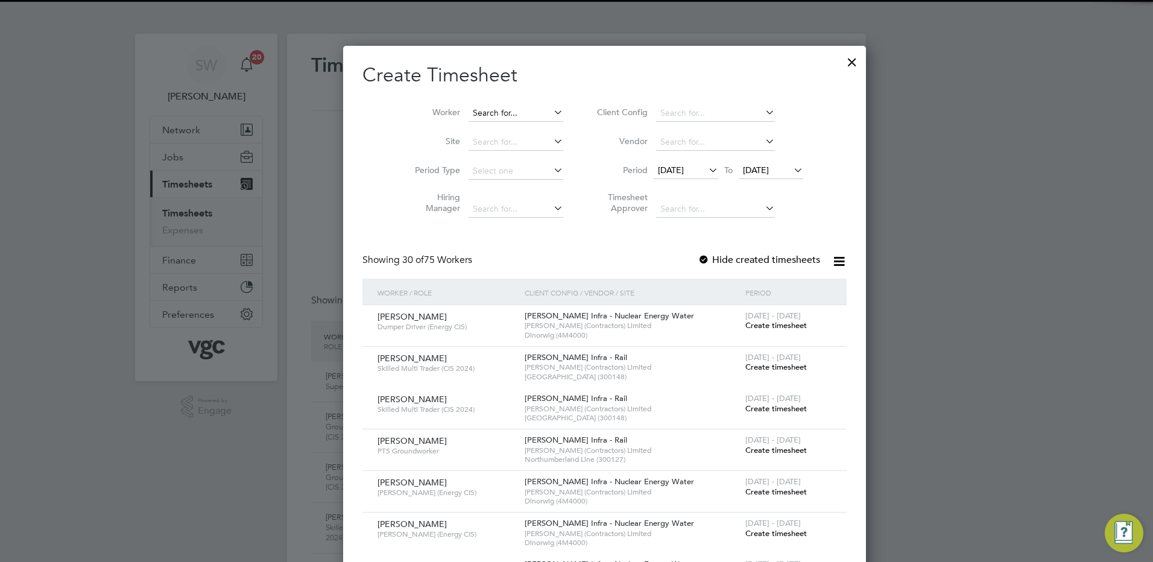
click at [478, 112] on input at bounding box center [516, 113] width 95 height 17
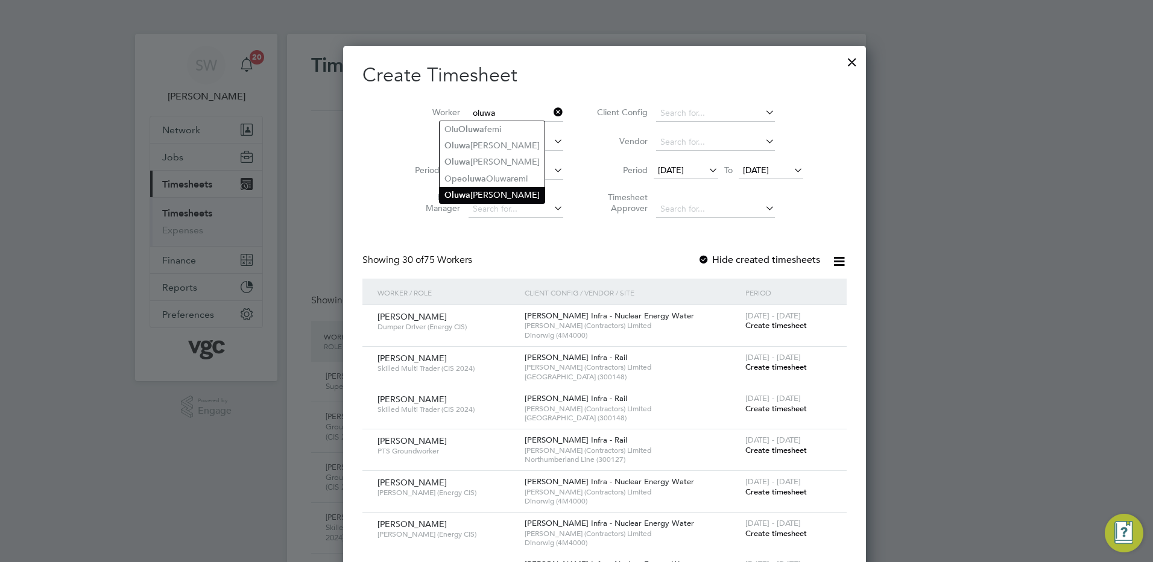
click at [497, 195] on li "Oluwa [PERSON_NAME]" at bounding box center [492, 195] width 105 height 16
type input "[PERSON_NAME]"
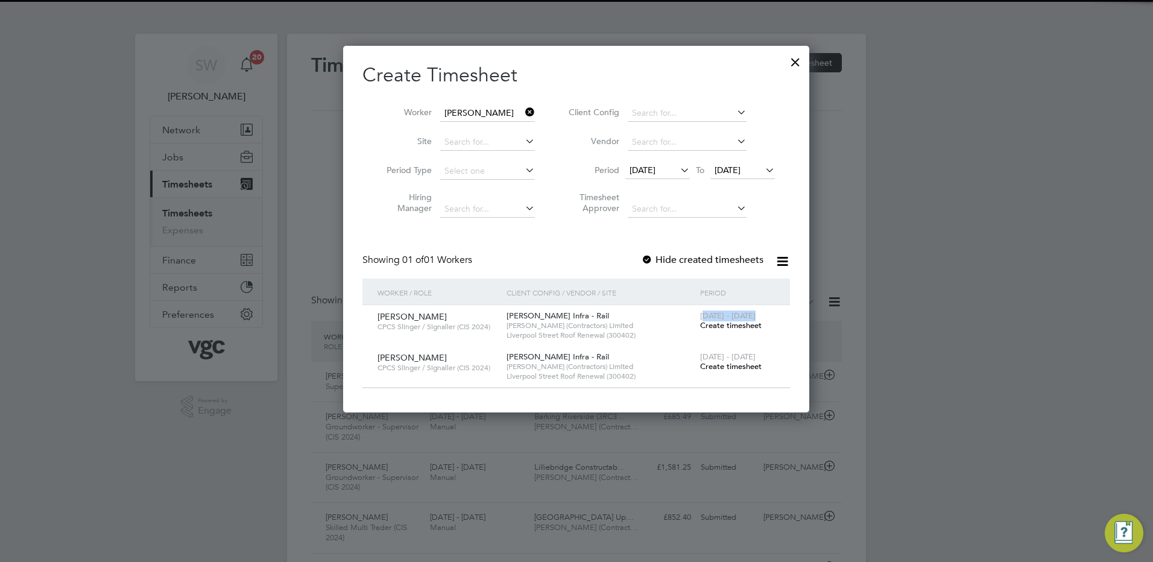
click at [733, 342] on div "[PERSON_NAME] CPCS Slinger / Signaller (CIS 2024) [PERSON_NAME] Infra - Rail [P…" at bounding box center [576, 325] width 428 height 41
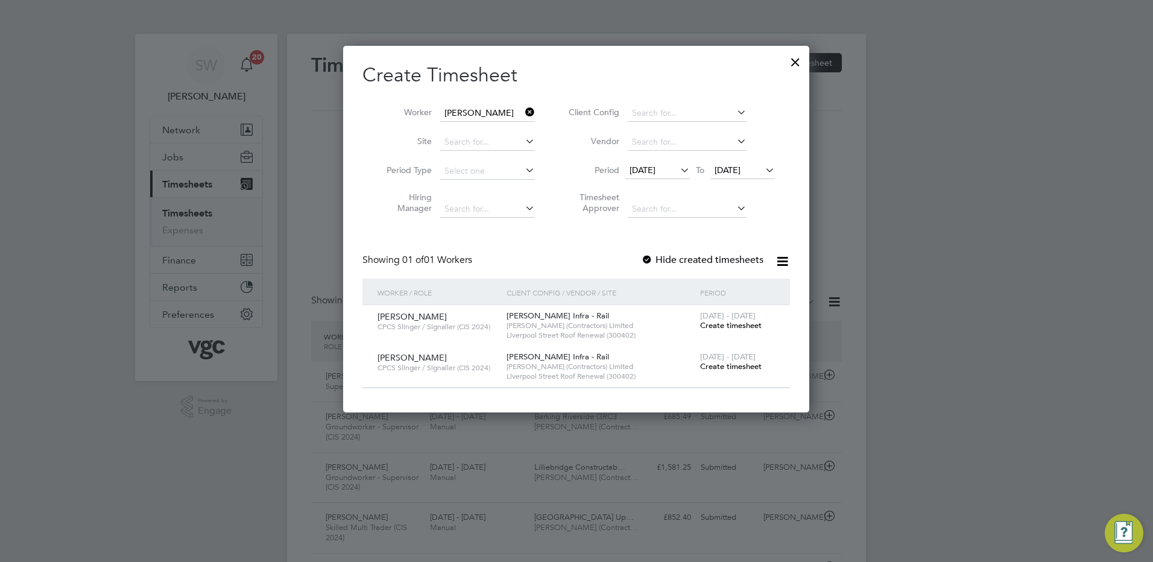
drag, startPoint x: 733, startPoint y: 342, endPoint x: 725, endPoint y: 355, distance: 15.4
click at [725, 355] on span "[DATE] - [DATE]" at bounding box center [727, 357] width 55 height 10
click at [717, 360] on span "[DATE] - [DATE]" at bounding box center [727, 357] width 55 height 10
click at [715, 364] on span "Create timesheet" at bounding box center [731, 366] width 62 height 10
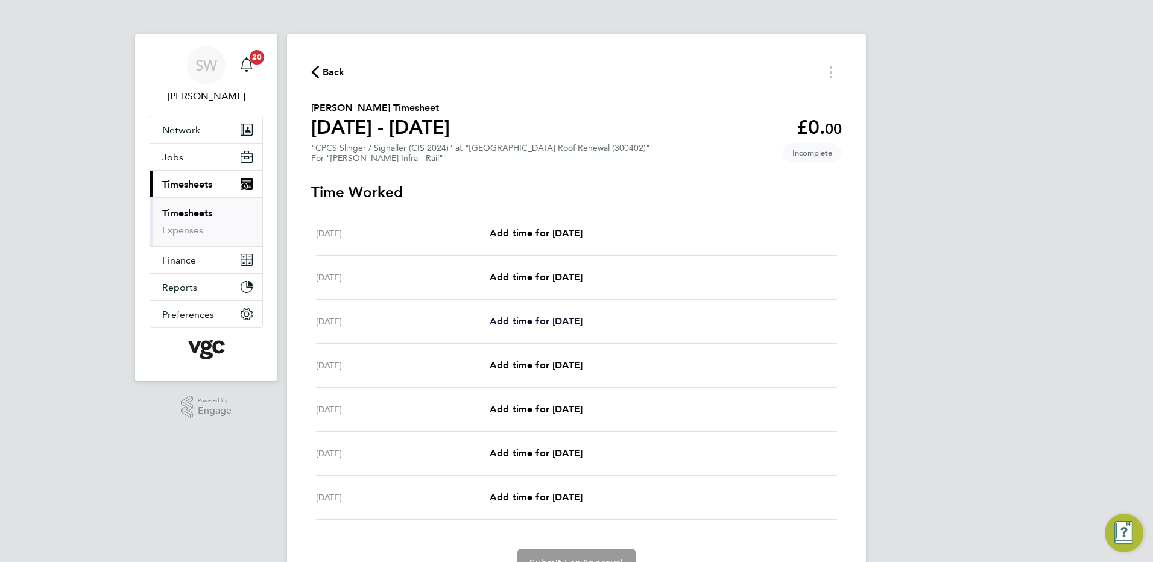
click at [583, 317] on span "Add time for [DATE]" at bounding box center [536, 320] width 93 height 11
select select "30"
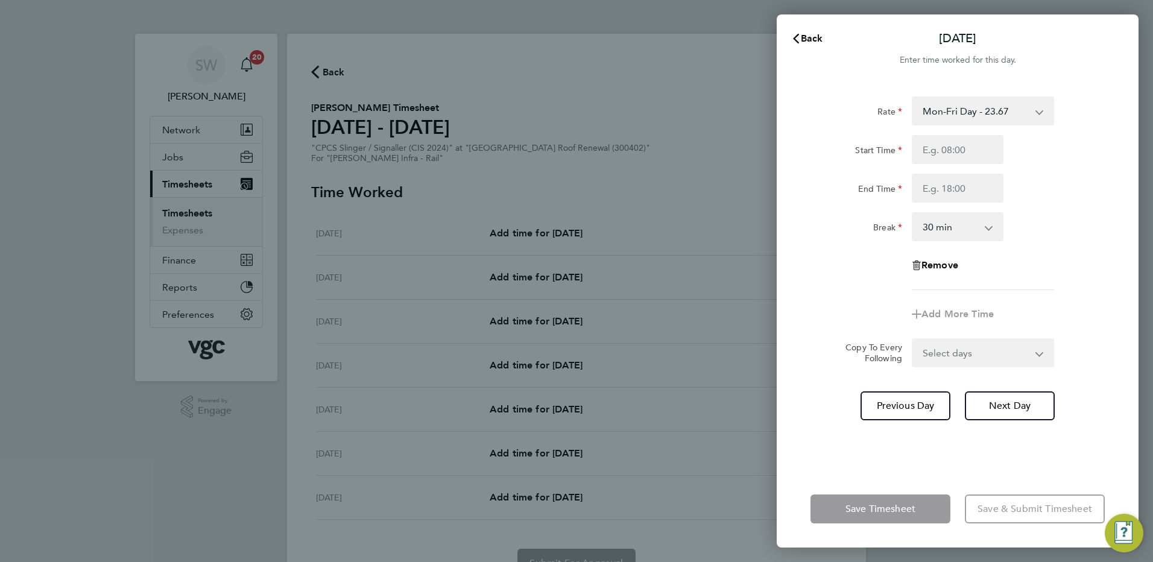
click at [1034, 111] on select "Mon-Fri Day - 23.67 Xmas / [GEOGRAPHIC_DATA] - 47.35 Bank Hol - 35.51 Mon-Thurs…" at bounding box center [975, 111] width 125 height 27
select select "30"
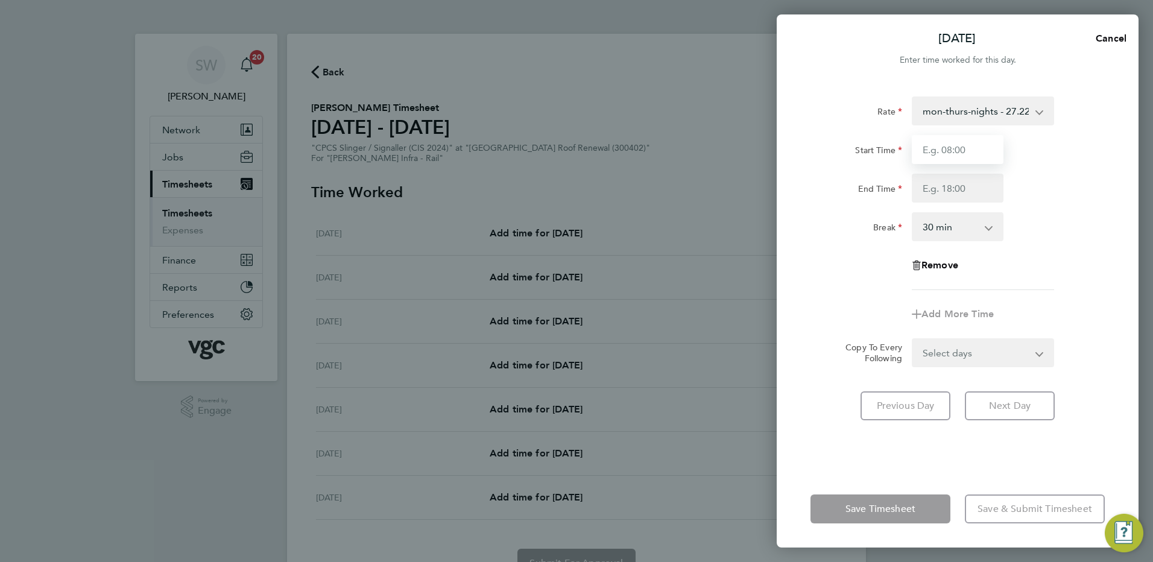
click at [937, 151] on input "Start Time" at bounding box center [958, 149] width 92 height 29
type input "20:00"
click at [935, 189] on input "End Time" at bounding box center [958, 188] width 92 height 29
type input "06:30"
click at [1035, 352] on form "Rate mon-thurs-nights - 27.22 Mon-Fri Day - 23.67 Xmas / [GEOGRAPHIC_DATA] - 47…" at bounding box center [957, 231] width 294 height 271
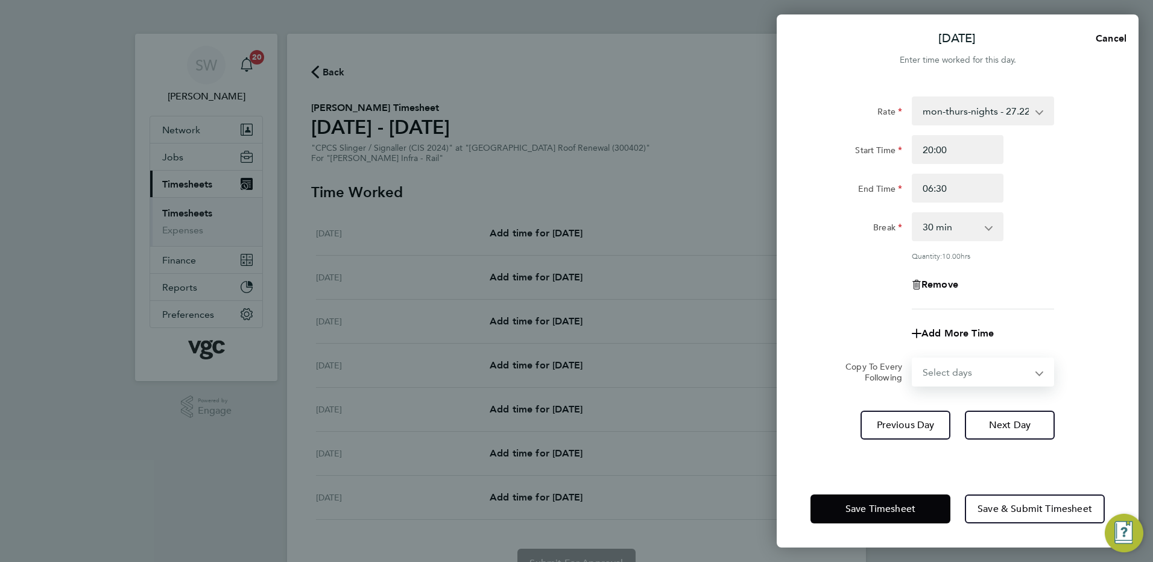
select select "TUE"
click at [913, 359] on select "Select days Day [DATE] [DATE] [DATE] [DATE]" at bounding box center [976, 372] width 127 height 27
select select "[DATE]"
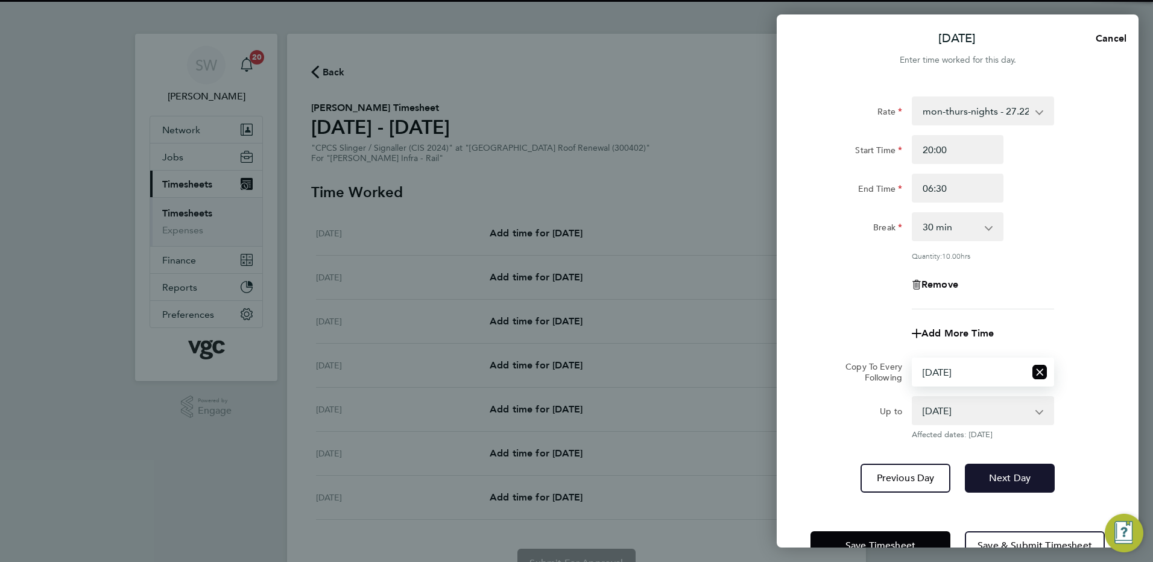
click at [1006, 472] on span "Next Day" at bounding box center [1010, 478] width 42 height 12
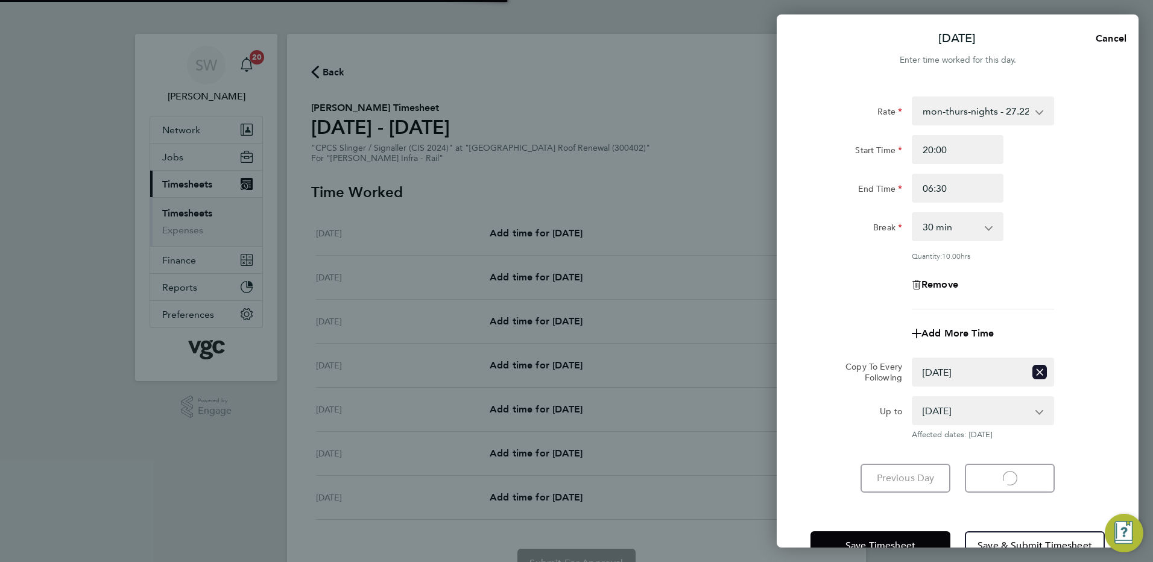
select select "30"
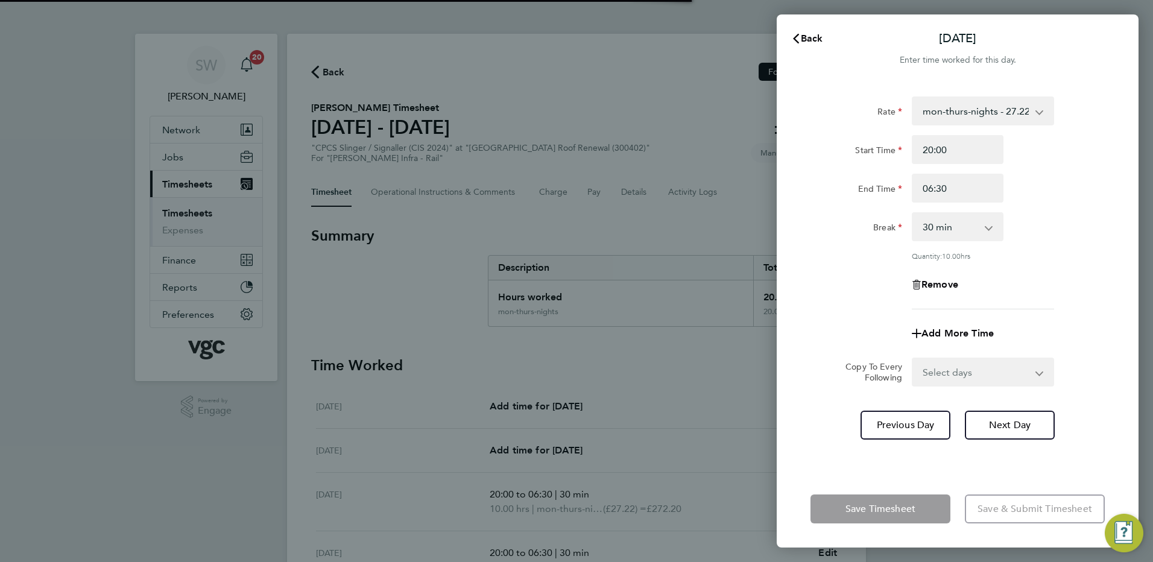
drag, startPoint x: 1037, startPoint y: 372, endPoint x: 1032, endPoint y: 378, distance: 7.7
click at [1037, 372] on select "Select days Day [DATE] [DATE] [DATE]" at bounding box center [976, 372] width 127 height 27
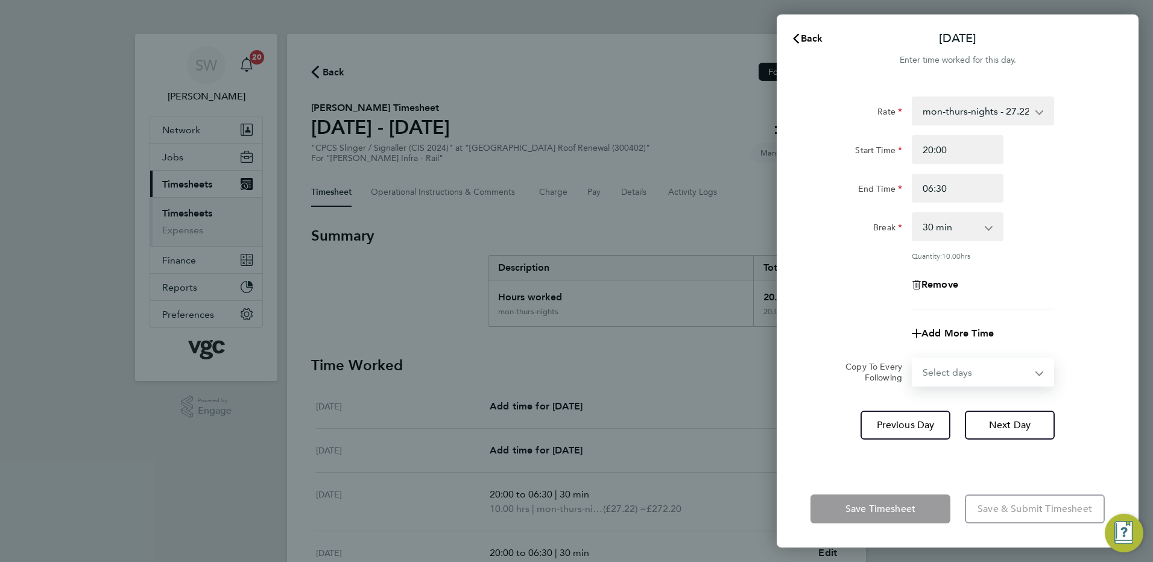
select select "WED"
click at [913, 359] on select "Select days Day [DATE] [DATE] [DATE]" at bounding box center [976, 372] width 127 height 27
select select "[DATE]"
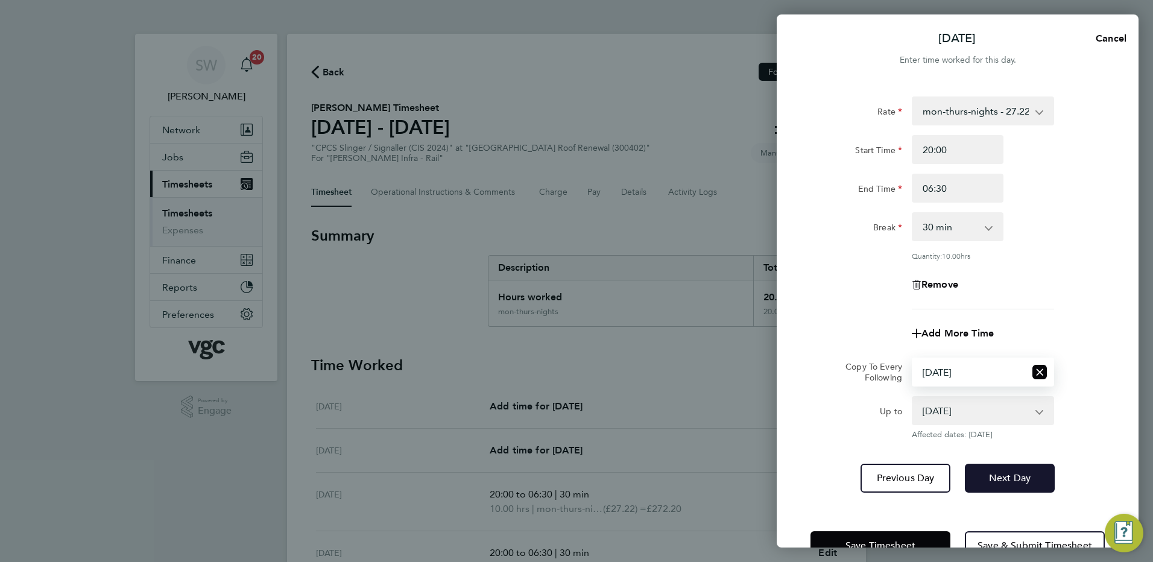
click at [1002, 467] on button "Next Day" at bounding box center [1010, 478] width 90 height 29
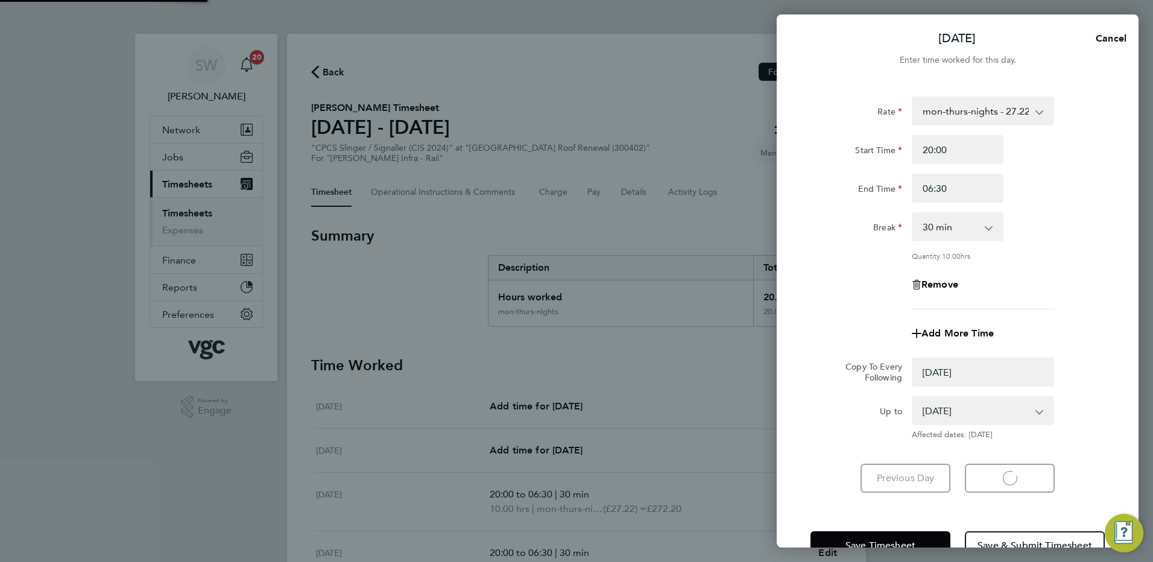
select select "0: null"
select select "30"
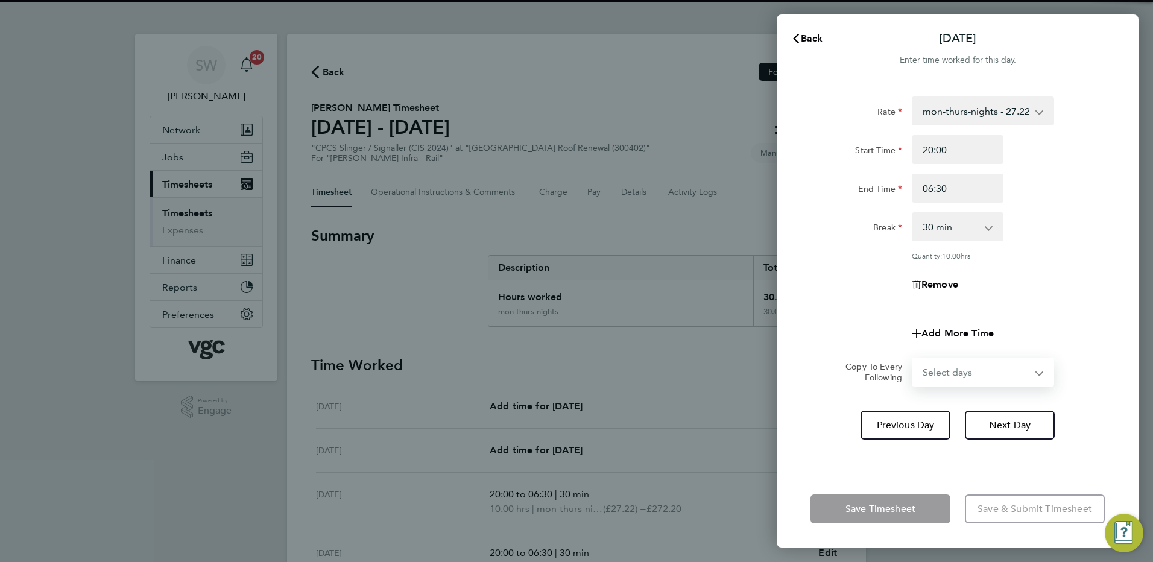
drag, startPoint x: 1036, startPoint y: 368, endPoint x: 1025, endPoint y: 373, distance: 12.7
click at [1036, 368] on select "Select days Day [DATE] [DATE]" at bounding box center [976, 372] width 127 height 27
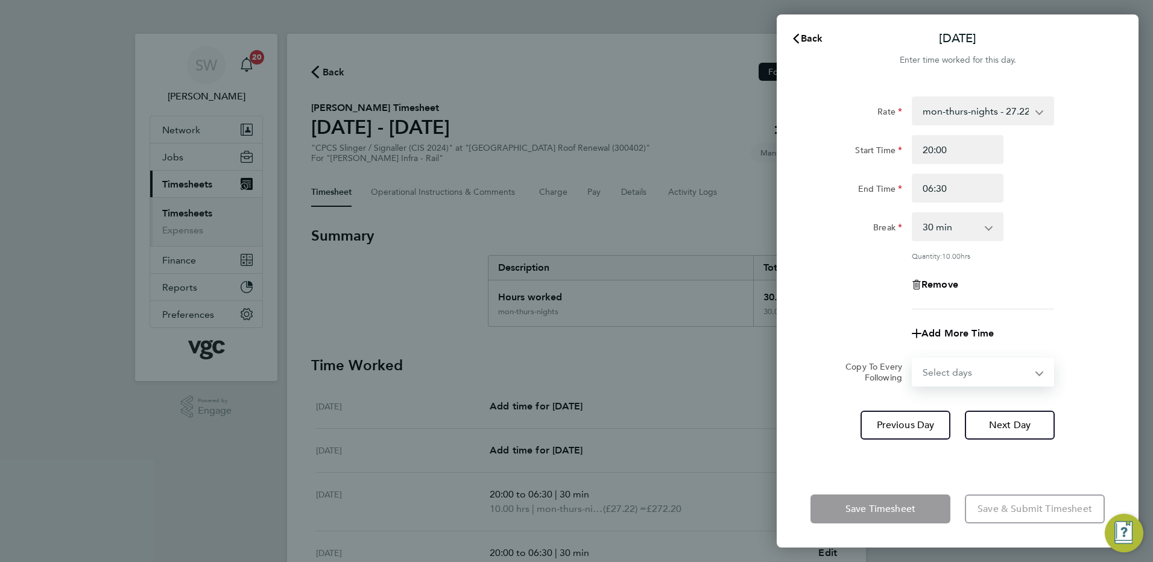
select select "THU"
click at [913, 359] on select "Select days Day [DATE] [DATE]" at bounding box center [976, 372] width 127 height 27
select select "[DATE]"
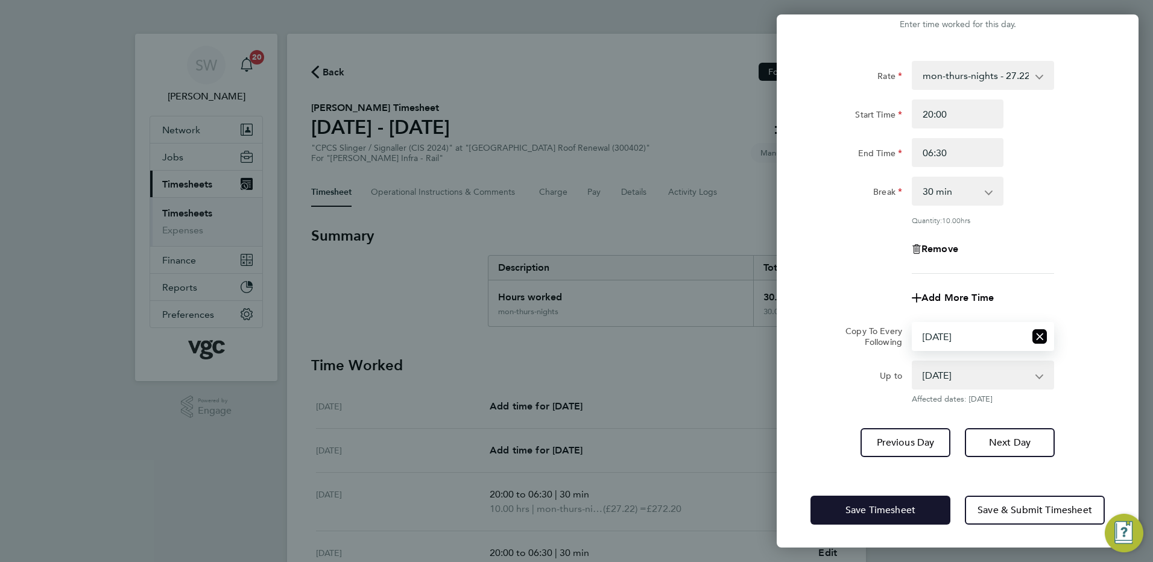
click at [848, 506] on span "Save Timesheet" at bounding box center [880, 510] width 70 height 12
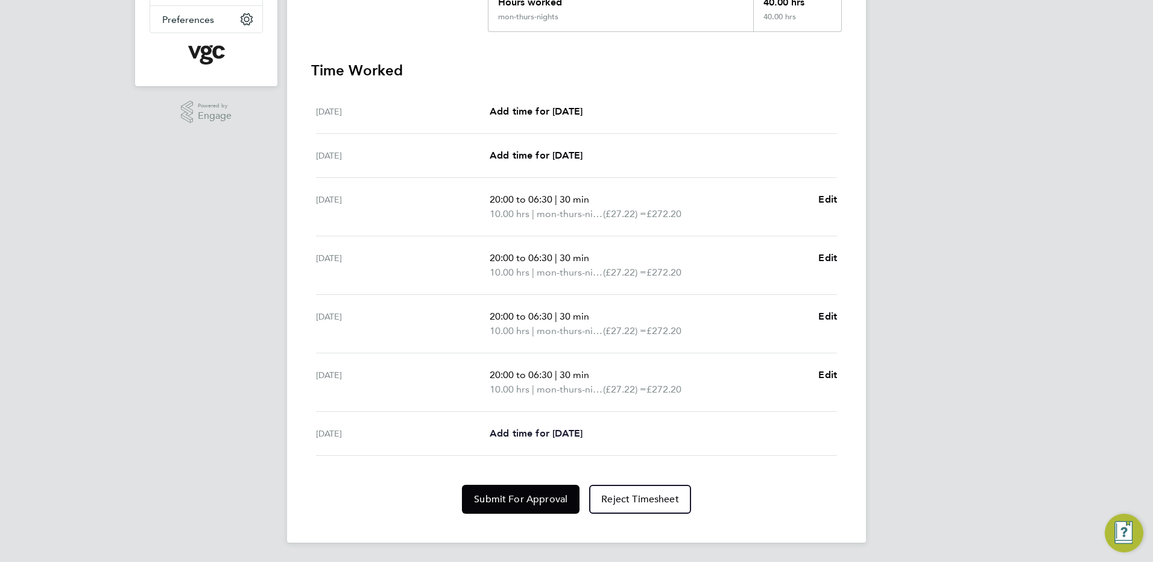
click at [532, 434] on span "Add time for [DATE]" at bounding box center [536, 433] width 93 height 11
select select "30"
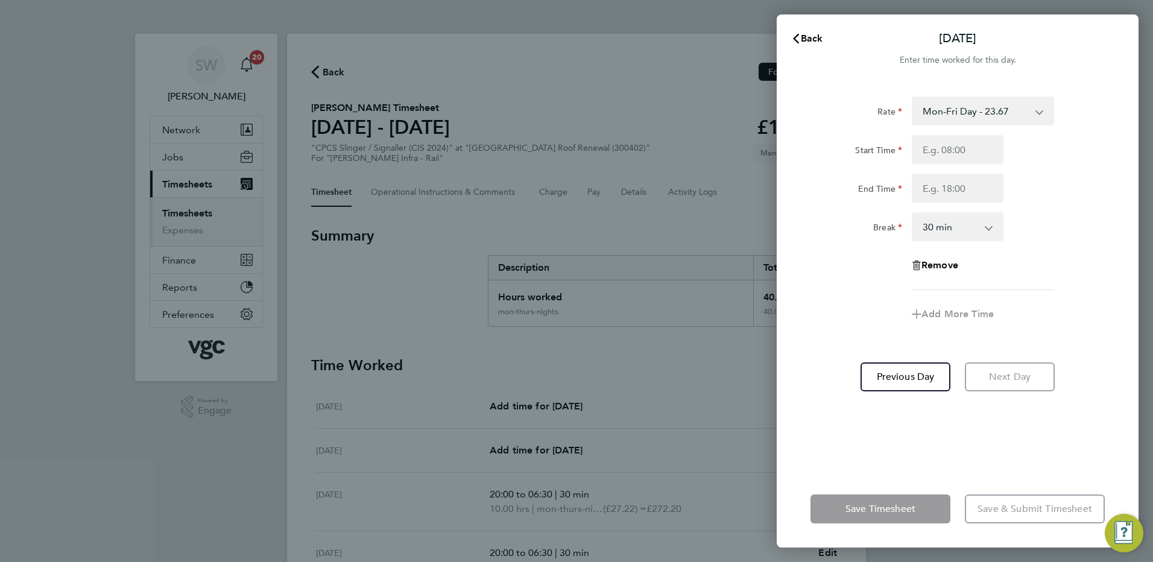
click at [1036, 111] on select "Mon-Fri Day - 23.67 Xmas / [GEOGRAPHIC_DATA] - 47.35 Bank Hol - 35.51 Mon-Thurs…" at bounding box center [975, 111] width 125 height 27
select select "30"
click at [944, 154] on input "Start Time" at bounding box center [958, 149] width 92 height 29
type input "20:00"
type input "06:30"
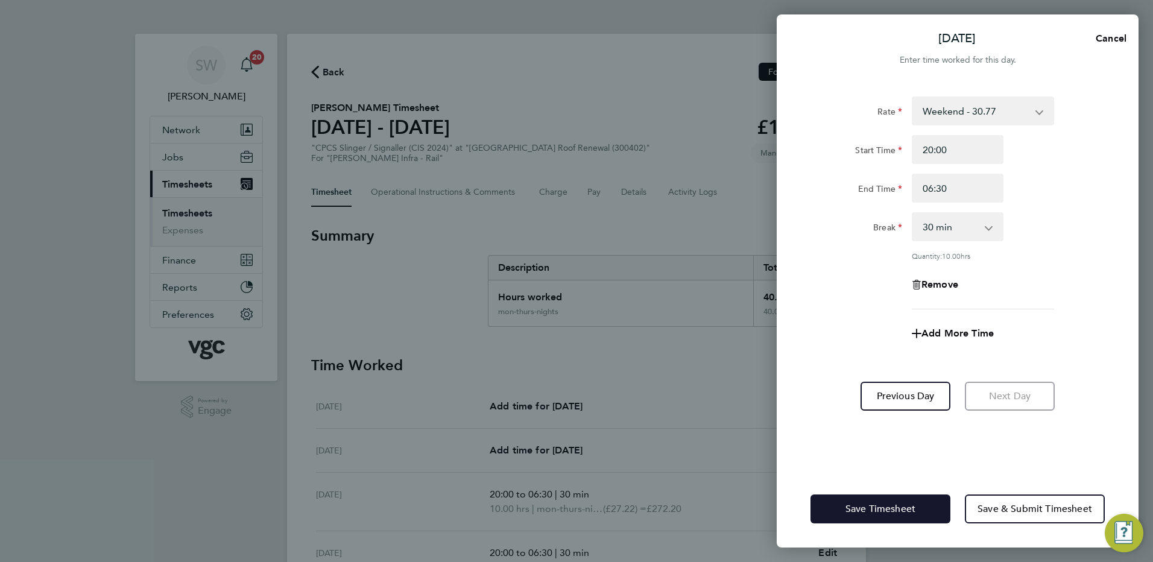
click at [841, 511] on button "Save Timesheet" at bounding box center [880, 508] width 140 height 29
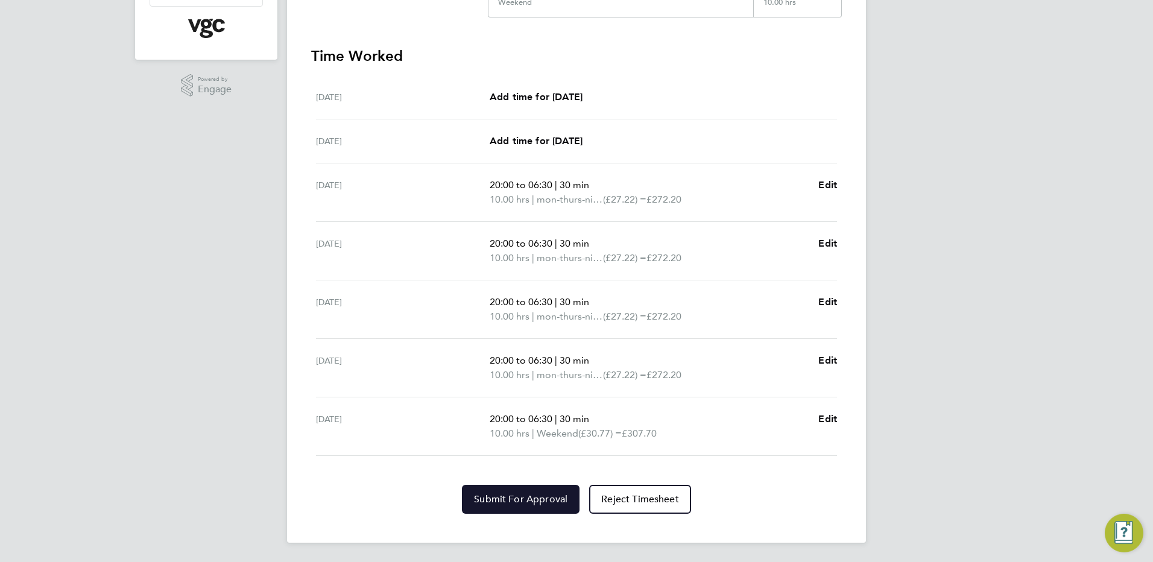
drag, startPoint x: 490, startPoint y: 504, endPoint x: 500, endPoint y: 478, distance: 28.4
click at [490, 503] on span "Submit For Approval" at bounding box center [520, 499] width 93 height 12
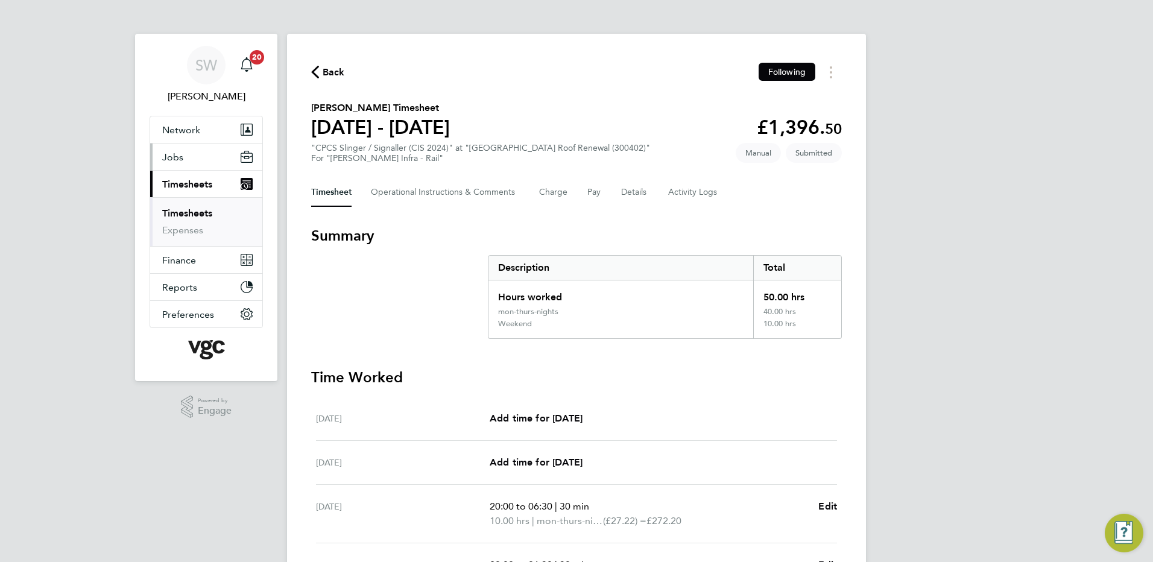
click at [163, 155] on span "Jobs" at bounding box center [172, 156] width 21 height 11
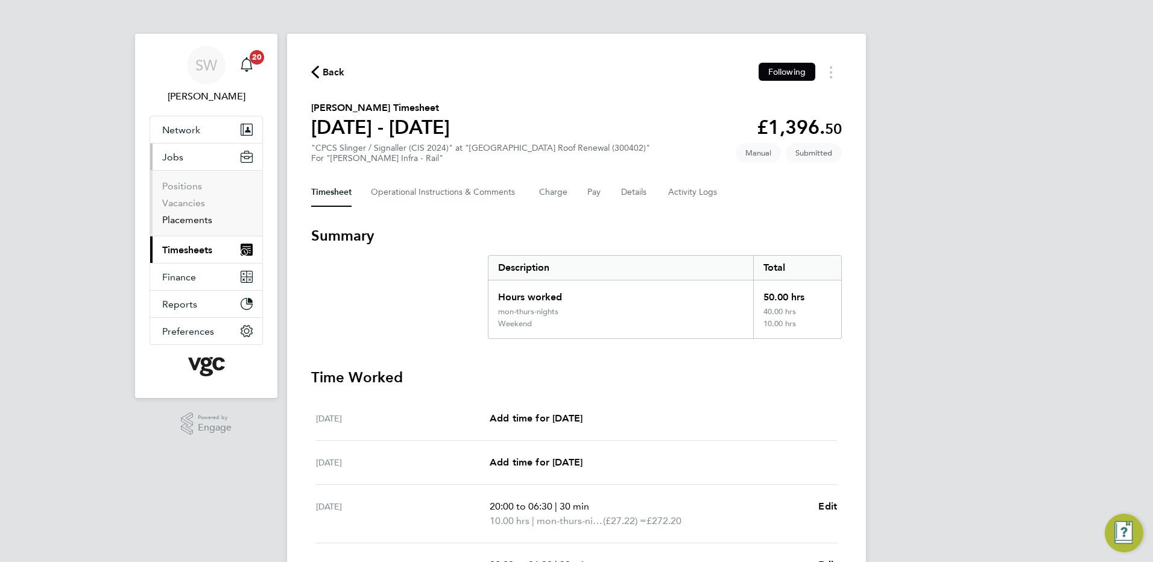
click at [186, 221] on link "Placements" at bounding box center [187, 219] width 50 height 11
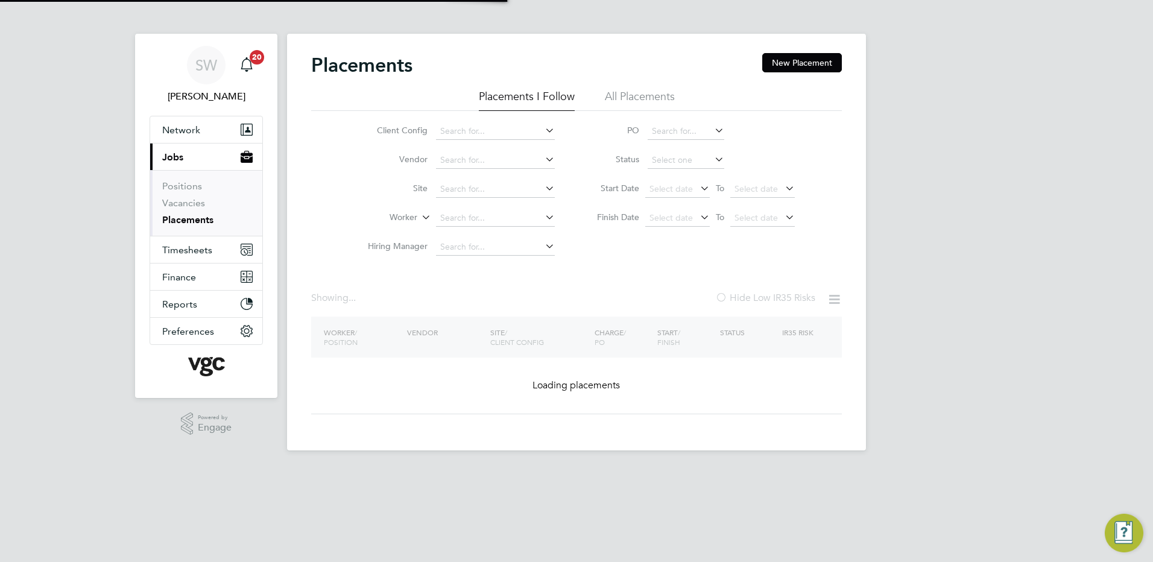
click at [190, 221] on link "Placements" at bounding box center [187, 219] width 51 height 11
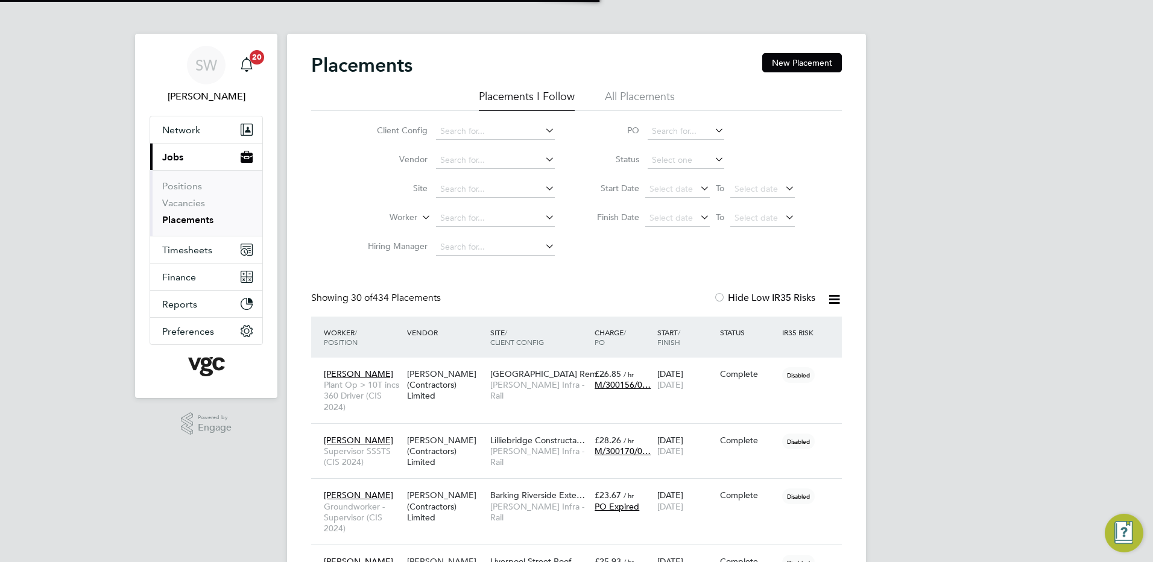
scroll to position [35, 105]
click at [190, 249] on span "Timesheets" at bounding box center [187, 249] width 50 height 11
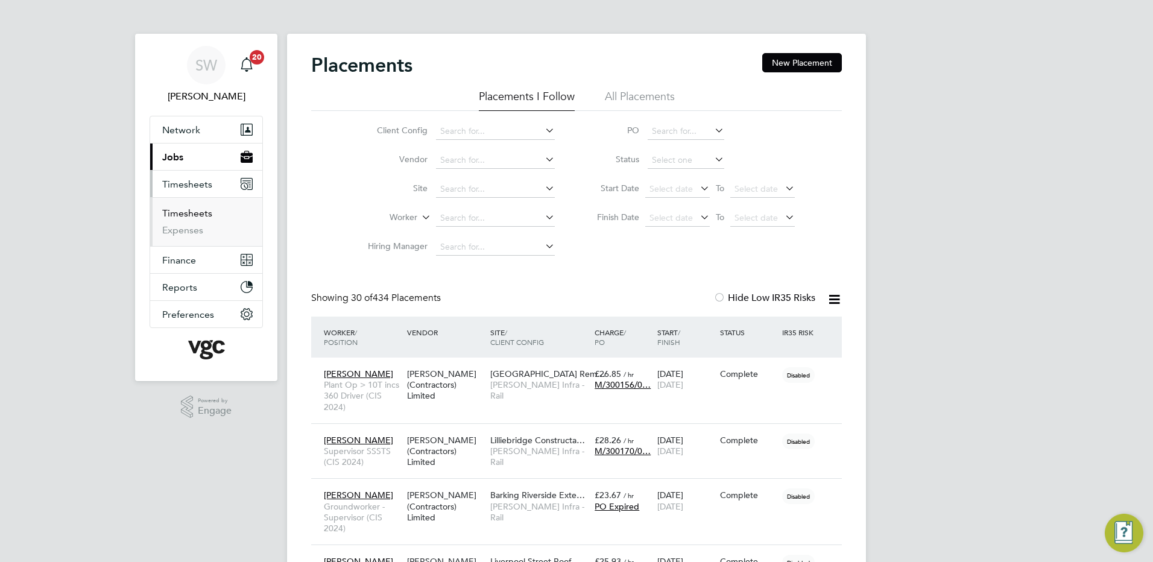
click at [191, 213] on link "Timesheets" at bounding box center [187, 212] width 50 height 11
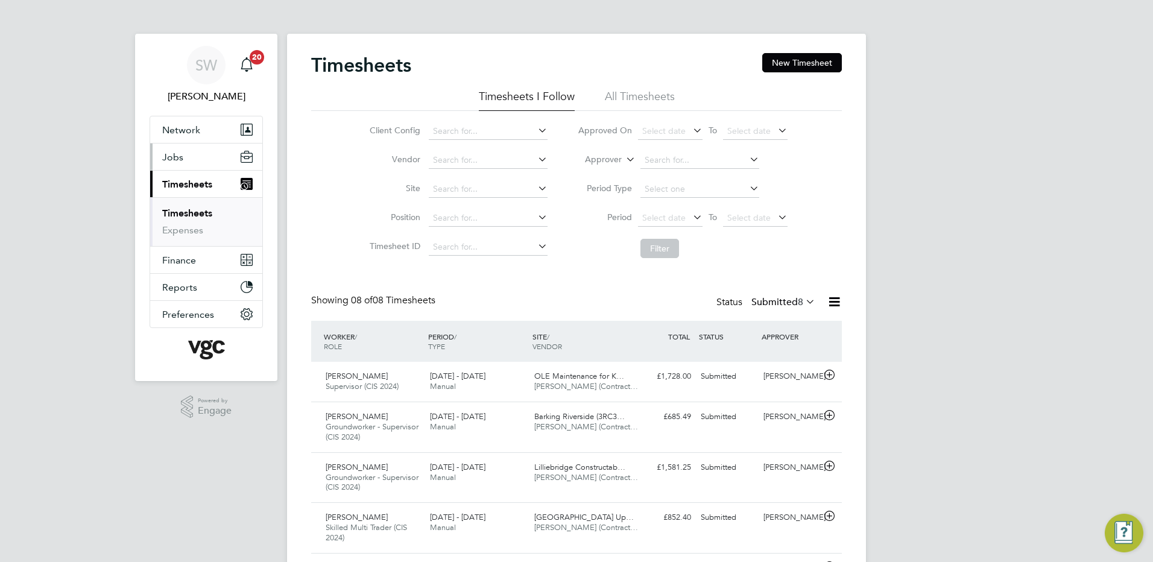
click at [161, 159] on button "Jobs" at bounding box center [206, 157] width 112 height 27
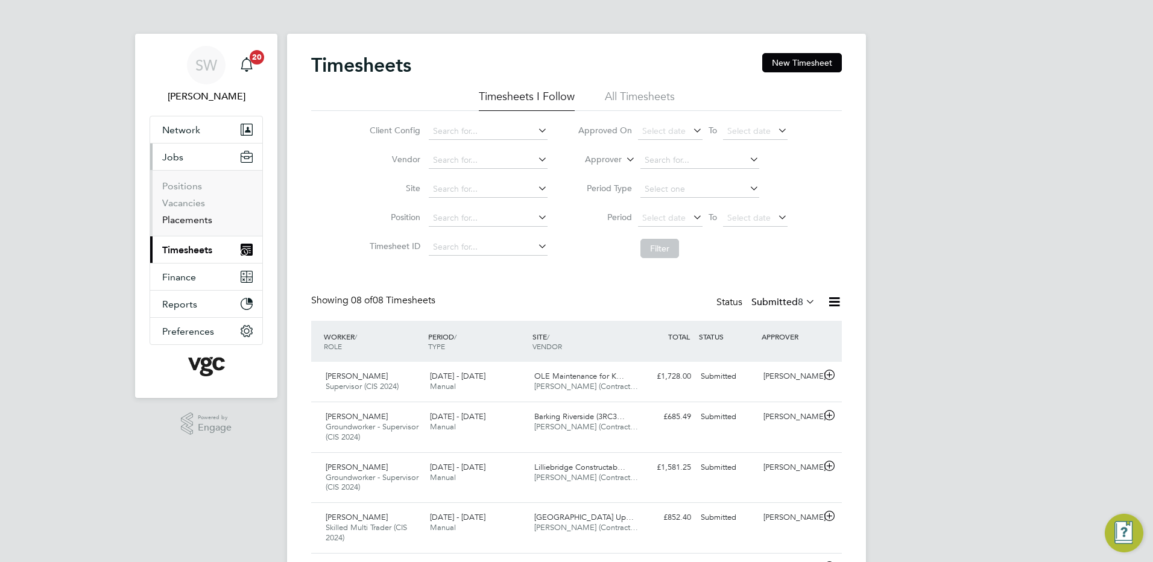
click at [189, 216] on link "Placements" at bounding box center [187, 219] width 50 height 11
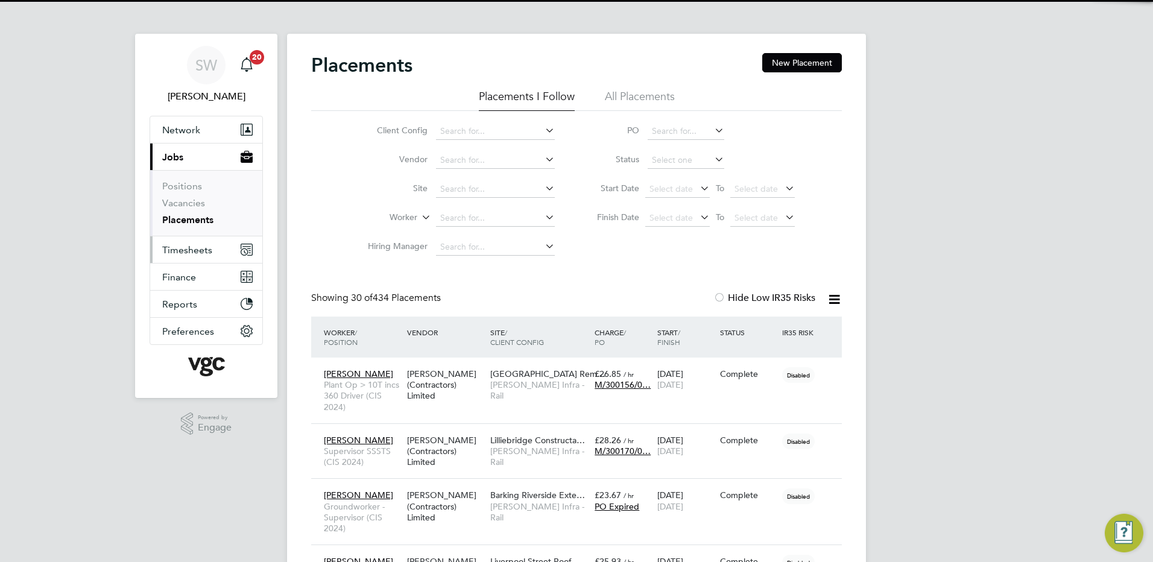
click at [189, 251] on span "Timesheets" at bounding box center [187, 249] width 50 height 11
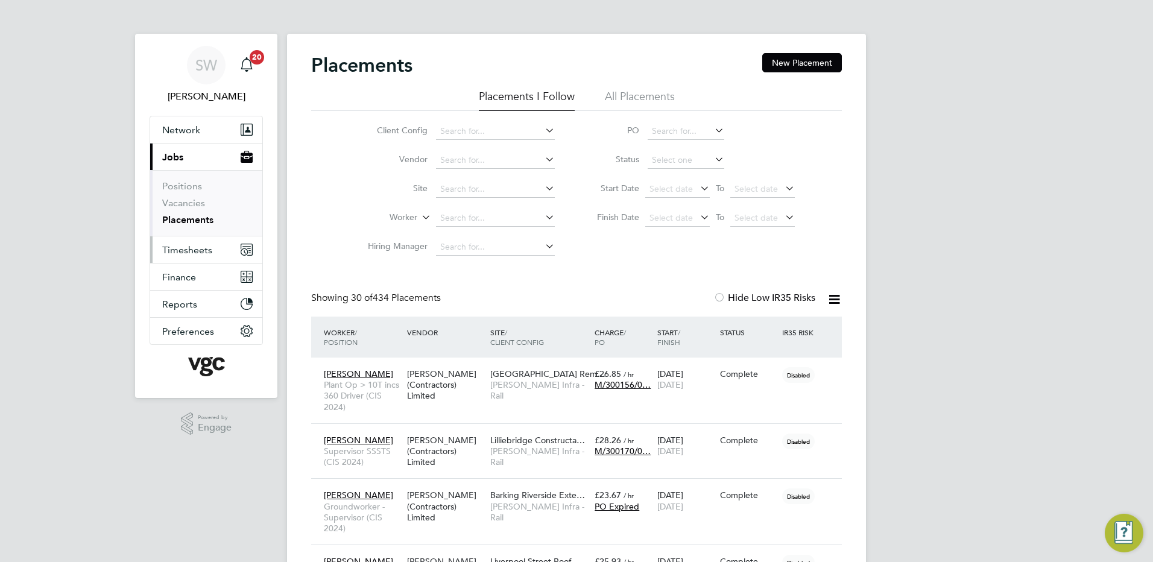
click at [192, 249] on span "Timesheets" at bounding box center [187, 249] width 50 height 11
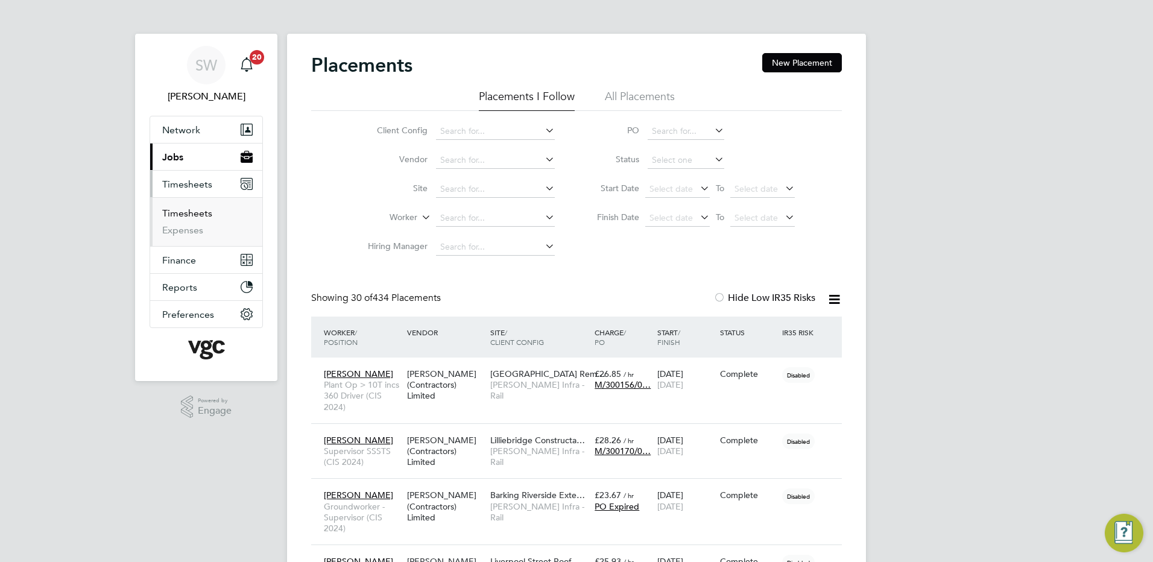
click at [194, 215] on link "Timesheets" at bounding box center [187, 212] width 50 height 11
